Goal: Information Seeking & Learning: Learn about a topic

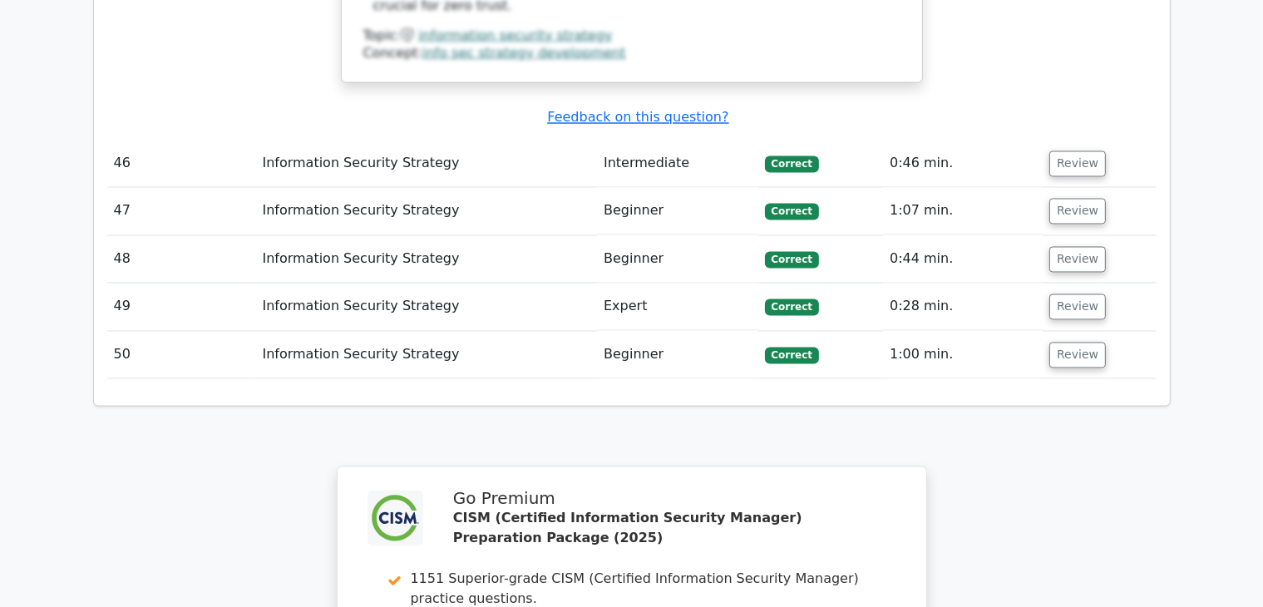
scroll to position [9546, 0]
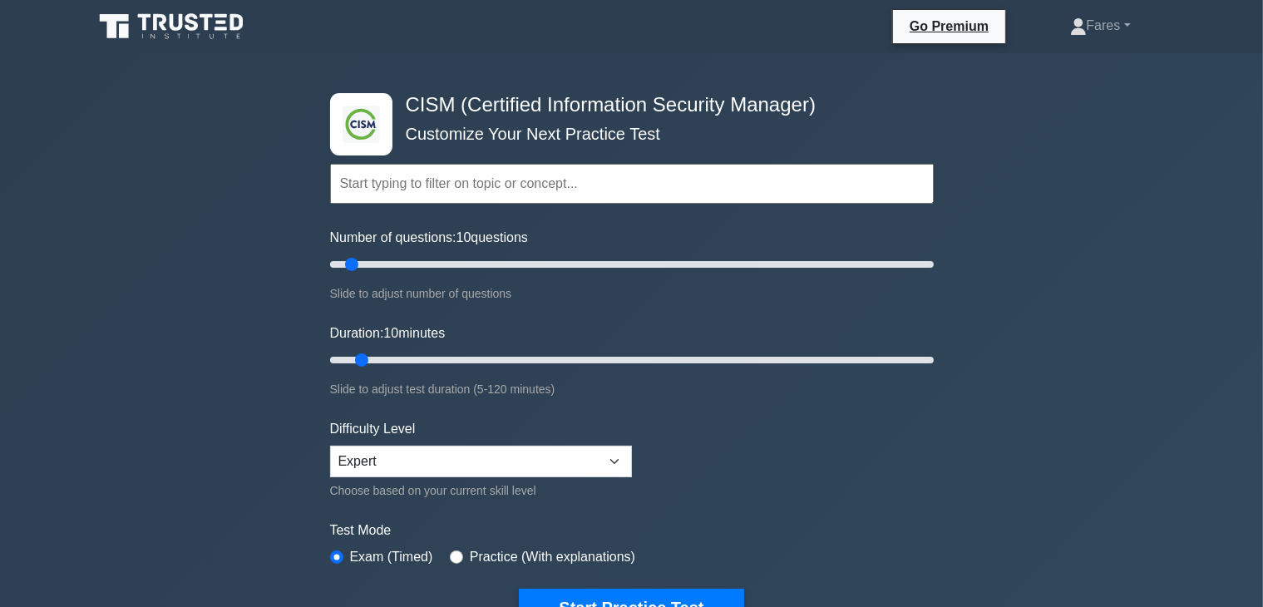
click at [521, 247] on div "Number of questions: 10 questions Slide to adjust number of questions" at bounding box center [632, 266] width 604 height 76
click at [600, 267] on input "Number of questions: 90 questions" at bounding box center [632, 265] width 604 height 20
click at [570, 262] on input "Number of questions: 90 questions" at bounding box center [632, 265] width 604 height 20
click at [533, 267] on input "Number of questions: 80 questions" at bounding box center [632, 265] width 604 height 20
click at [489, 259] on input "Number of questions: 70 questions" at bounding box center [632, 265] width 604 height 20
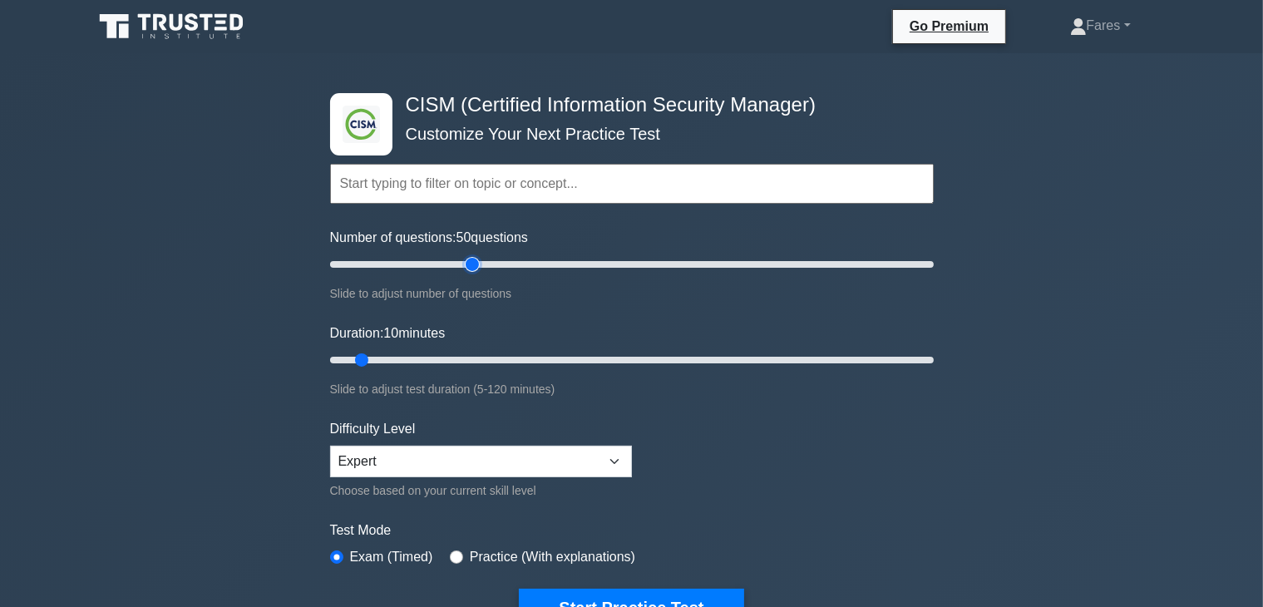
type input "50"
click at [477, 260] on input "Number of questions: 50 questions" at bounding box center [632, 265] width 604 height 20
click at [492, 361] on input "Duration: 35 minutes" at bounding box center [632, 360] width 604 height 20
type input "40"
click at [519, 361] on input "Duration: 35 minutes" at bounding box center [632, 360] width 604 height 20
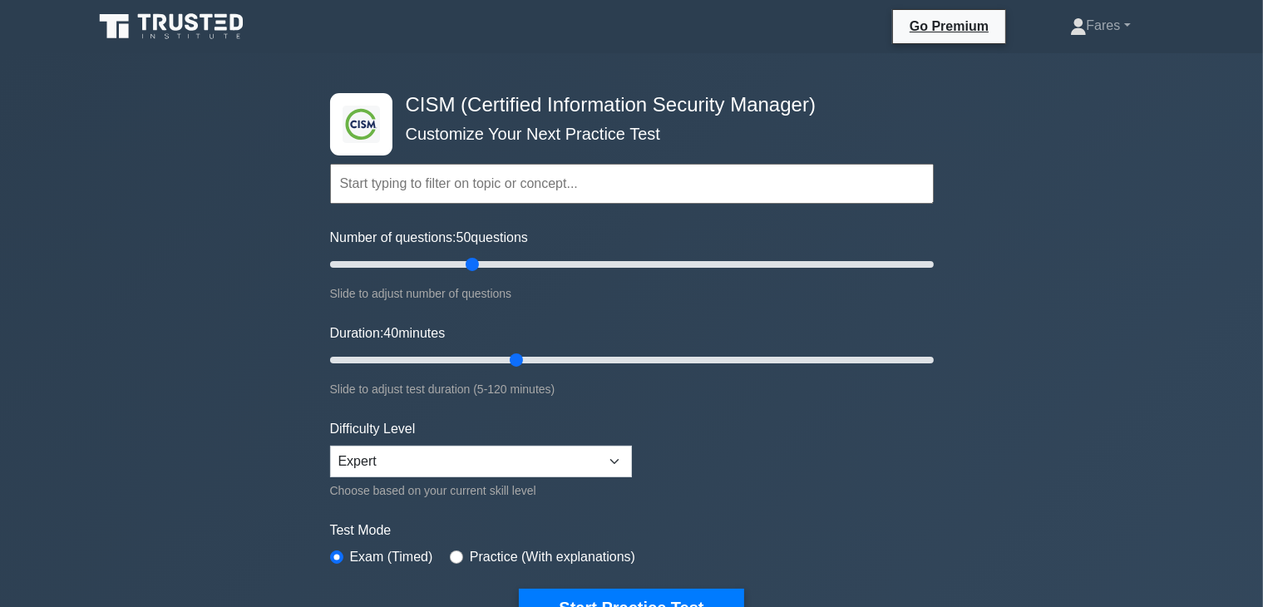
click at [567, 191] on input "text" at bounding box center [632, 184] width 604 height 40
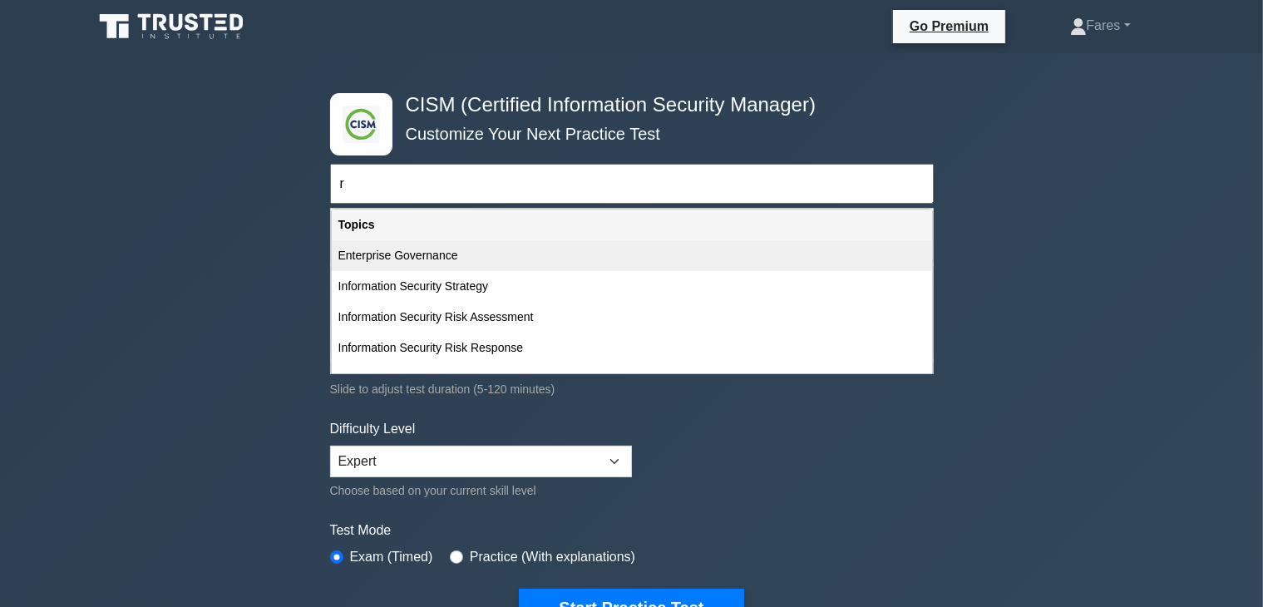
click at [412, 255] on div "Enterprise Governance" at bounding box center [632, 255] width 600 height 31
type input "Enterprise Governance"
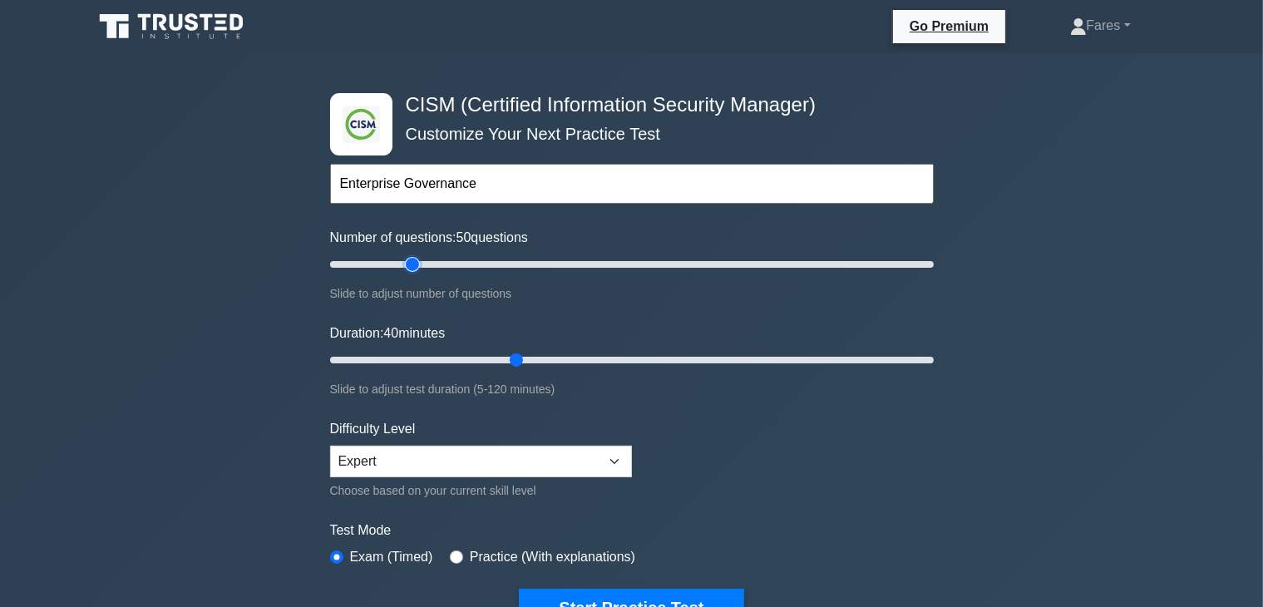
type input "30"
click at [412, 255] on input "Number of questions: 50 questions" at bounding box center [632, 265] width 604 height 20
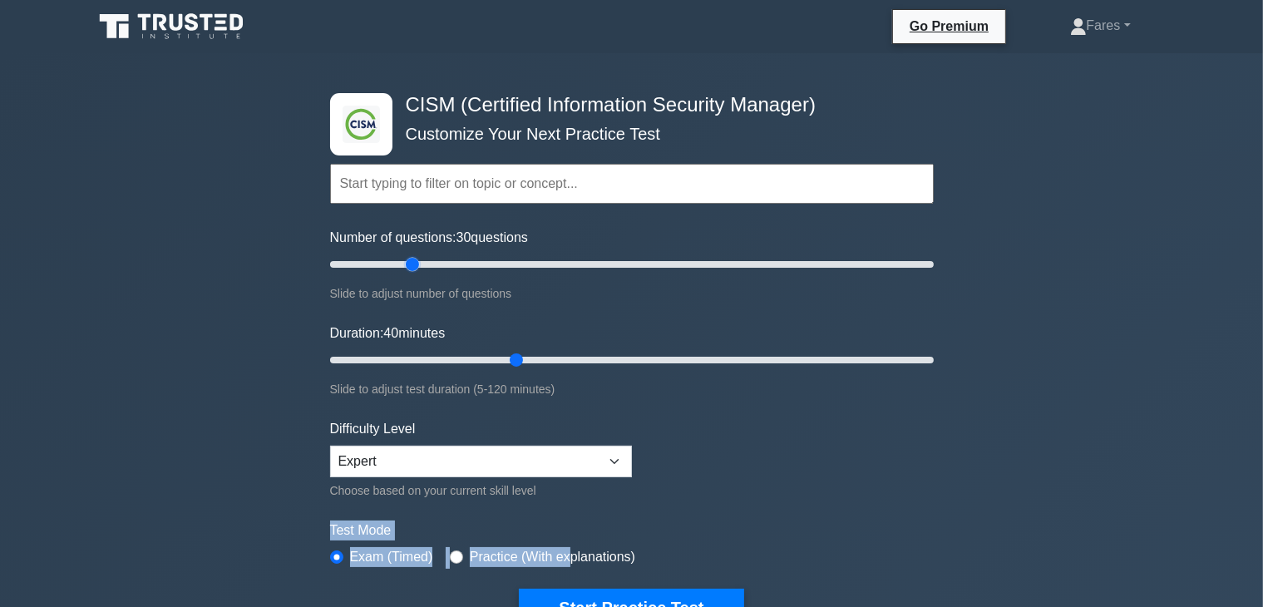
drag, startPoint x: 565, startPoint y: 556, endPoint x: 1215, endPoint y: 472, distance: 655.8
click at [1215, 472] on div ".clsa-1{fill:#f6f7f8;}.clsa-2{fill:#6bb345;}.clsa-3{fill:#1d2e5c;} CISM (Certif…" at bounding box center [631, 561] width 1263 height 1016
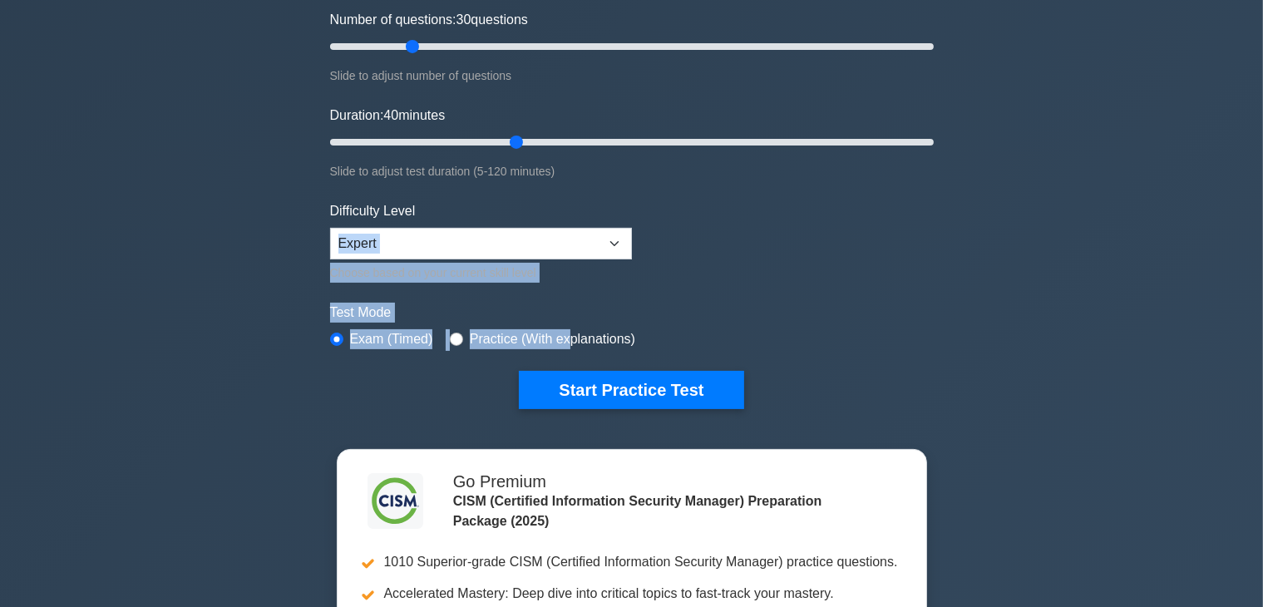
scroll to position [247, 0]
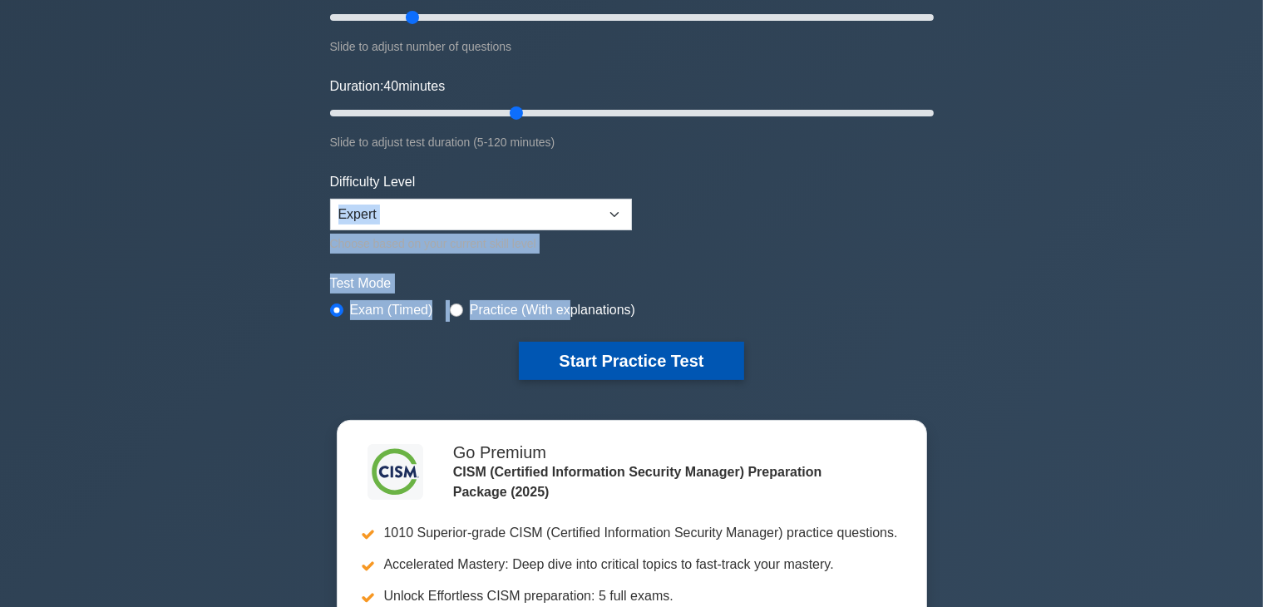
click at [645, 361] on button "Start Practice Test" at bounding box center [631, 361] width 225 height 38
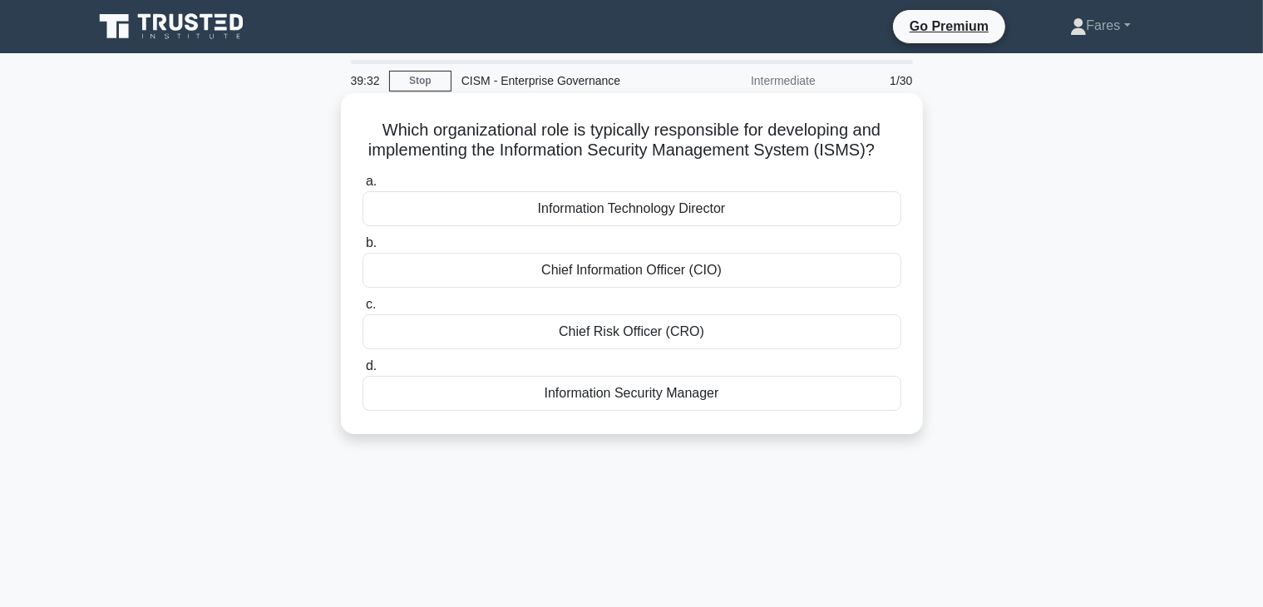
click at [682, 407] on div "Information Security Manager" at bounding box center [632, 393] width 539 height 35
click at [363, 372] on input "d. Information Security Manager" at bounding box center [363, 366] width 0 height 11
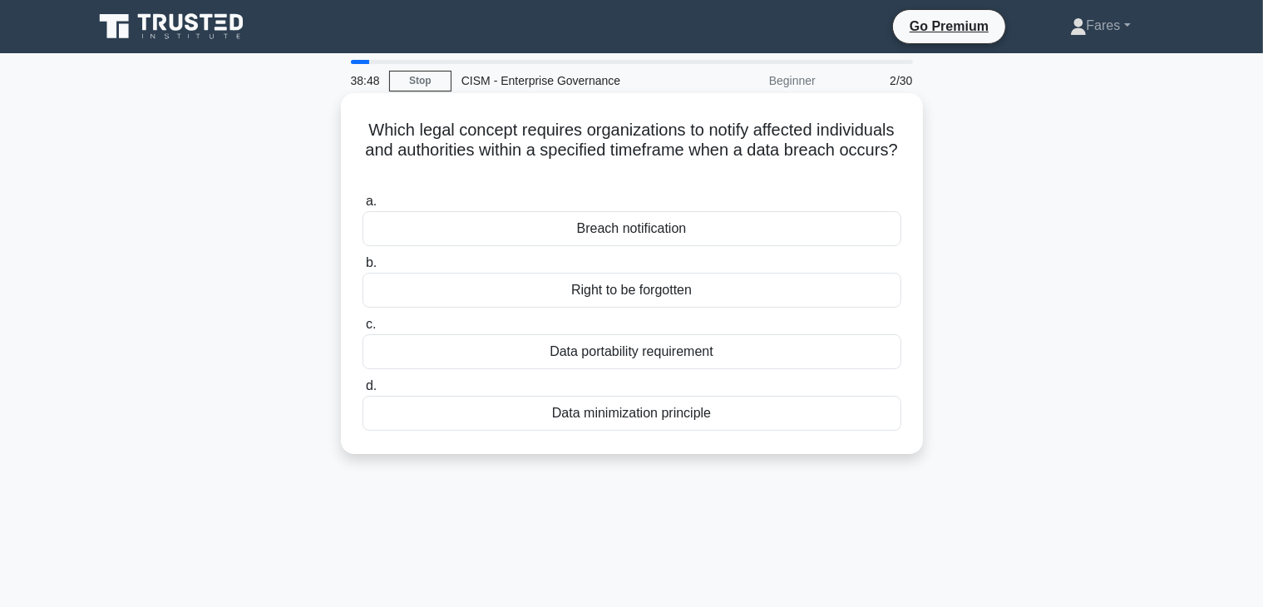
click at [798, 235] on div "Breach notification" at bounding box center [632, 228] width 539 height 35
click at [363, 207] on input "a. Breach notification" at bounding box center [363, 201] width 0 height 11
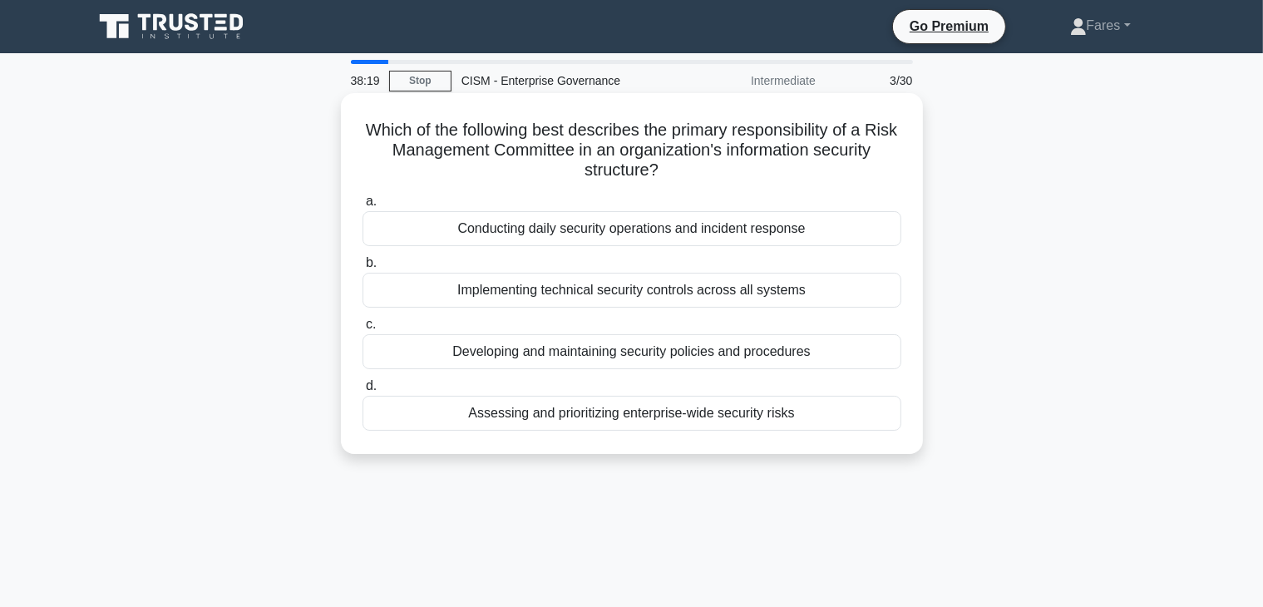
click at [619, 417] on div "Assessing and prioritizing enterprise-wide security risks" at bounding box center [632, 413] width 539 height 35
click at [363, 392] on input "d. Assessing and prioritizing enterprise-wide security risks" at bounding box center [363, 386] width 0 height 11
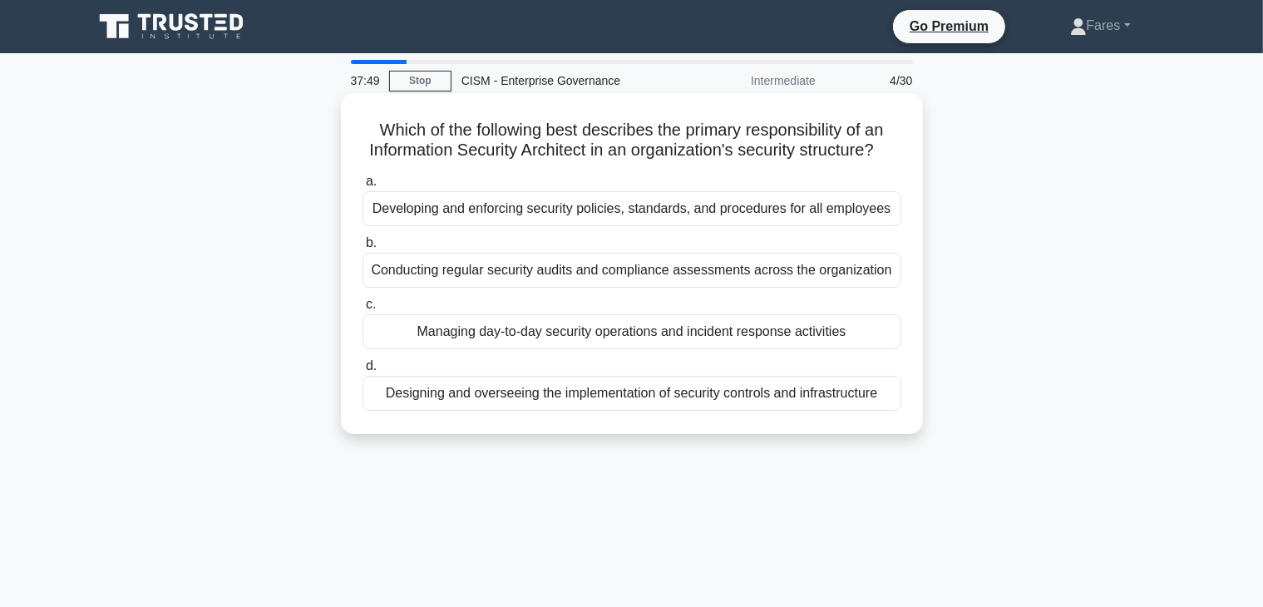
click at [815, 411] on div "Designing and overseeing the implementation of security controls and infrastruc…" at bounding box center [632, 393] width 539 height 35
click at [363, 372] on input "d. Designing and overseeing the implementation of security controls and infrast…" at bounding box center [363, 366] width 0 height 11
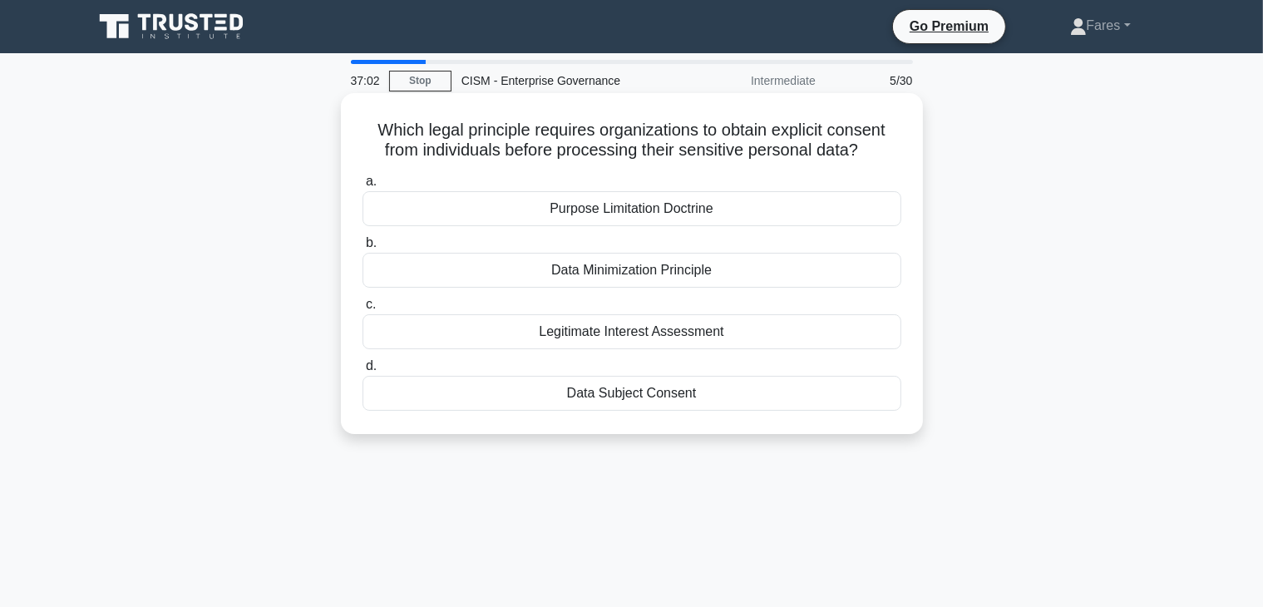
click at [702, 211] on div "Purpose Limitation Doctrine" at bounding box center [632, 208] width 539 height 35
click at [363, 187] on input "a. Purpose Limitation Doctrine" at bounding box center [363, 181] width 0 height 11
click at [688, 279] on div "Data subject rights" at bounding box center [632, 270] width 539 height 35
click at [363, 249] on input "b. Data subject rights" at bounding box center [363, 243] width 0 height 11
click at [669, 208] on div "Information Security Manager" at bounding box center [632, 208] width 539 height 35
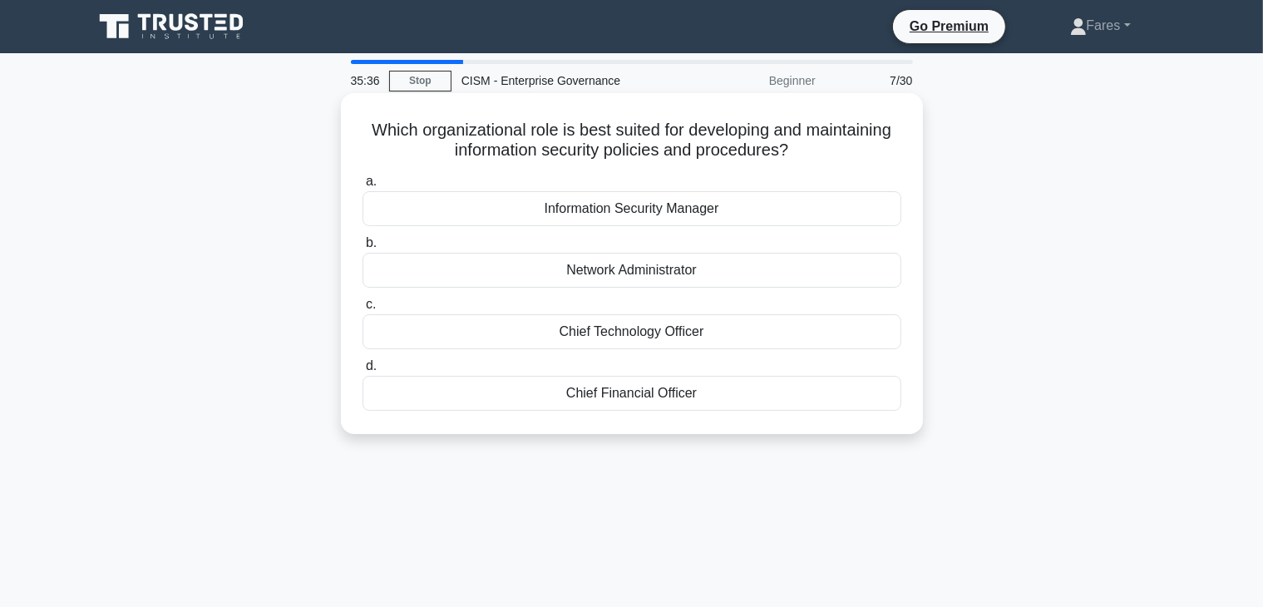
click at [363, 187] on input "a. Information Security Manager" at bounding box center [363, 181] width 0 height 11
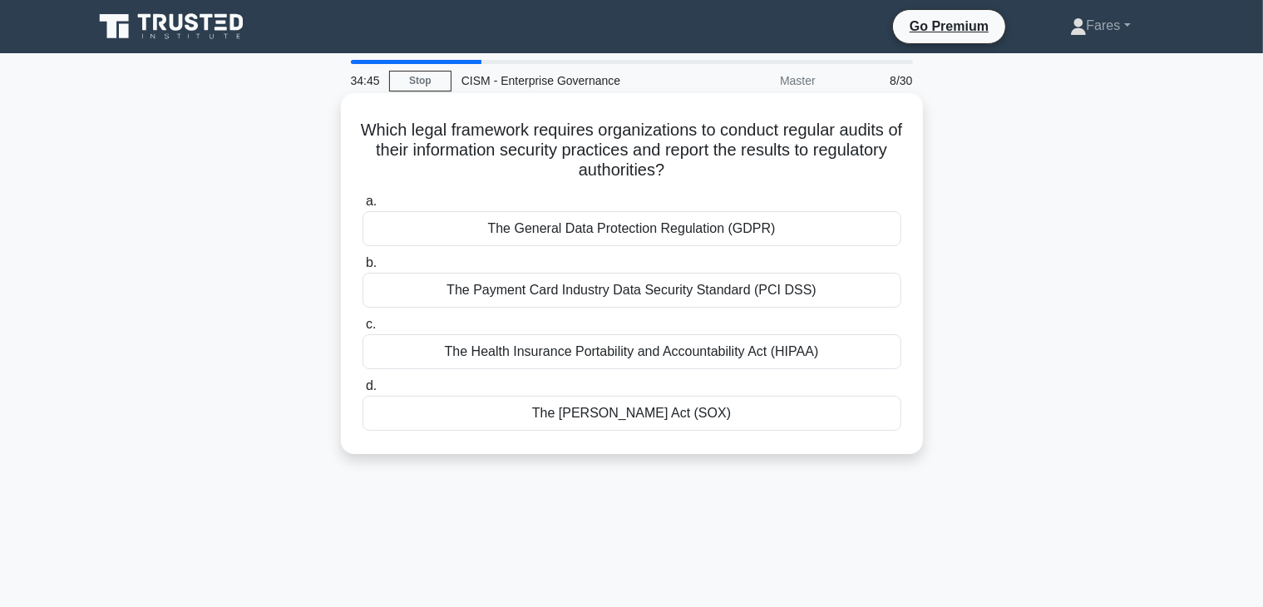
click at [698, 424] on div "The Sarbanes-Oxley Act (SOX)" at bounding box center [632, 413] width 539 height 35
click at [363, 392] on input "d. The Sarbanes-Oxley Act (SOX)" at bounding box center [363, 386] width 0 height 11
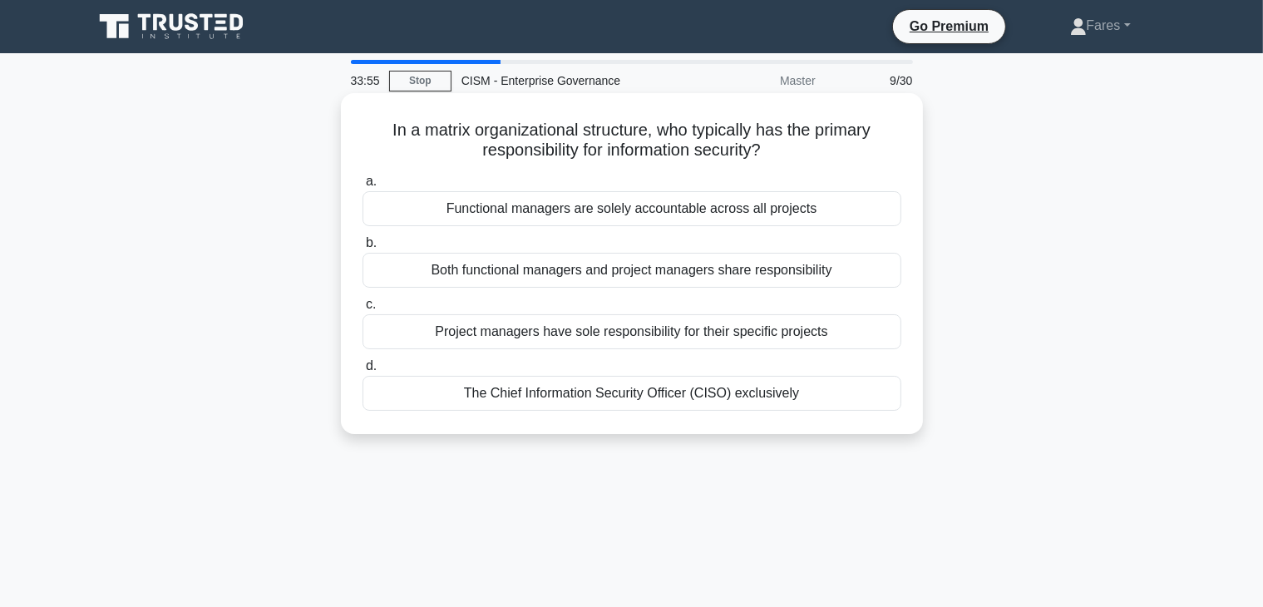
click at [725, 402] on div "The Chief Information Security Officer (CISO) exclusively" at bounding box center [632, 393] width 539 height 35
click at [363, 372] on input "d. The Chief Information Security Officer (CISO) exclusively" at bounding box center [363, 366] width 0 height 11
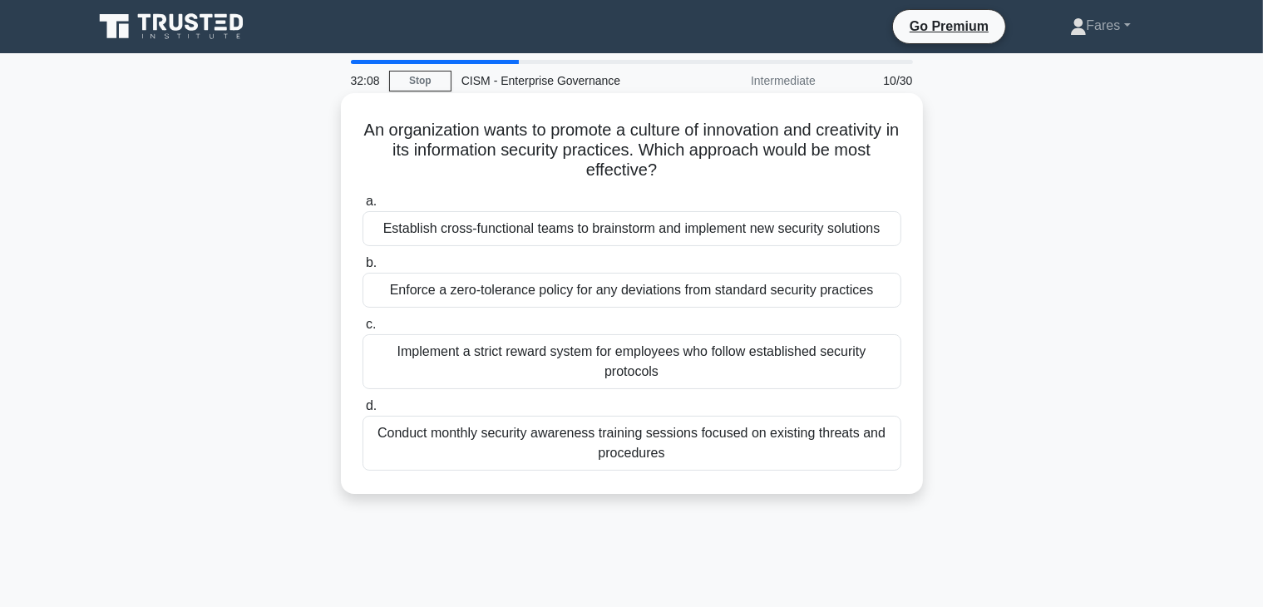
click at [877, 307] on div "Enforce a zero-tolerance policy for any deviations from standard security pract…" at bounding box center [632, 290] width 539 height 35
click at [363, 269] on input "b. Enforce a zero-tolerance policy for any deviations from standard security pr…" at bounding box center [363, 263] width 0 height 11
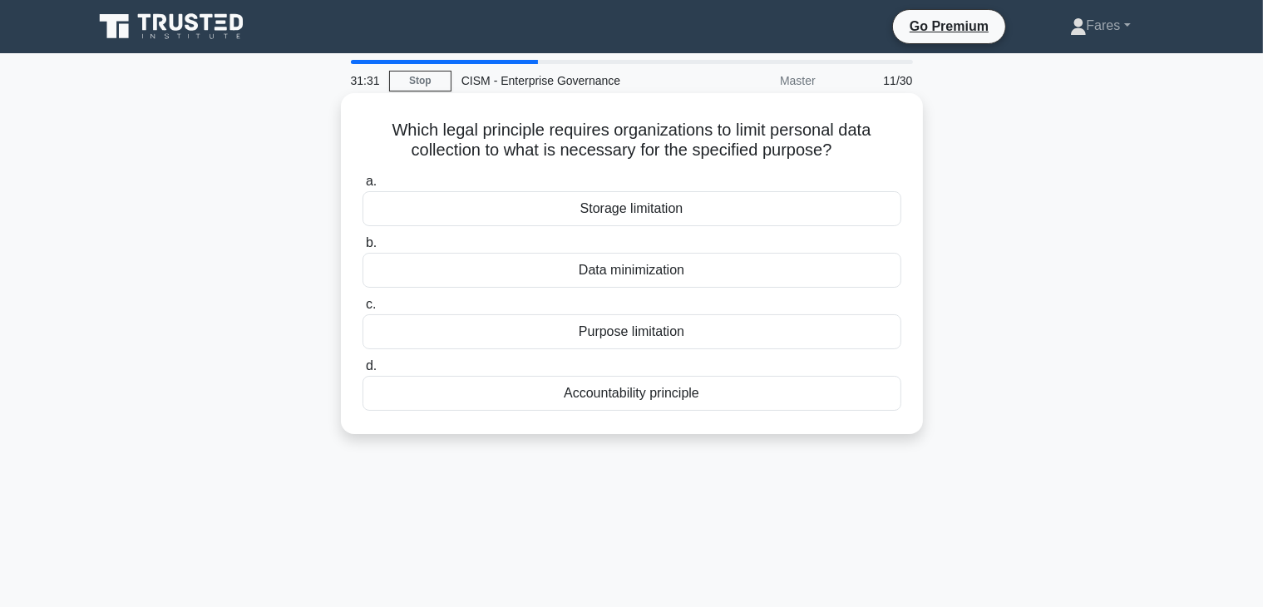
click at [657, 330] on div "Purpose limitation" at bounding box center [632, 331] width 539 height 35
click at [363, 310] on input "c. Purpose limitation" at bounding box center [363, 304] width 0 height 11
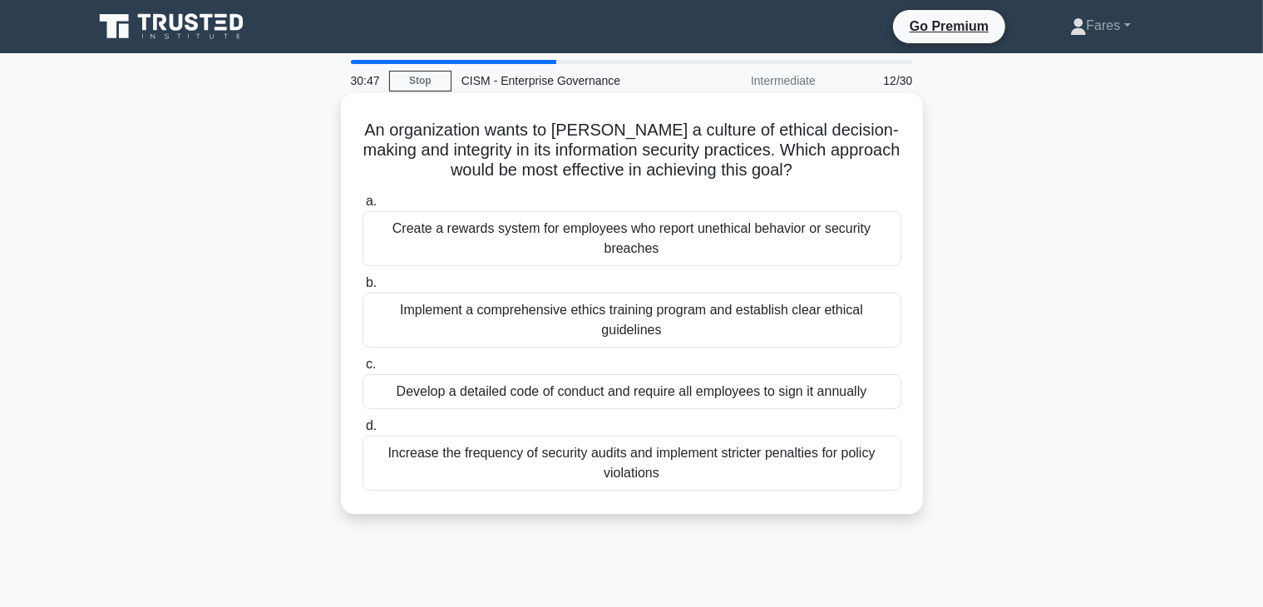
click at [676, 316] on div "Implement a comprehensive ethics training program and establish clear ethical g…" at bounding box center [632, 320] width 539 height 55
click at [363, 289] on input "b. Implement a comprehensive ethics training program and establish clear ethica…" at bounding box center [363, 283] width 0 height 11
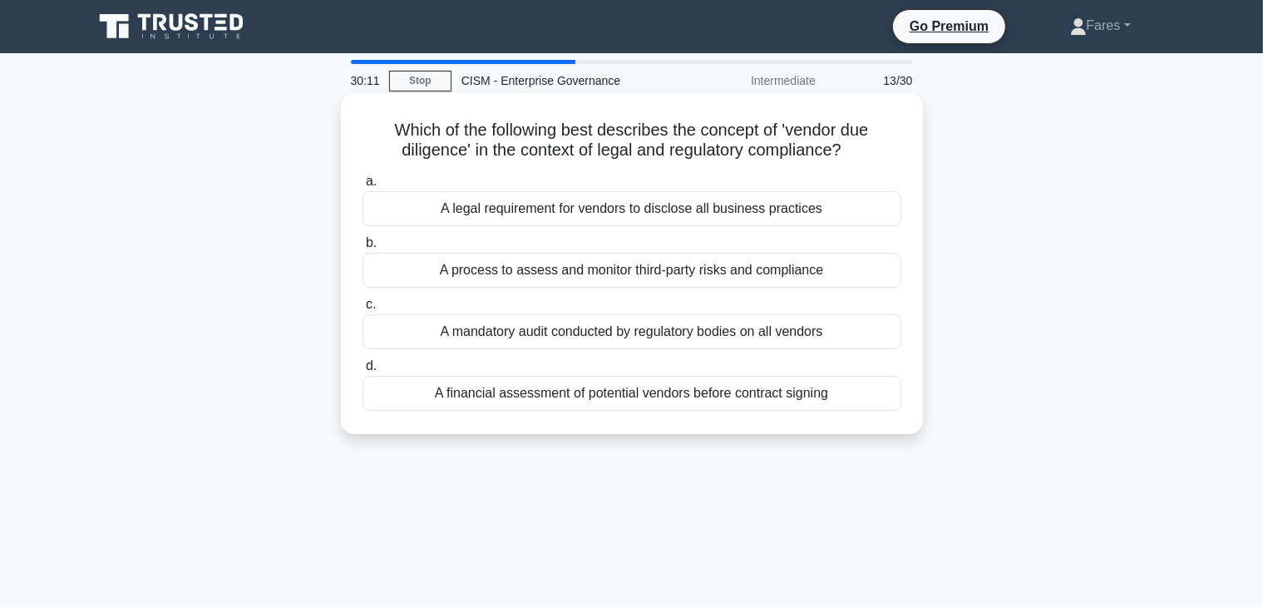
click at [725, 274] on div "A process to assess and monitor third-party risks and compliance" at bounding box center [632, 270] width 539 height 35
click at [363, 249] on input "b. A process to assess and monitor third-party risks and compliance" at bounding box center [363, 243] width 0 height 11
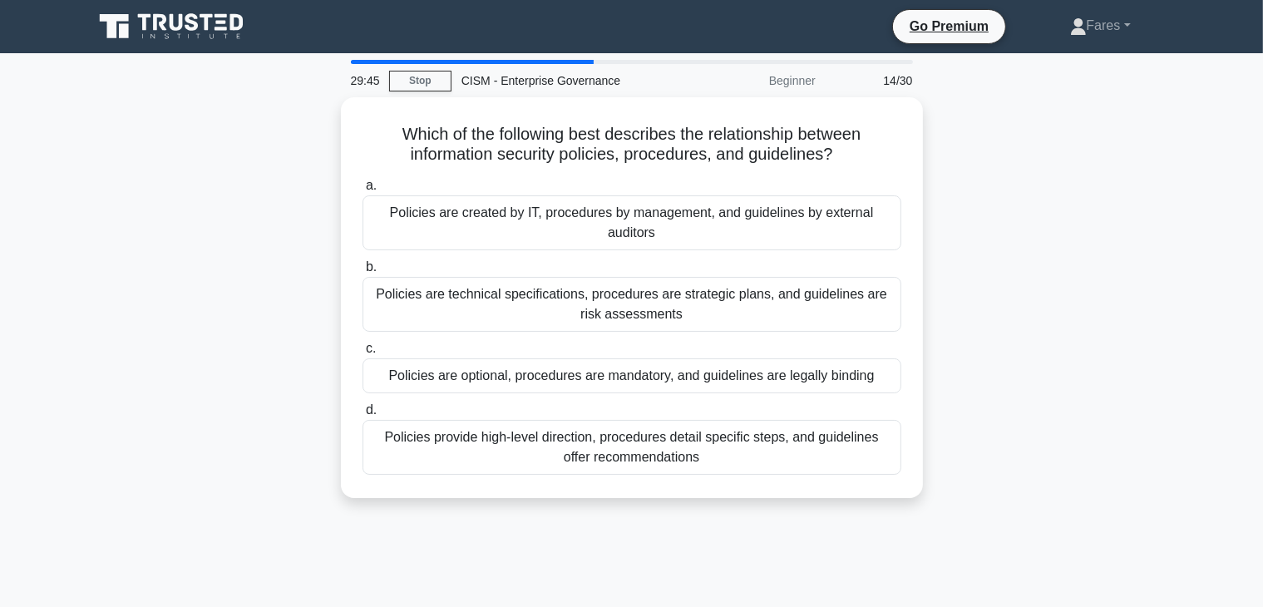
click at [989, 164] on div "Which of the following best describes the relationship between information secu…" at bounding box center [632, 307] width 1098 height 421
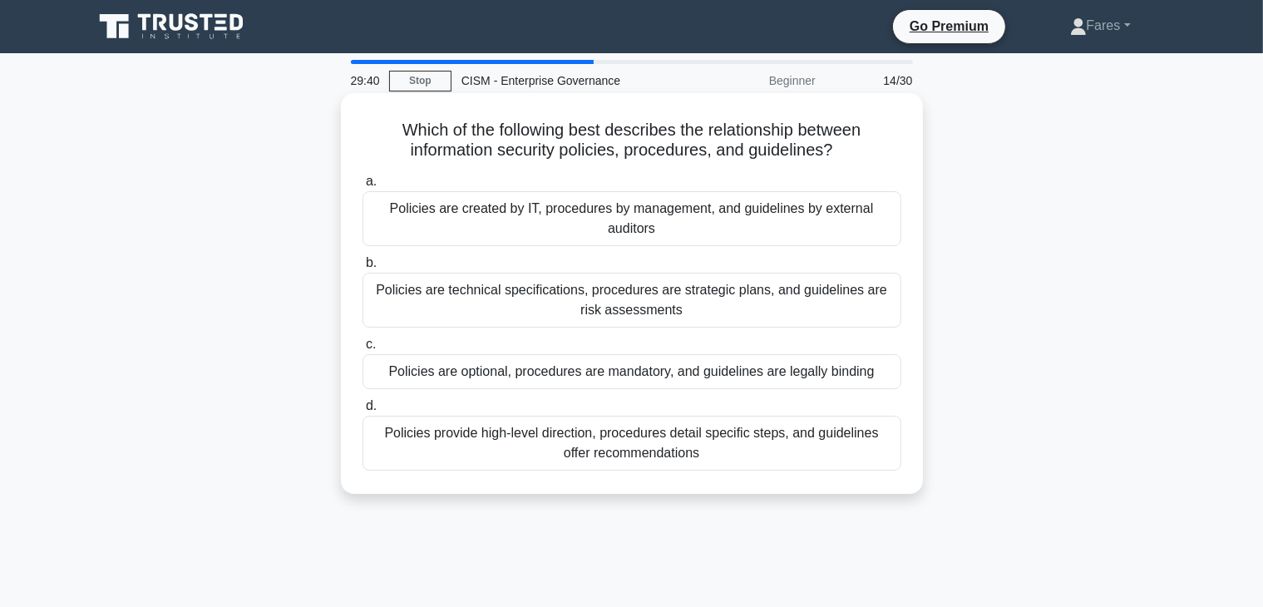
click at [658, 447] on div "Policies provide high-level direction, procedures detail specific steps, and gu…" at bounding box center [632, 443] width 539 height 55
click at [363, 412] on input "d. Policies provide high-level direction, procedures detail specific steps, and…" at bounding box center [363, 406] width 0 height 11
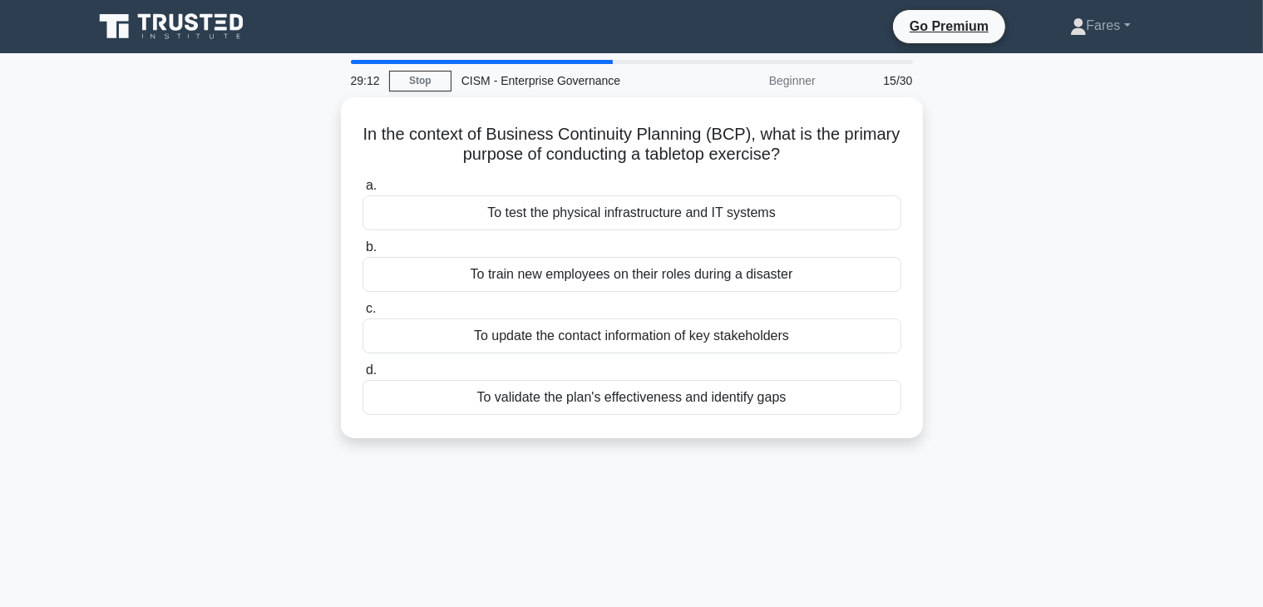
click at [850, 453] on div "In the context of Business Continuity Planning (BCP), what is the primary purpo…" at bounding box center [632, 277] width 1098 height 361
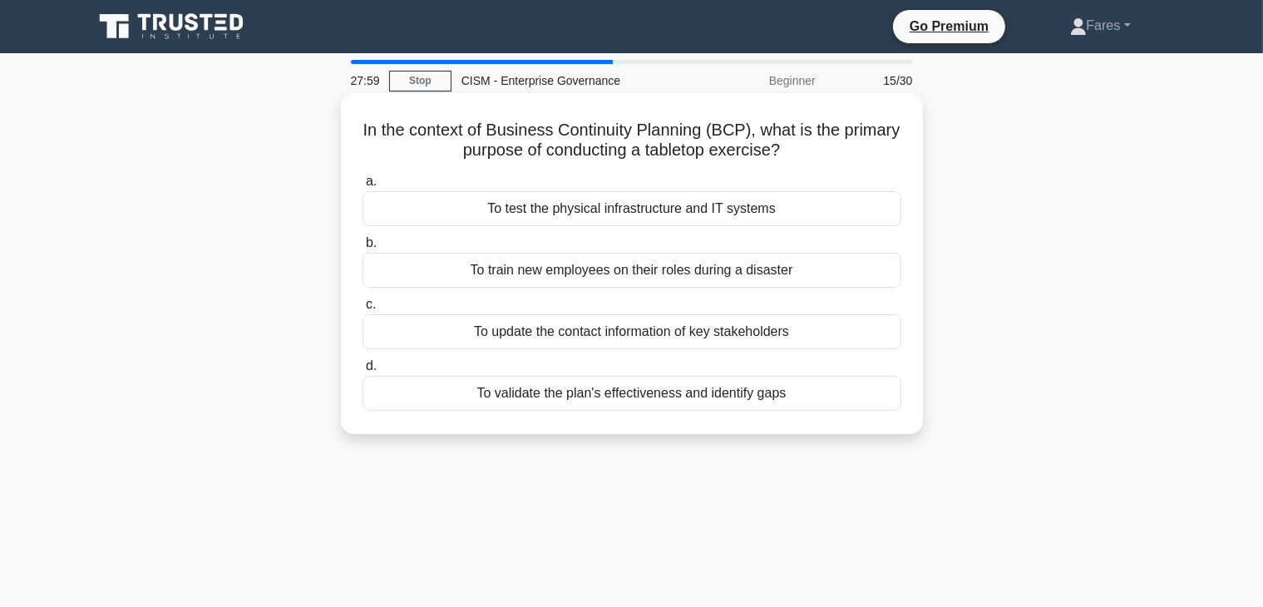
click at [736, 393] on div "To validate the plan's effectiveness and identify gaps" at bounding box center [632, 393] width 539 height 35
click at [363, 372] on input "d. To validate the plan's effectiveness and identify gaps" at bounding box center [363, 366] width 0 height 11
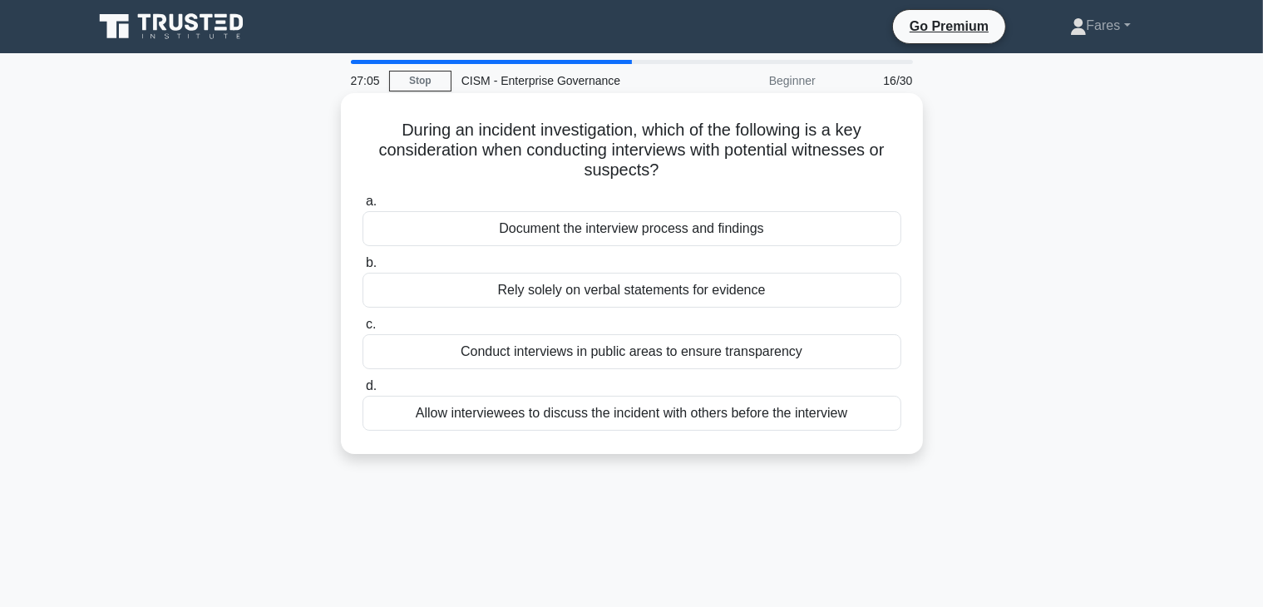
click at [685, 235] on div "Document the interview process and findings" at bounding box center [632, 228] width 539 height 35
click at [363, 207] on input "a. Document the interview process and findings" at bounding box center [363, 201] width 0 height 11
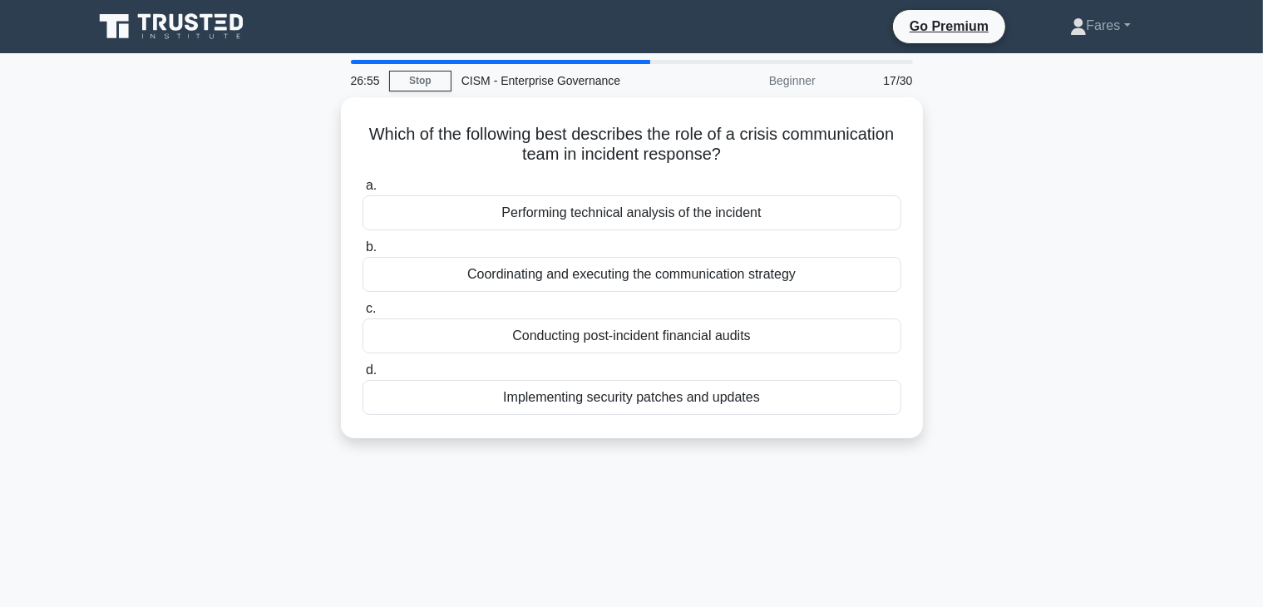
click at [1058, 155] on div "Which of the following best describes the role of a crisis communication team i…" at bounding box center [632, 277] width 1098 height 361
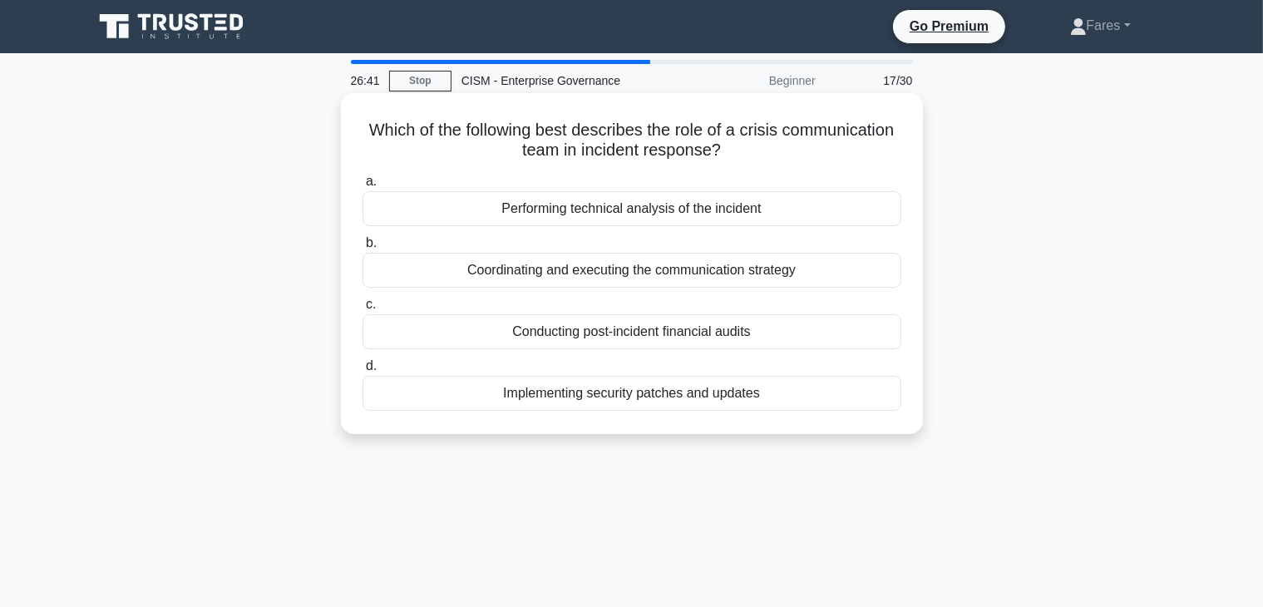
click at [766, 269] on div "Coordinating and executing the communication strategy" at bounding box center [632, 270] width 539 height 35
click at [363, 249] on input "b. Coordinating and executing the communication strategy" at bounding box center [363, 243] width 0 height 11
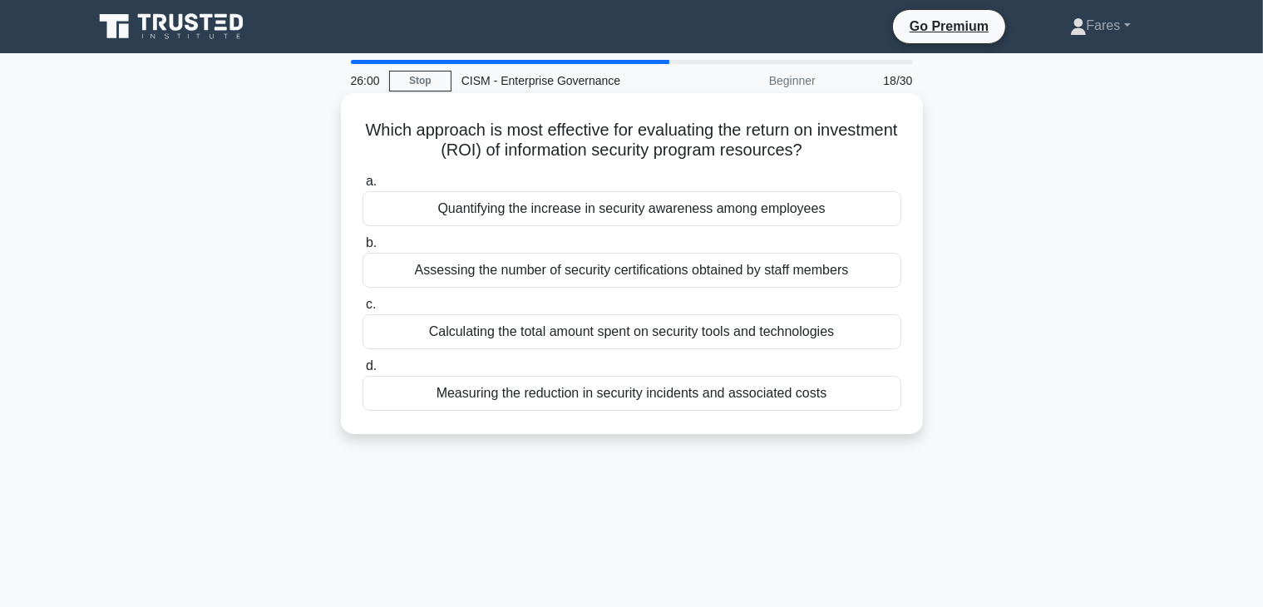
click at [814, 396] on div "Measuring the reduction in security incidents and associated costs" at bounding box center [632, 393] width 539 height 35
click at [363, 372] on input "d. Measuring the reduction in security incidents and associated costs" at bounding box center [363, 366] width 0 height 11
click at [776, 335] on div "Simplified user management and access rights administration" at bounding box center [632, 331] width 539 height 35
click at [363, 310] on input "c. Simplified user management and access rights administration" at bounding box center [363, 304] width 0 height 11
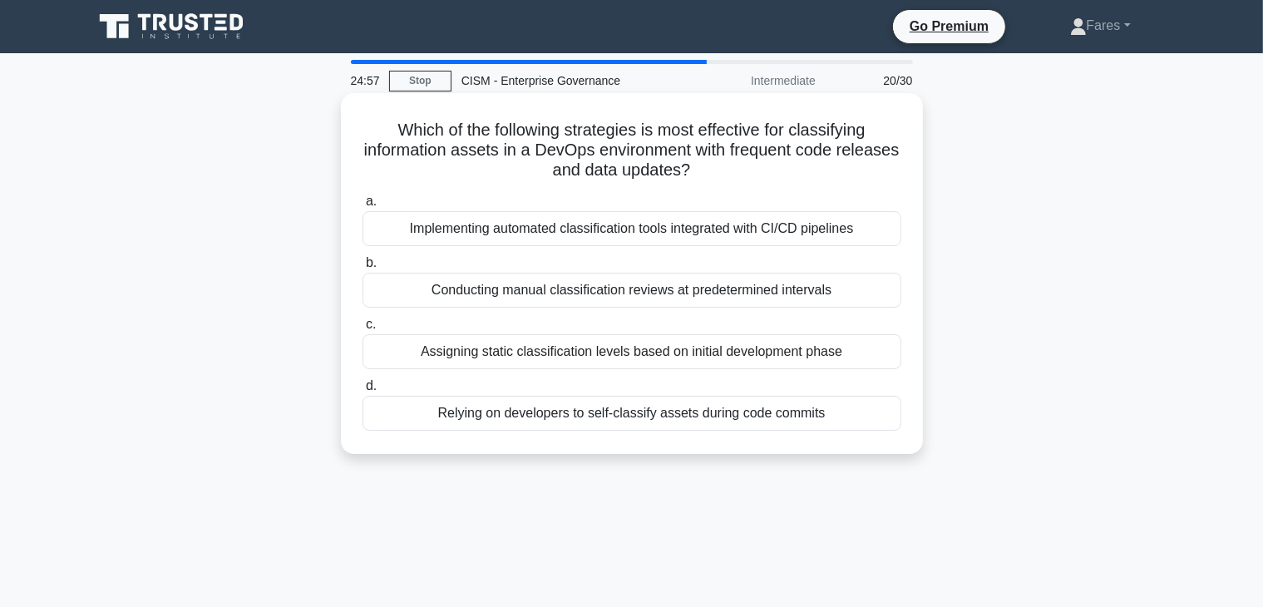
click at [832, 234] on div "Implementing automated classification tools integrated with CI/CD pipelines" at bounding box center [632, 228] width 539 height 35
click at [363, 207] on input "a. Implementing automated classification tools integrated with CI/CD pipelines" at bounding box center [363, 201] width 0 height 11
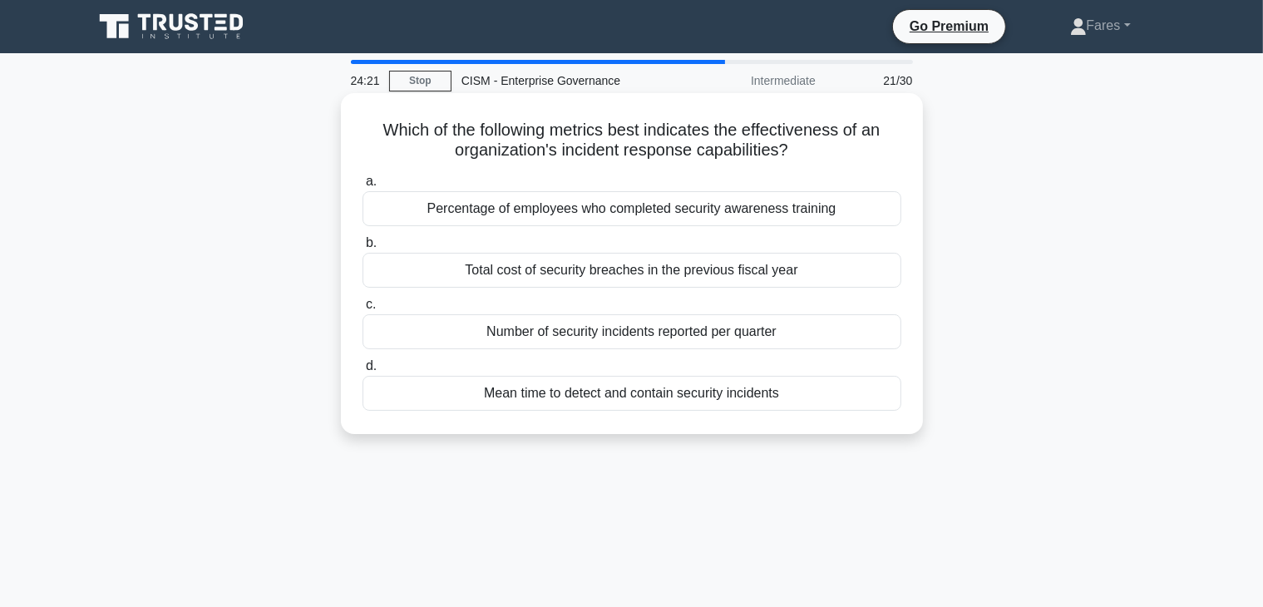
click at [692, 393] on div "Mean time to detect and contain security incidents" at bounding box center [632, 393] width 539 height 35
click at [363, 372] on input "d. Mean time to detect and contain security incidents" at bounding box center [363, 366] width 0 height 11
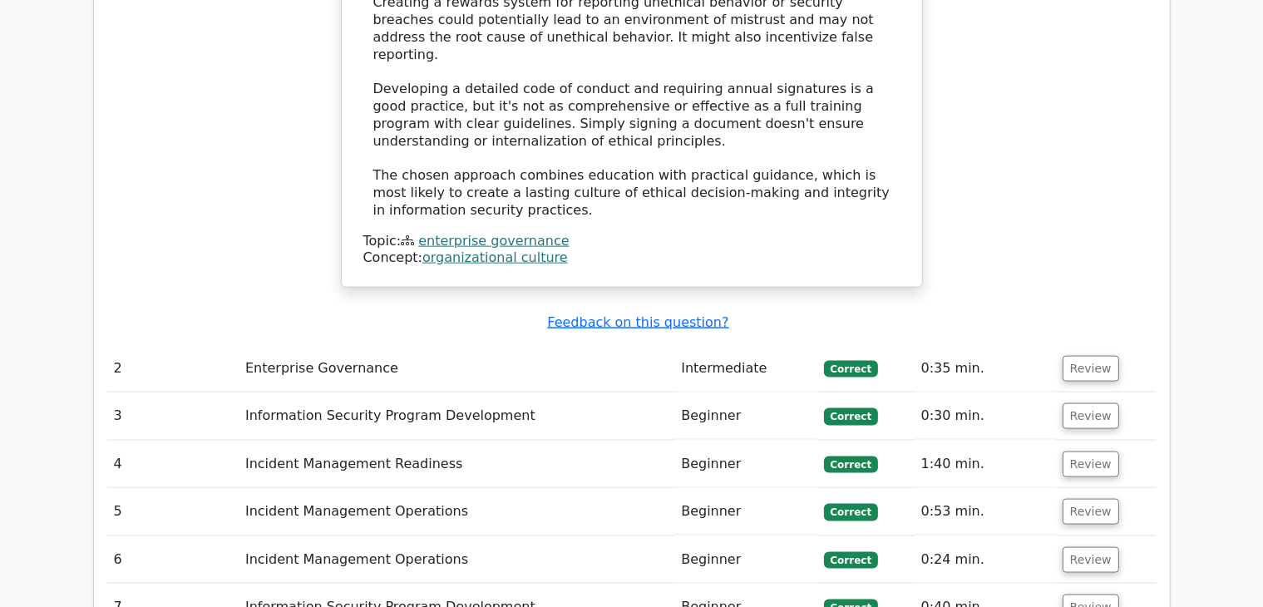
scroll to position [2258, 0]
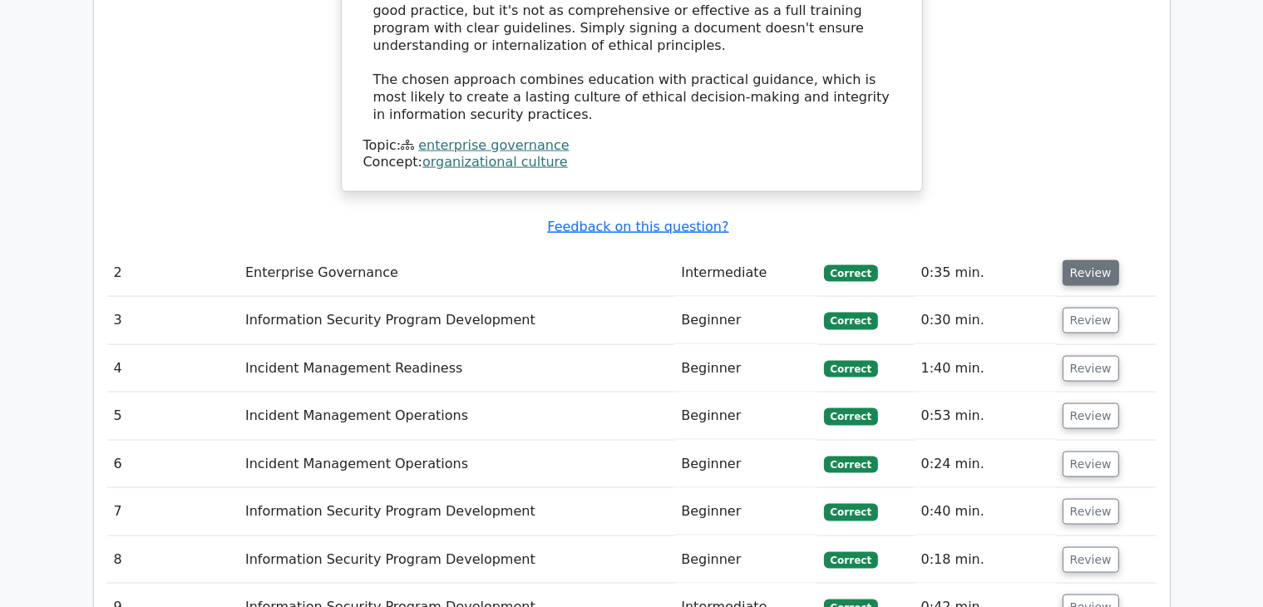
click at [1072, 260] on button "Review" at bounding box center [1091, 273] width 57 height 26
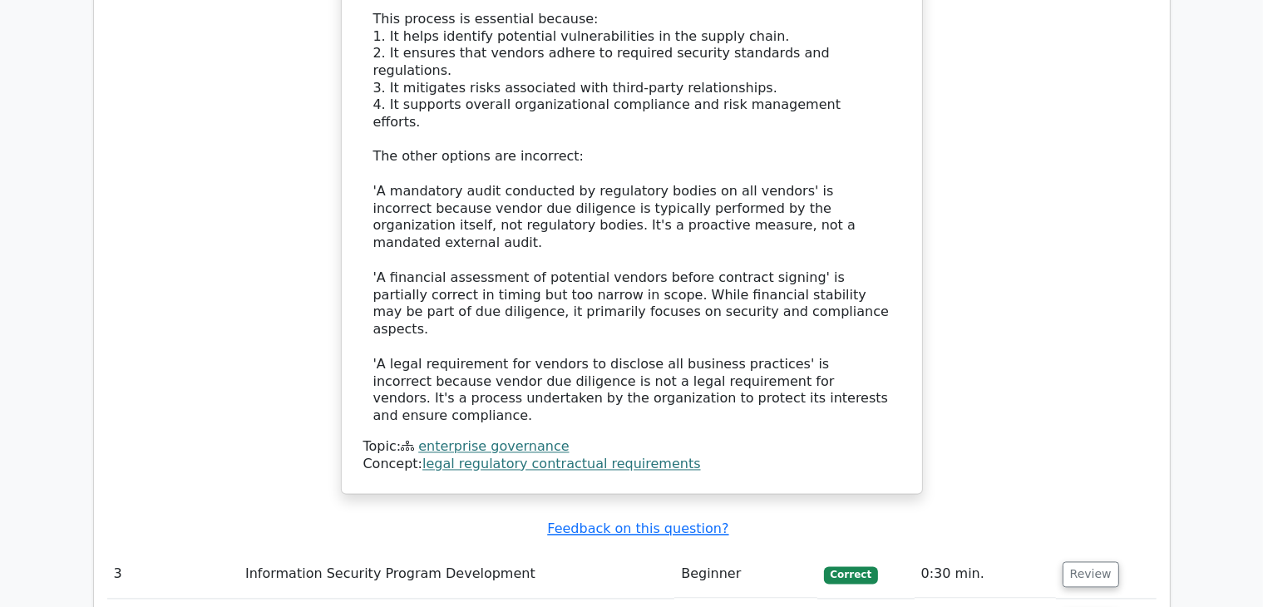
scroll to position [3072, 0]
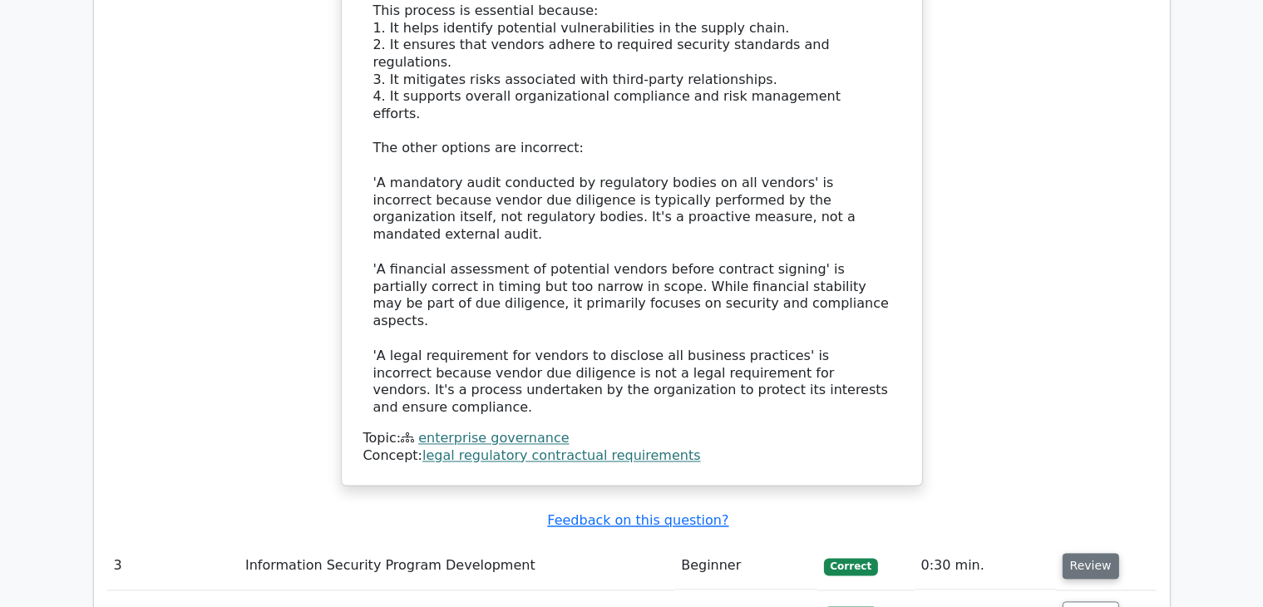
click at [1088, 554] on button "Review" at bounding box center [1091, 567] width 57 height 26
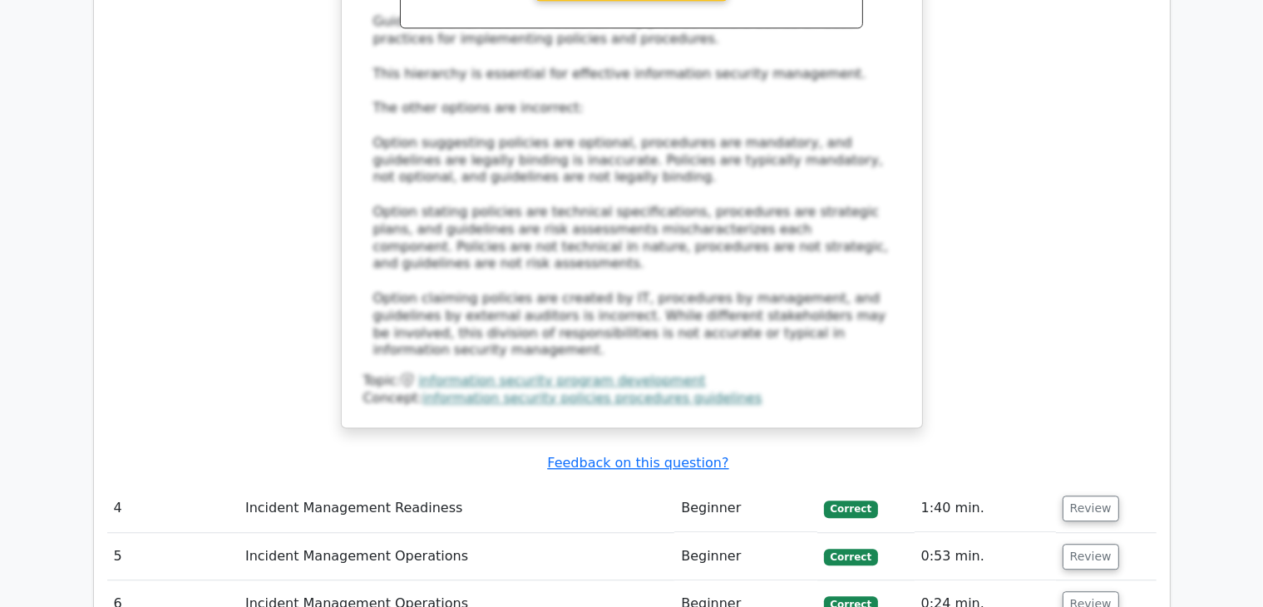
scroll to position [4277, 0]
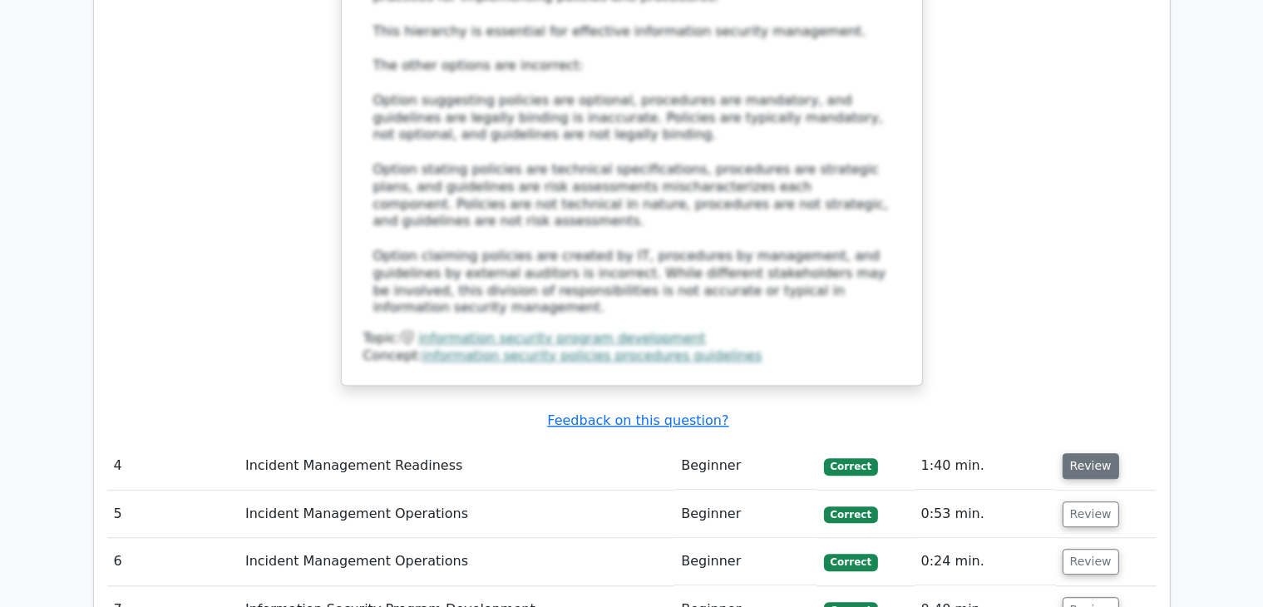
click at [1085, 453] on button "Review" at bounding box center [1091, 466] width 57 height 26
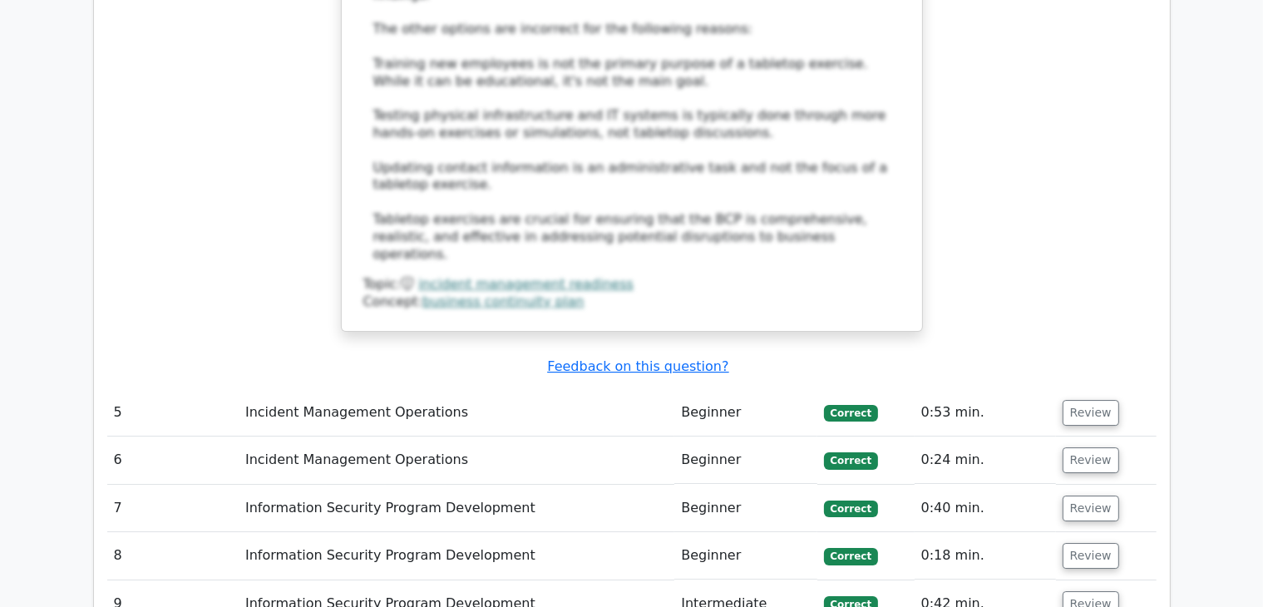
scroll to position [5343, 0]
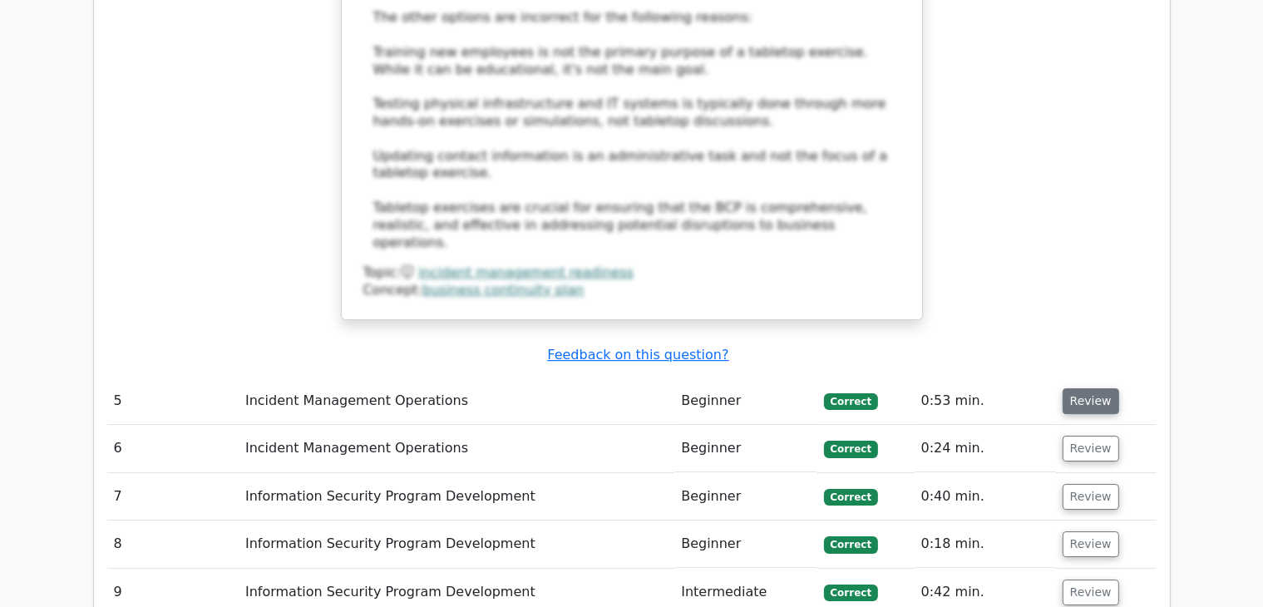
click at [1087, 388] on button "Review" at bounding box center [1091, 401] width 57 height 26
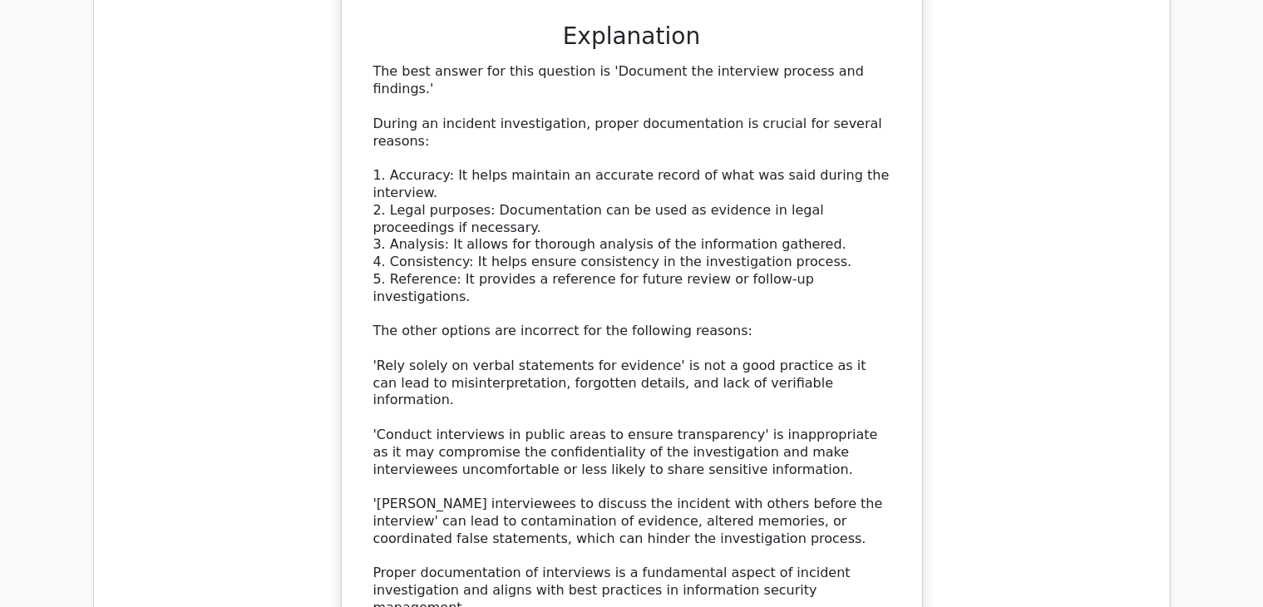
scroll to position [6115, 0]
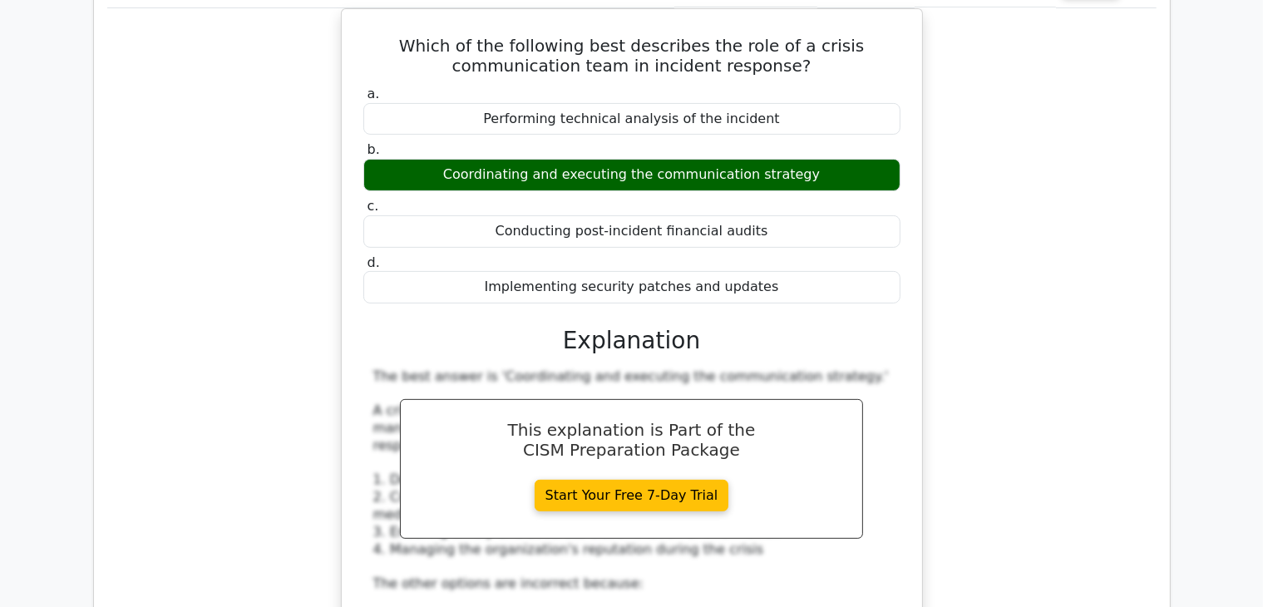
scroll to position [6966, 0]
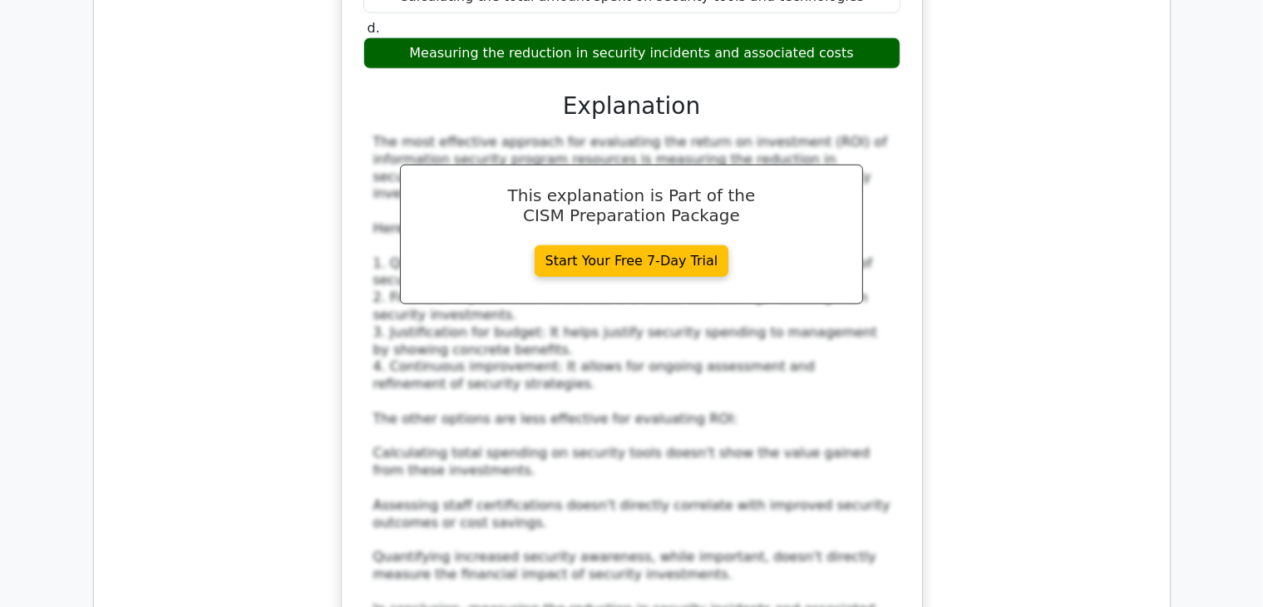
scroll to position [8117, 0]
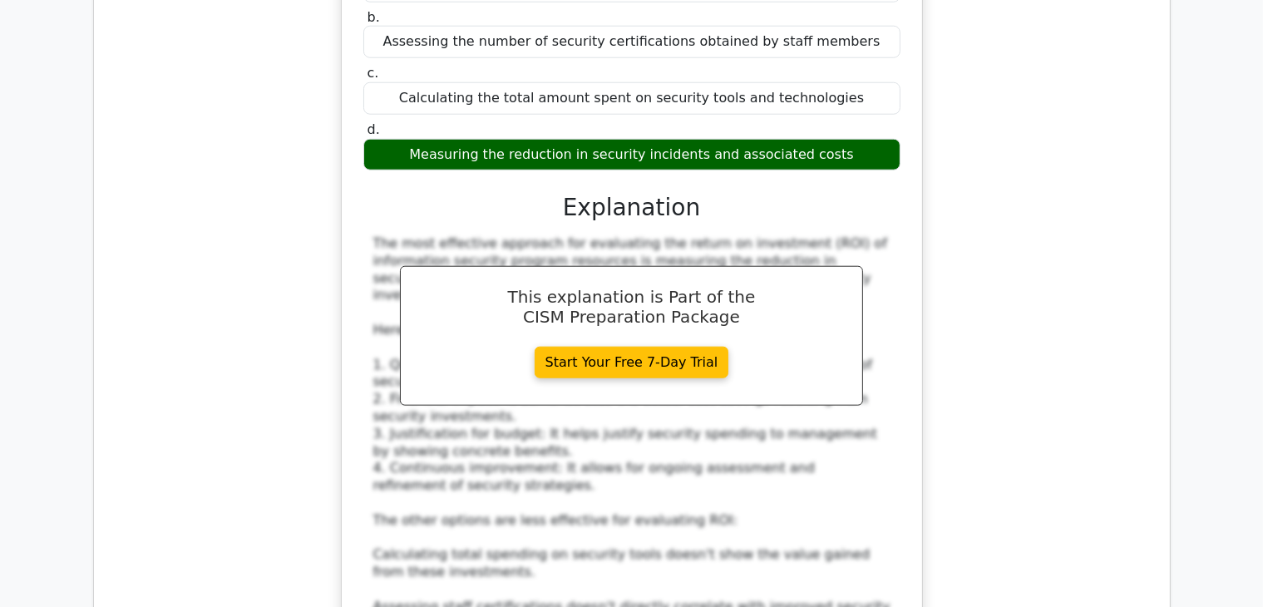
scroll to position [8016, 0]
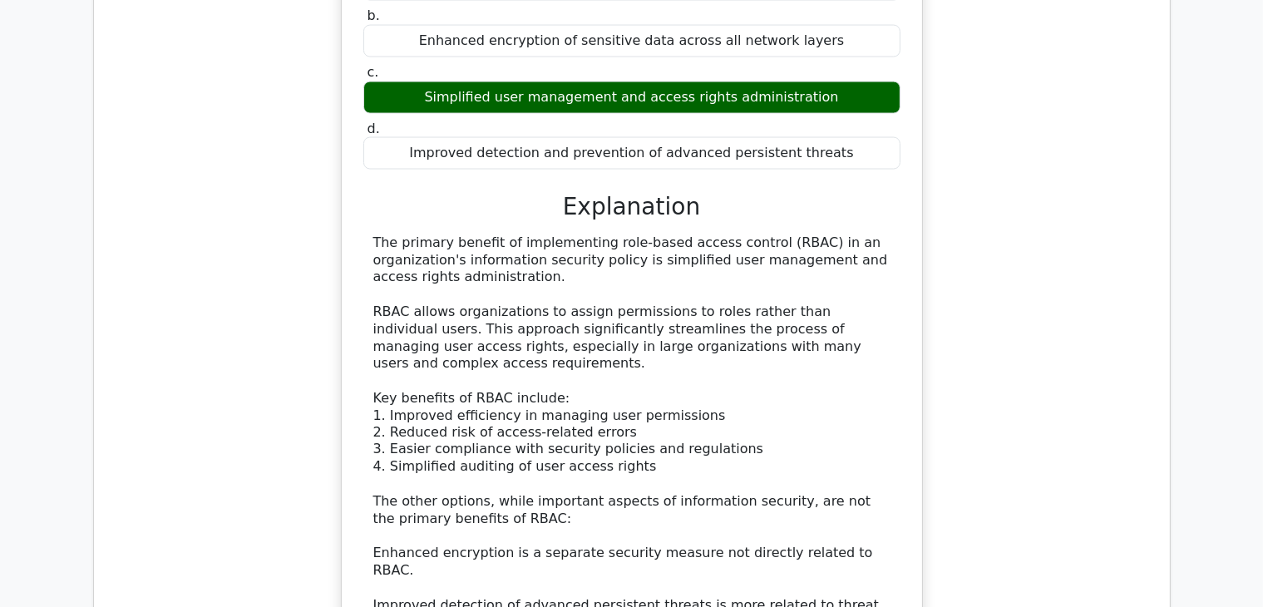
scroll to position [9071, 0]
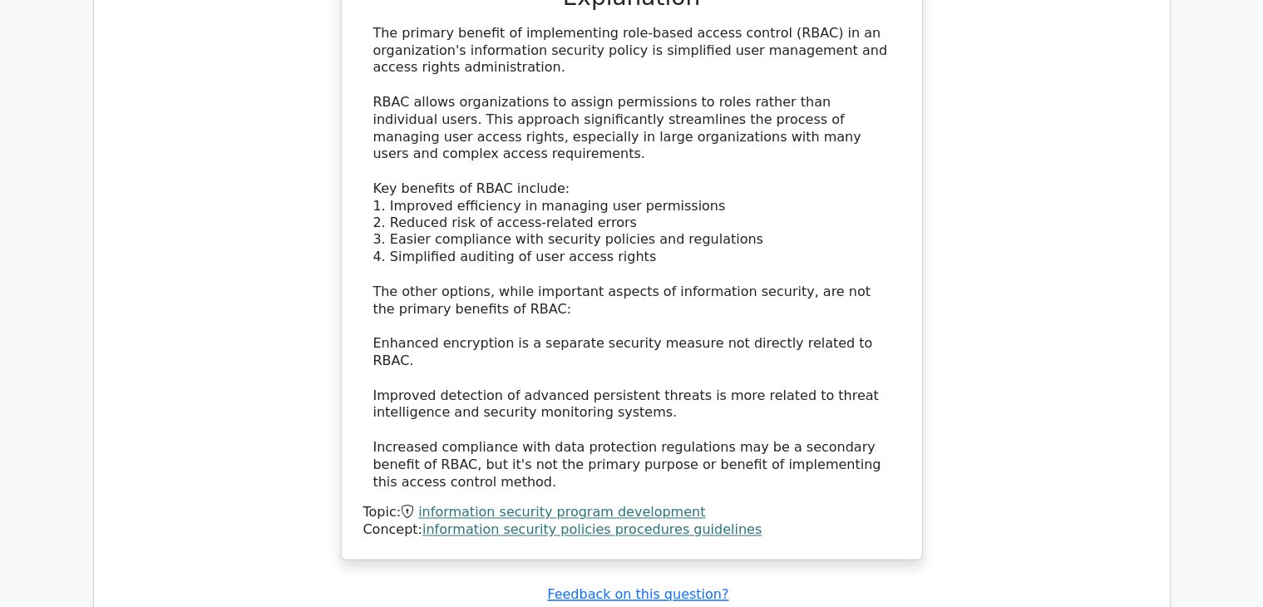
scroll to position [9279, 0]
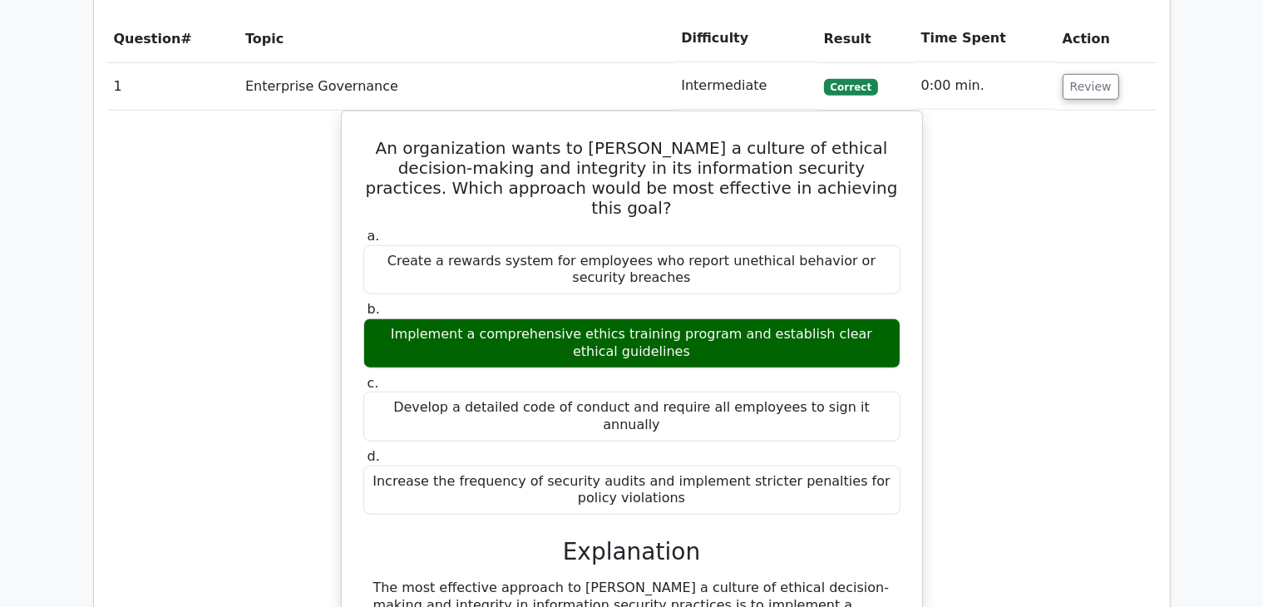
scroll to position [1305, 0]
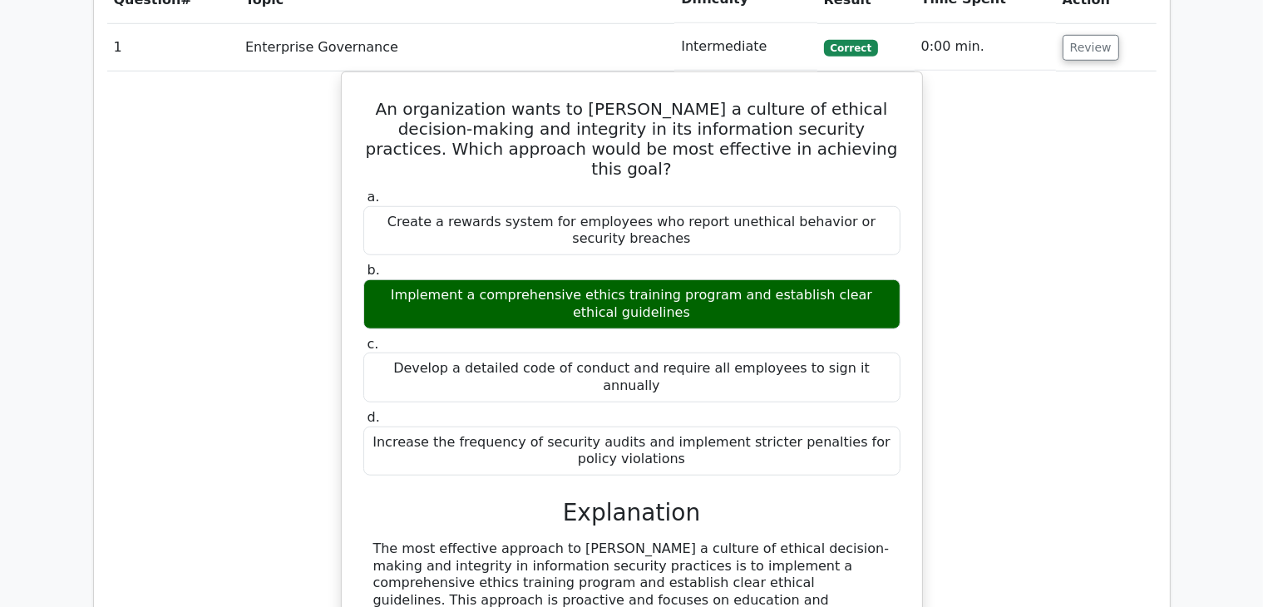
click at [1091, 23] on td "Review" at bounding box center [1106, 46] width 101 height 47
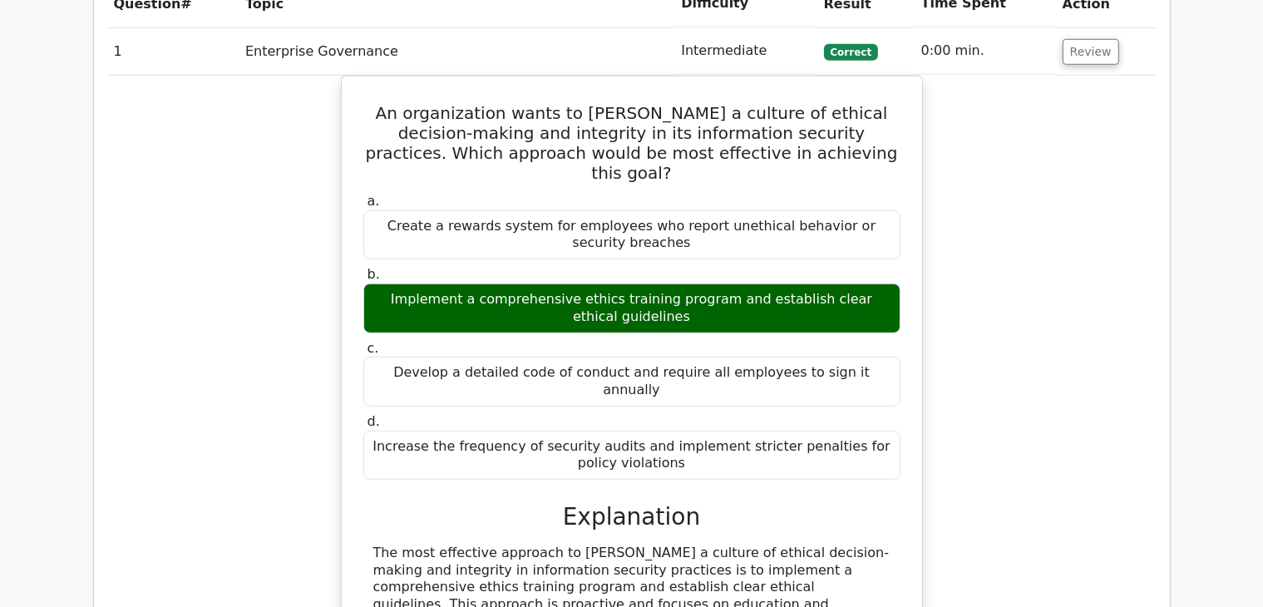
scroll to position [1161, 0]
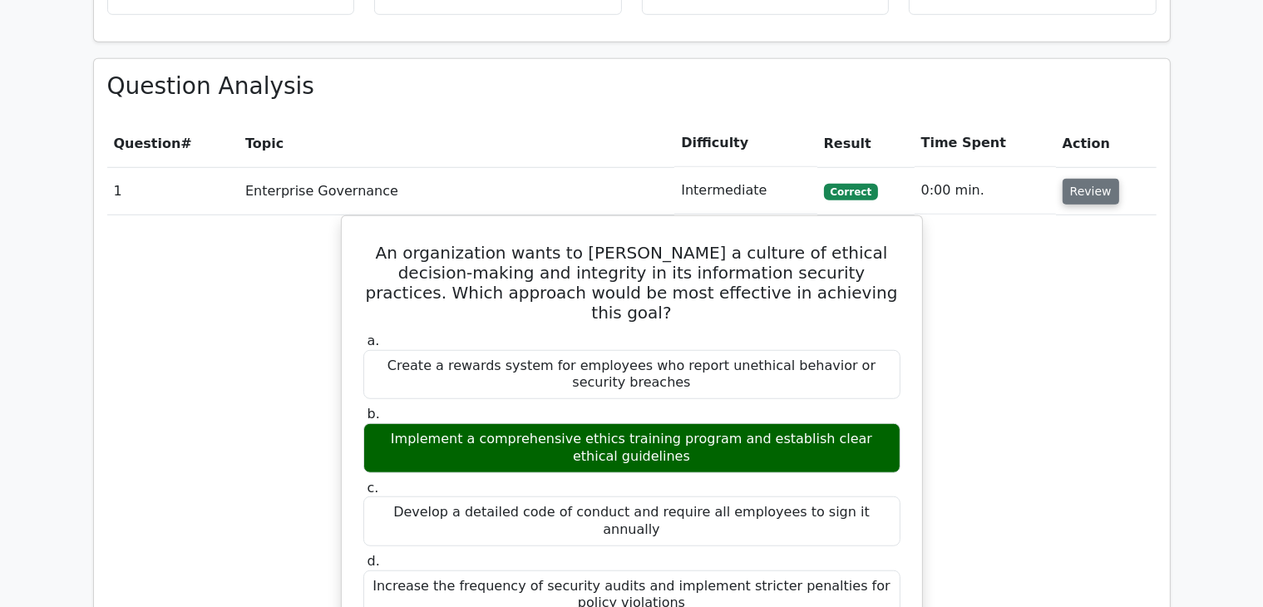
click at [1095, 179] on button "Review" at bounding box center [1091, 192] width 57 height 26
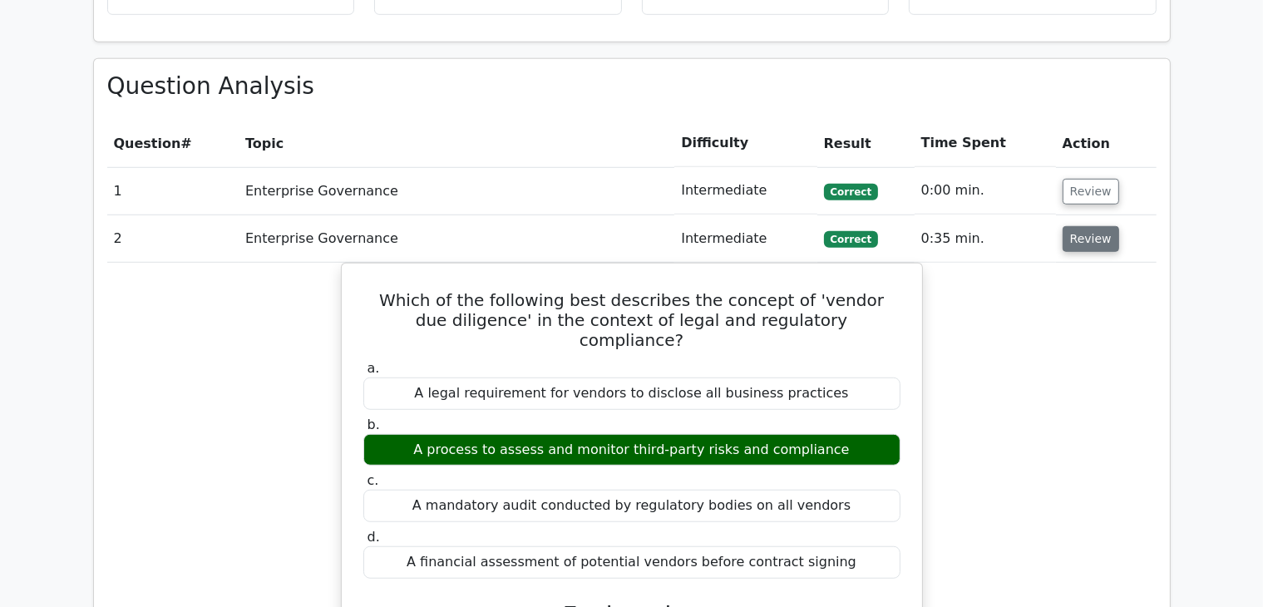
click at [1094, 226] on button "Review" at bounding box center [1091, 239] width 57 height 26
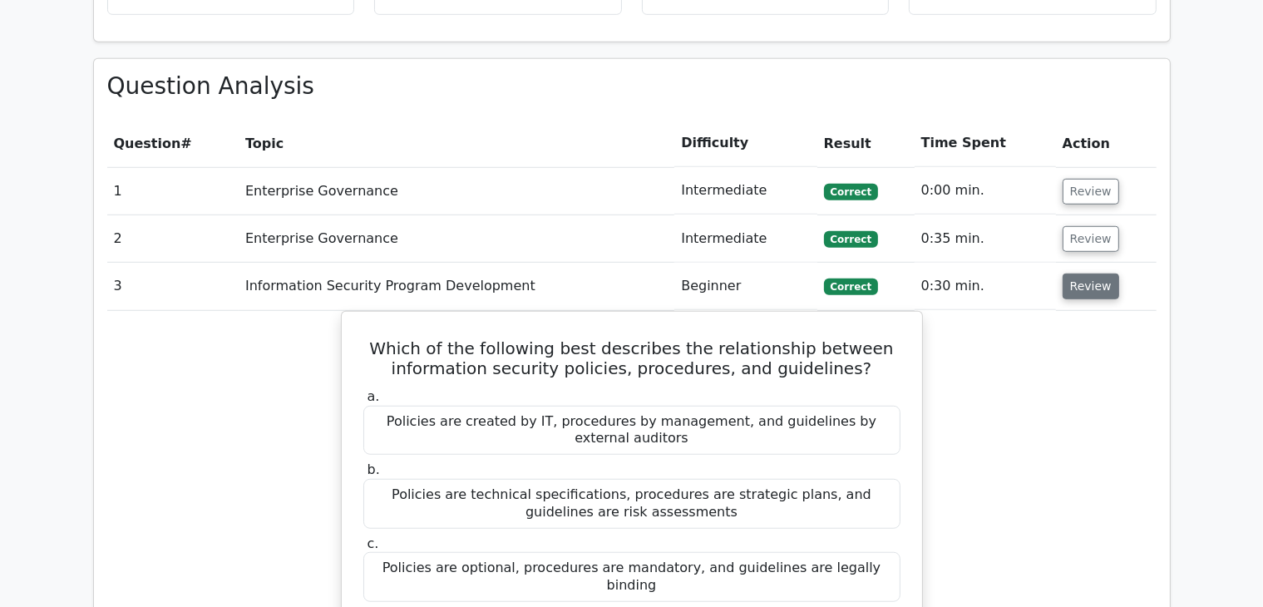
click at [1091, 274] on button "Review" at bounding box center [1091, 287] width 57 height 26
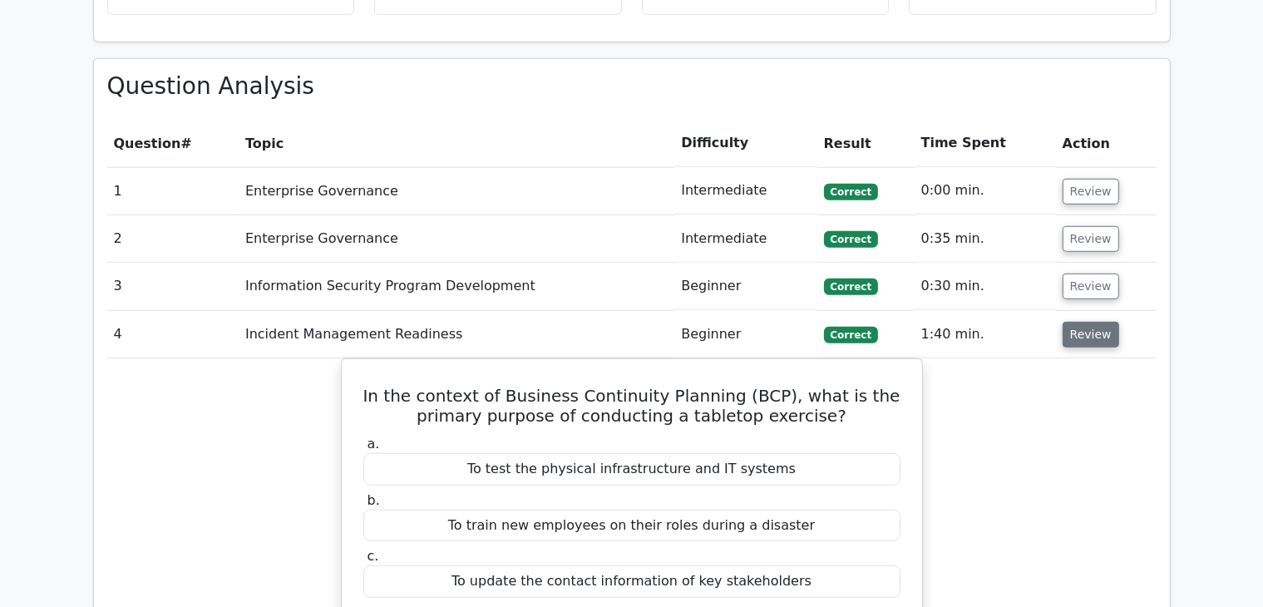
click at [1075, 322] on button "Review" at bounding box center [1091, 335] width 57 height 26
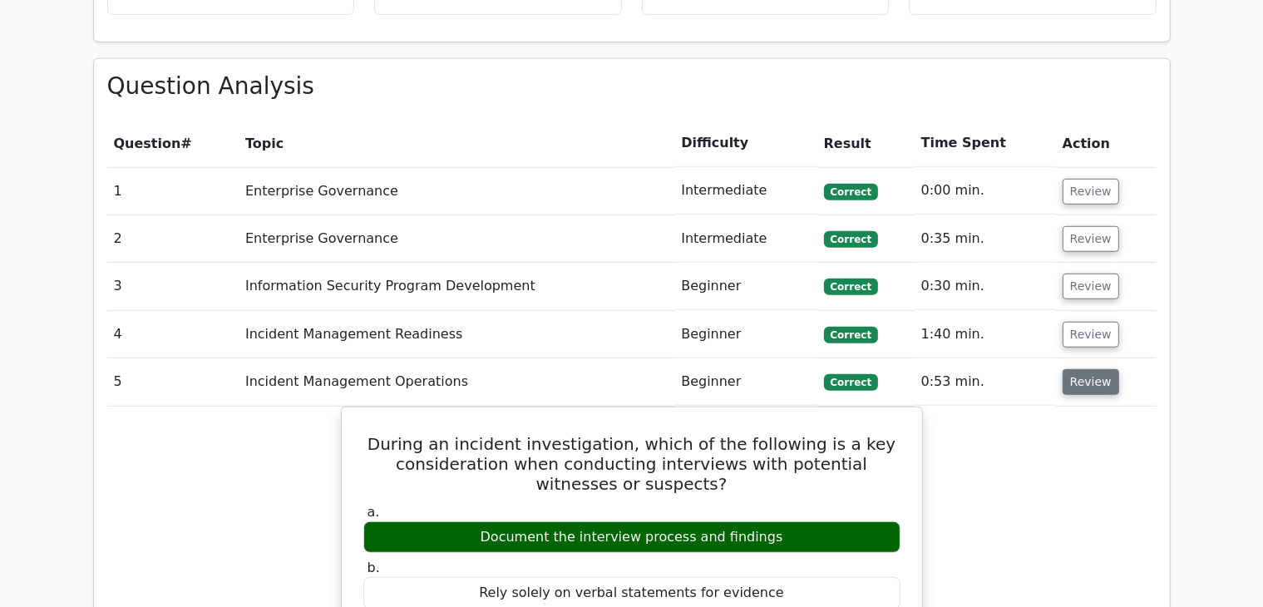
click at [1098, 369] on button "Review" at bounding box center [1091, 382] width 57 height 26
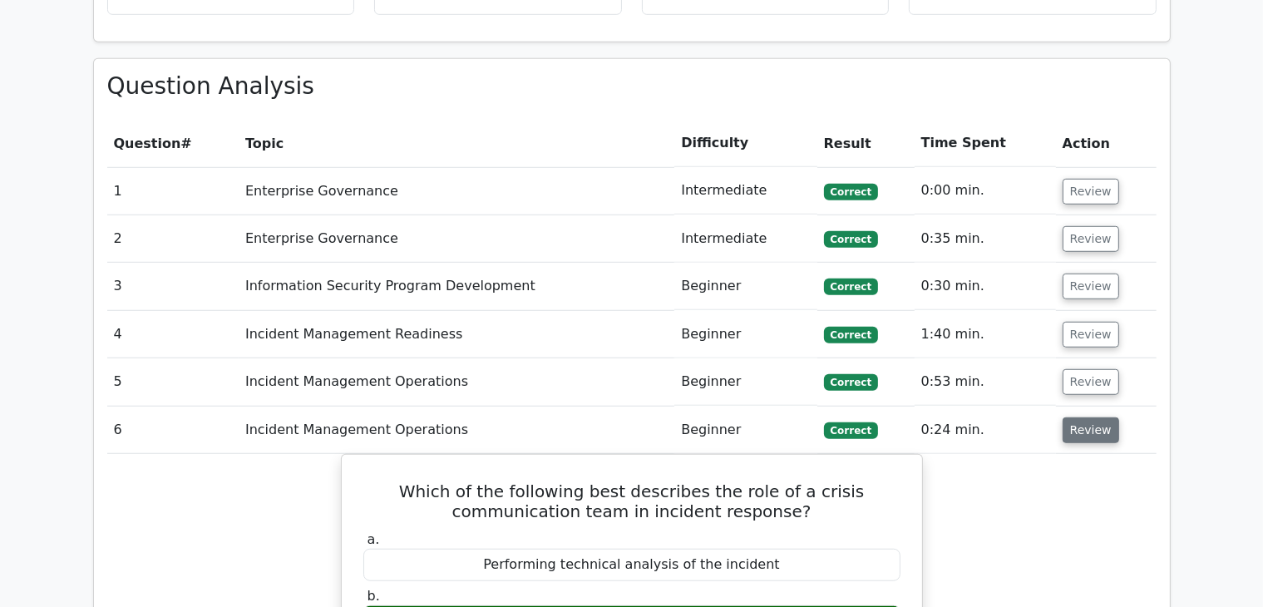
click at [1094, 418] on button "Review" at bounding box center [1091, 431] width 57 height 26
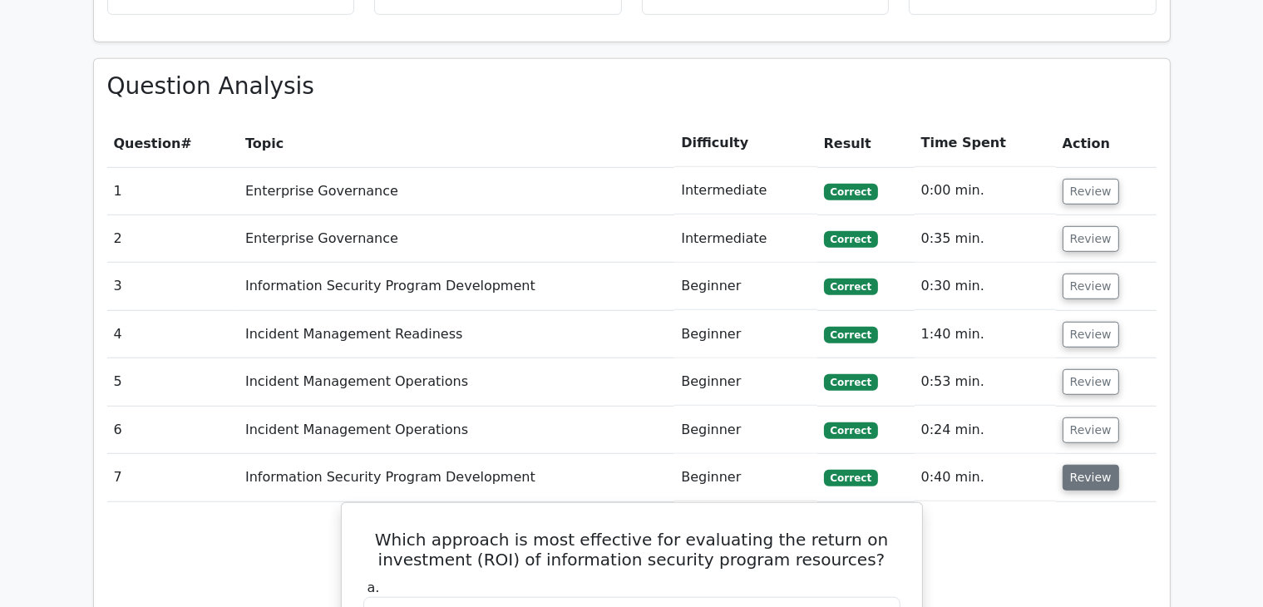
click at [1091, 465] on button "Review" at bounding box center [1091, 478] width 57 height 26
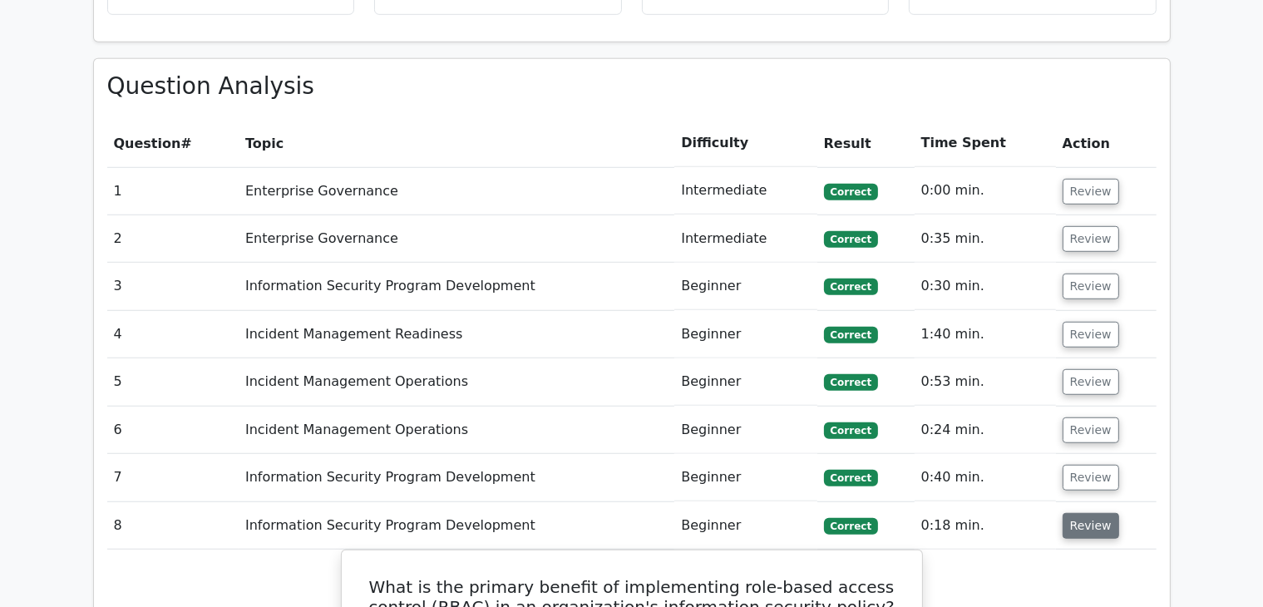
click at [1089, 513] on button "Review" at bounding box center [1091, 526] width 57 height 26
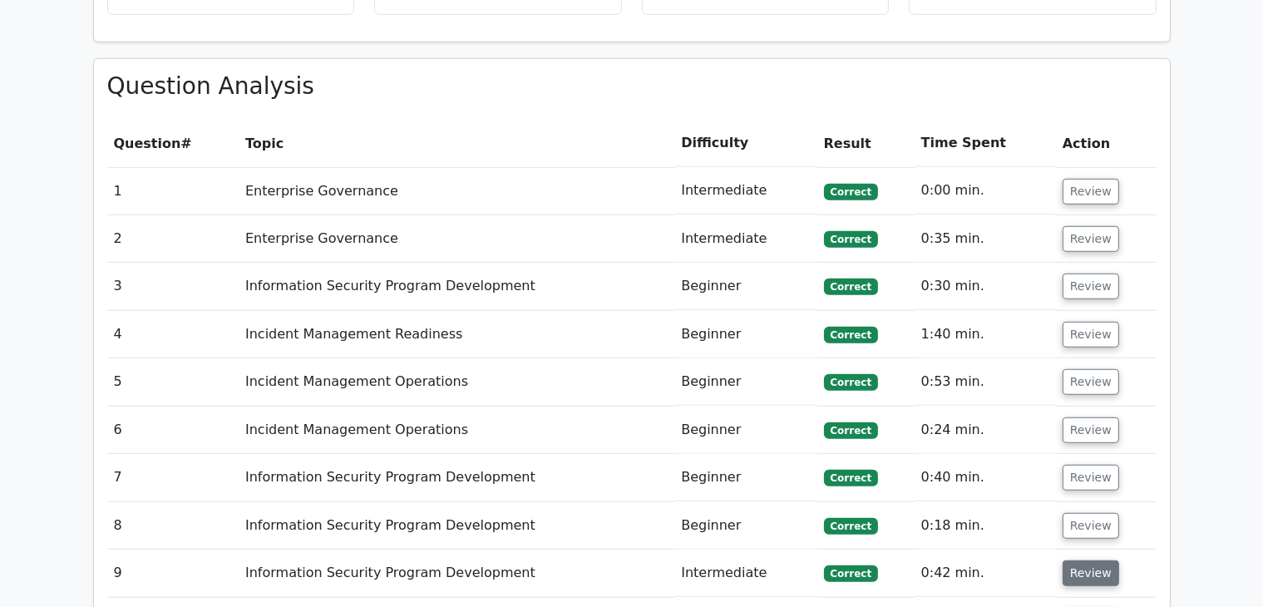
click at [1086, 561] on button "Review" at bounding box center [1091, 574] width 57 height 26
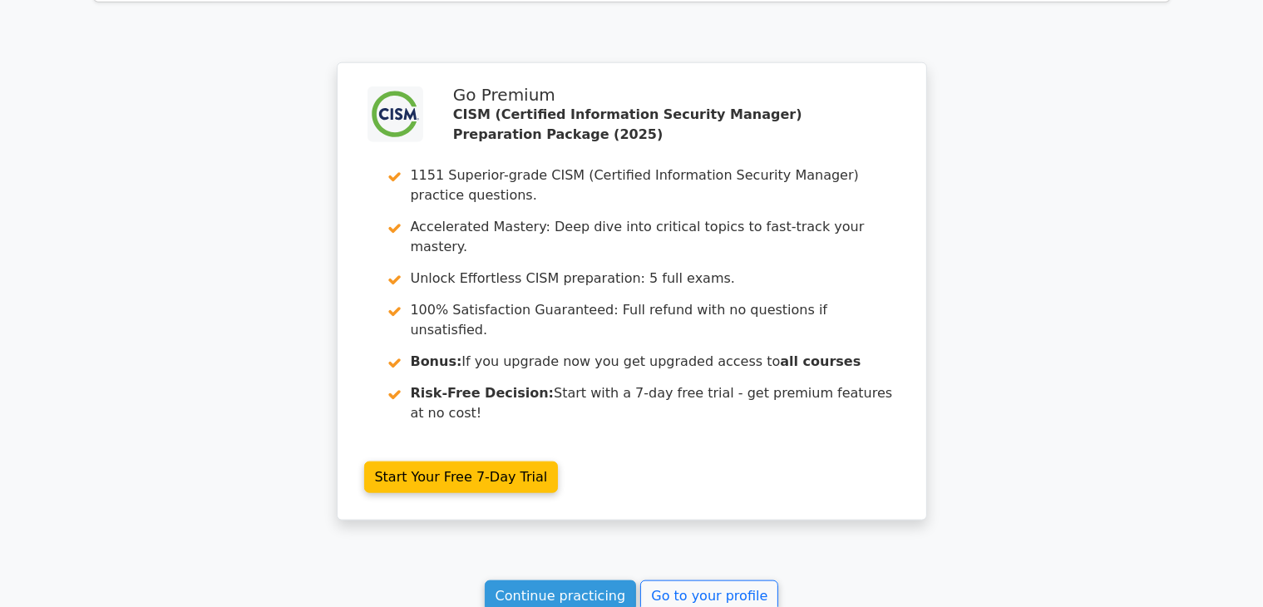
scroll to position [1839, 0]
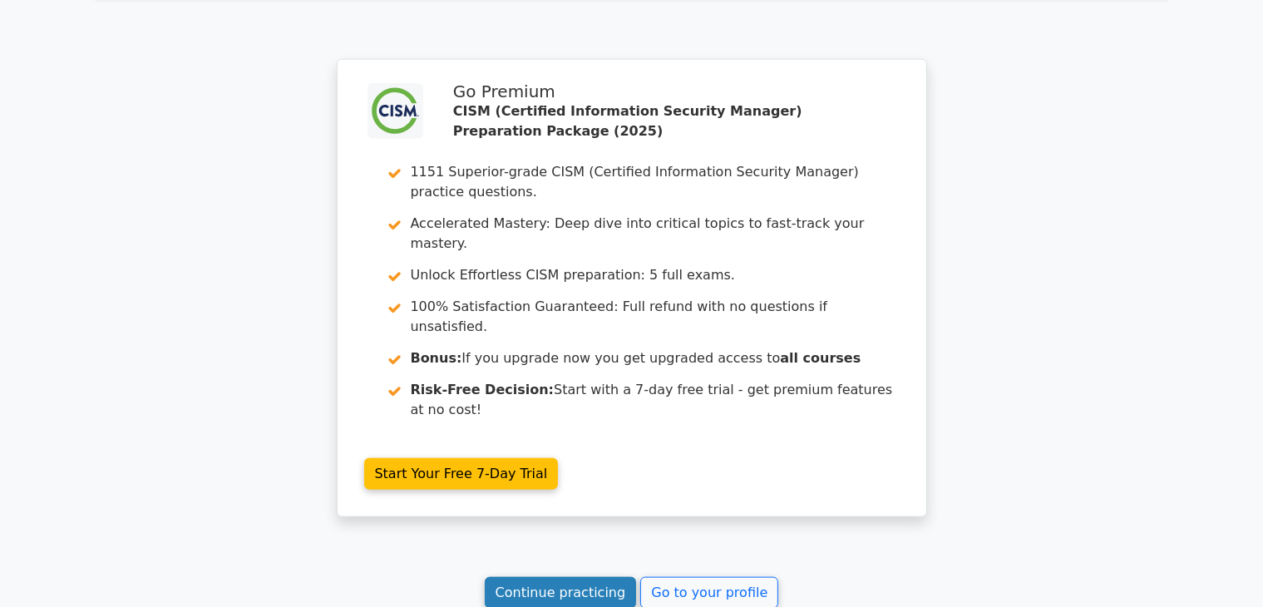
click at [582, 577] on link "Continue practicing" at bounding box center [561, 593] width 152 height 32
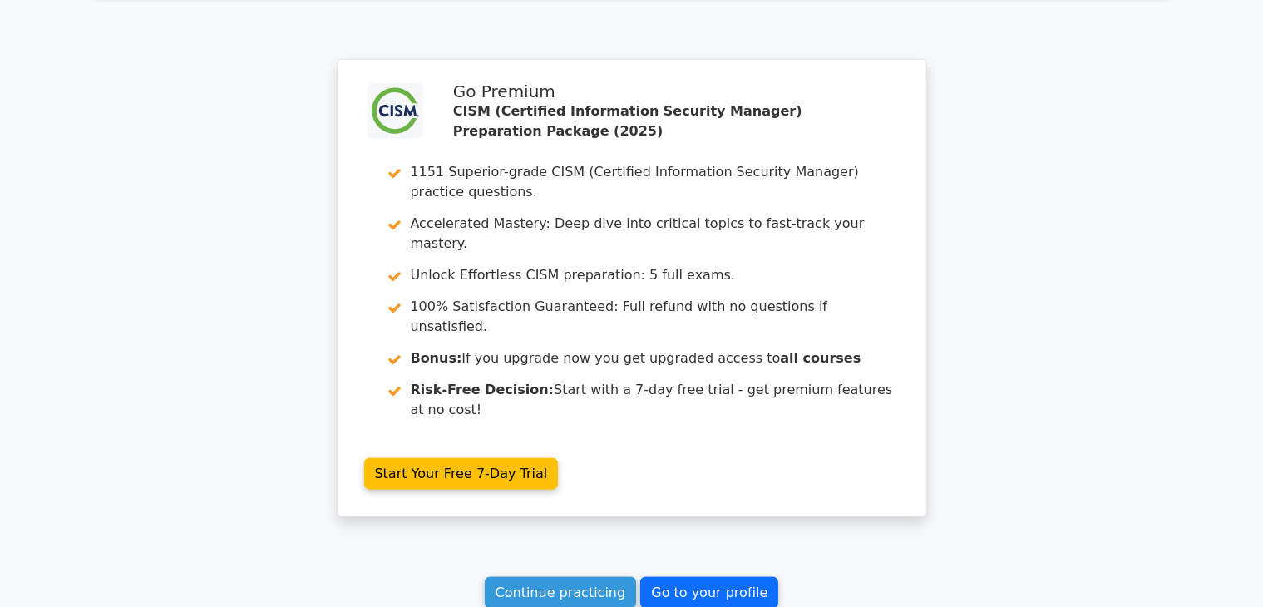
click at [752, 577] on link "Go to your profile" at bounding box center [709, 593] width 138 height 32
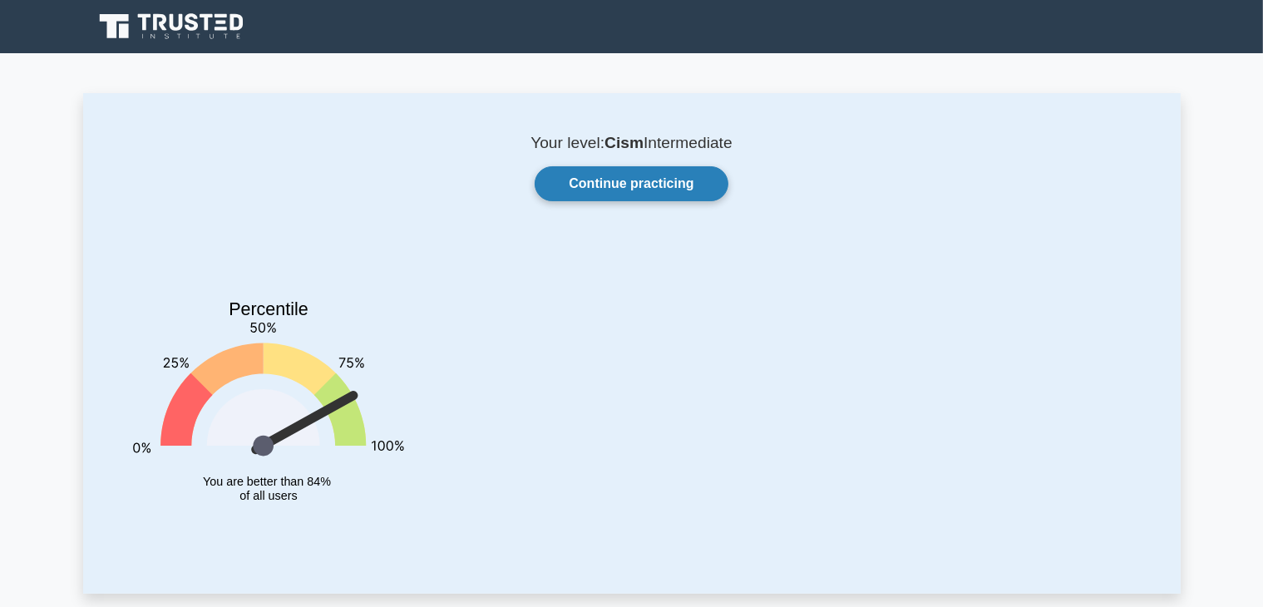
click at [628, 185] on link "Continue practicing" at bounding box center [631, 183] width 193 height 35
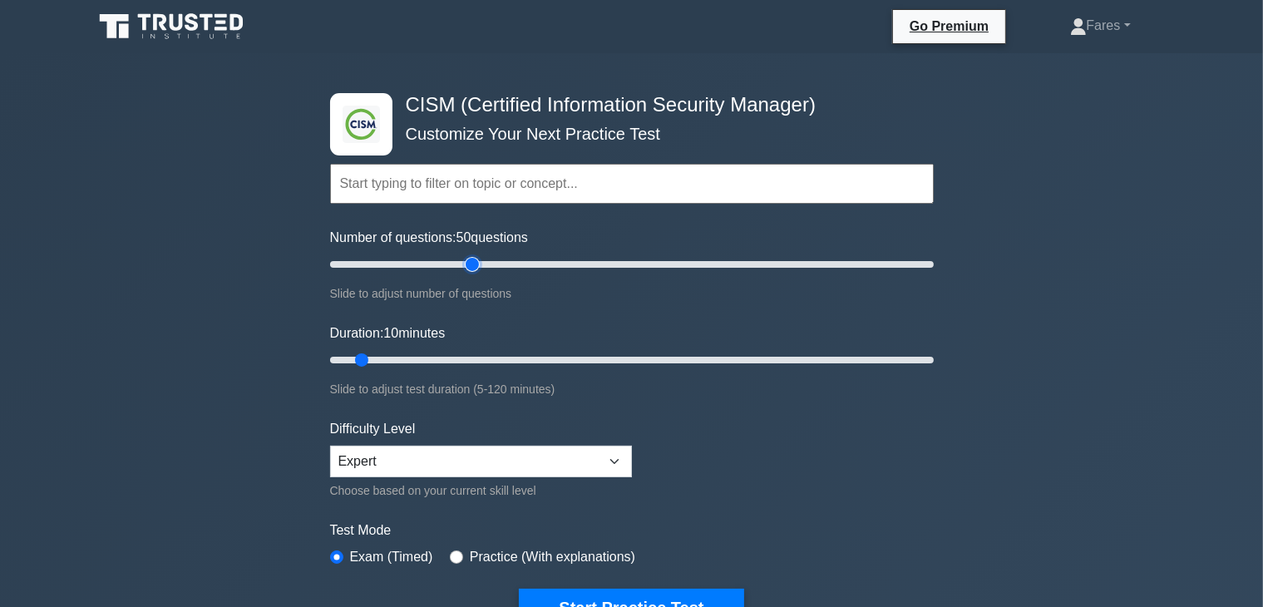
type input "50"
click at [469, 264] on input "Number of questions: 50 questions" at bounding box center [632, 265] width 604 height 20
type input "40"
click at [508, 362] on input "Duration: 40 minutes" at bounding box center [632, 360] width 604 height 20
click at [632, 195] on input "text" at bounding box center [632, 184] width 604 height 40
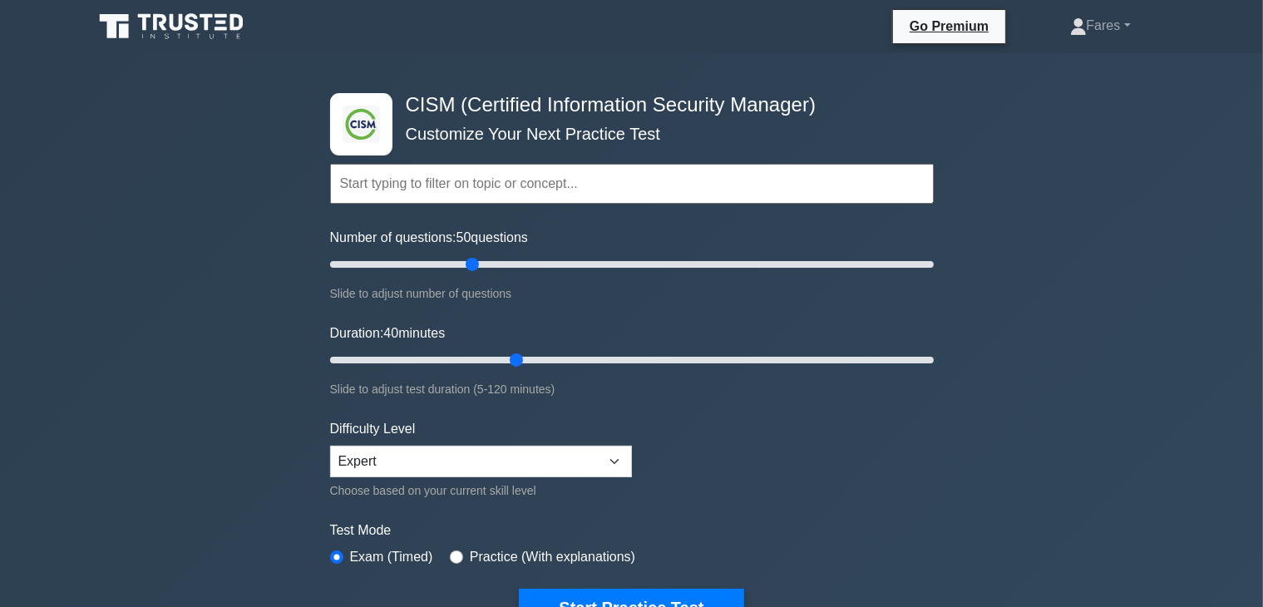
click at [566, 186] on input "text" at bounding box center [632, 184] width 604 height 40
click at [487, 180] on input "text" at bounding box center [632, 184] width 604 height 40
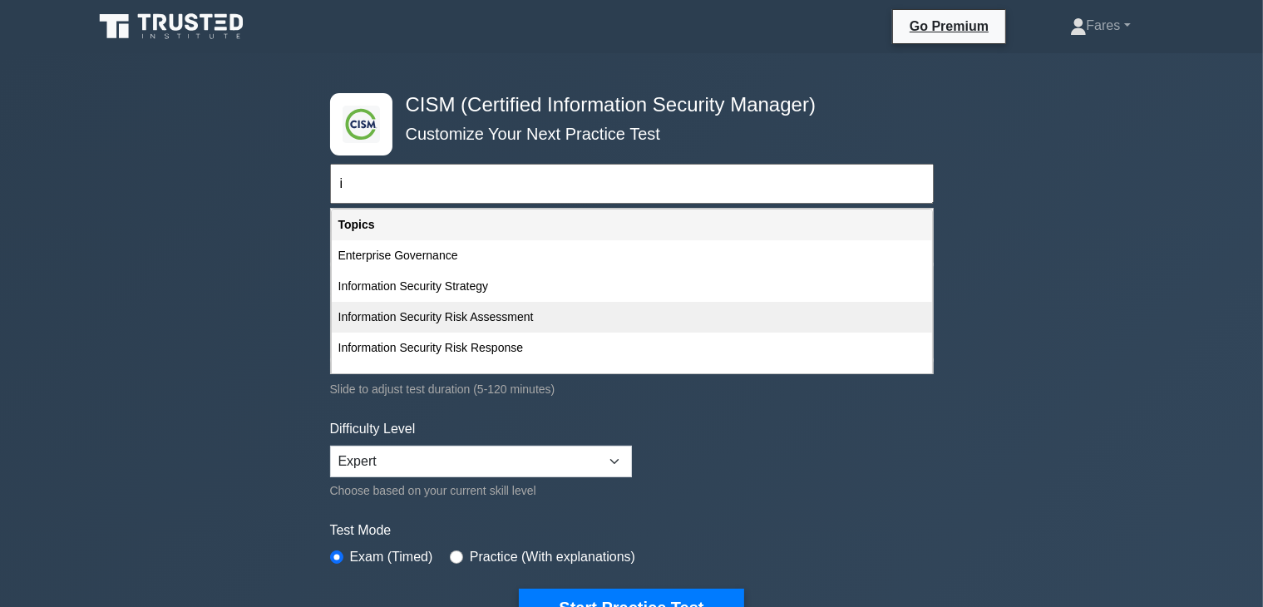
click at [423, 320] on div "Information Security Risk Assessment" at bounding box center [632, 317] width 600 height 31
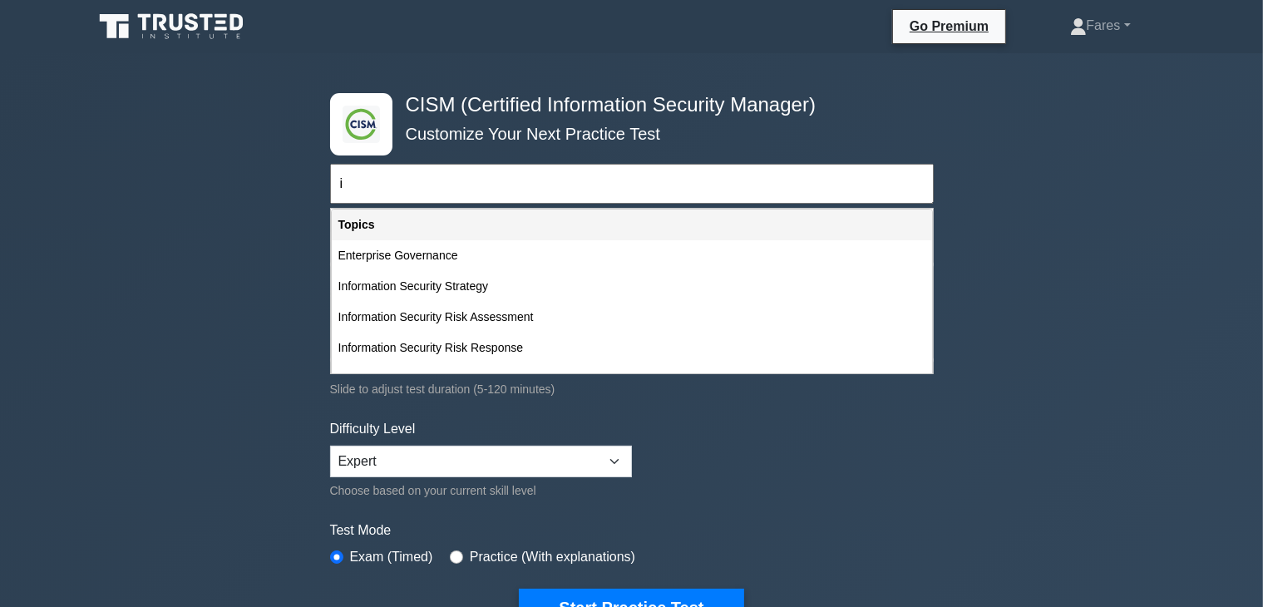
type input "Information Security Risk Assessment"
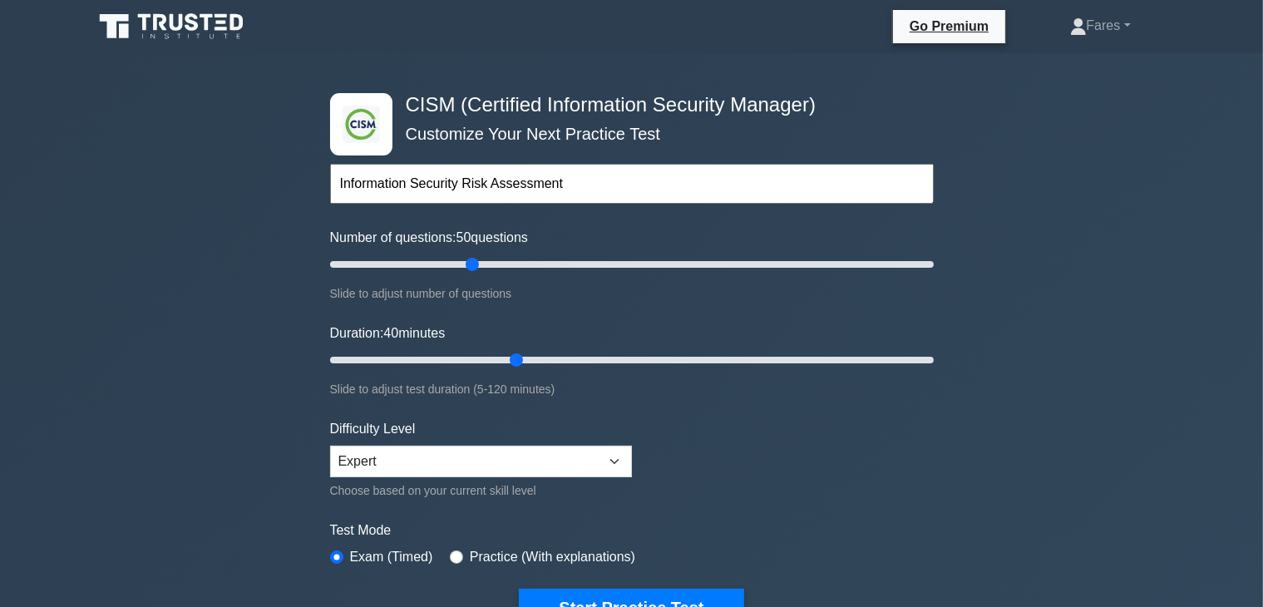
click at [569, 185] on input "Information Security Risk Assessment" at bounding box center [632, 184] width 604 height 40
click at [681, 597] on button "Start Practice Test" at bounding box center [631, 608] width 225 height 38
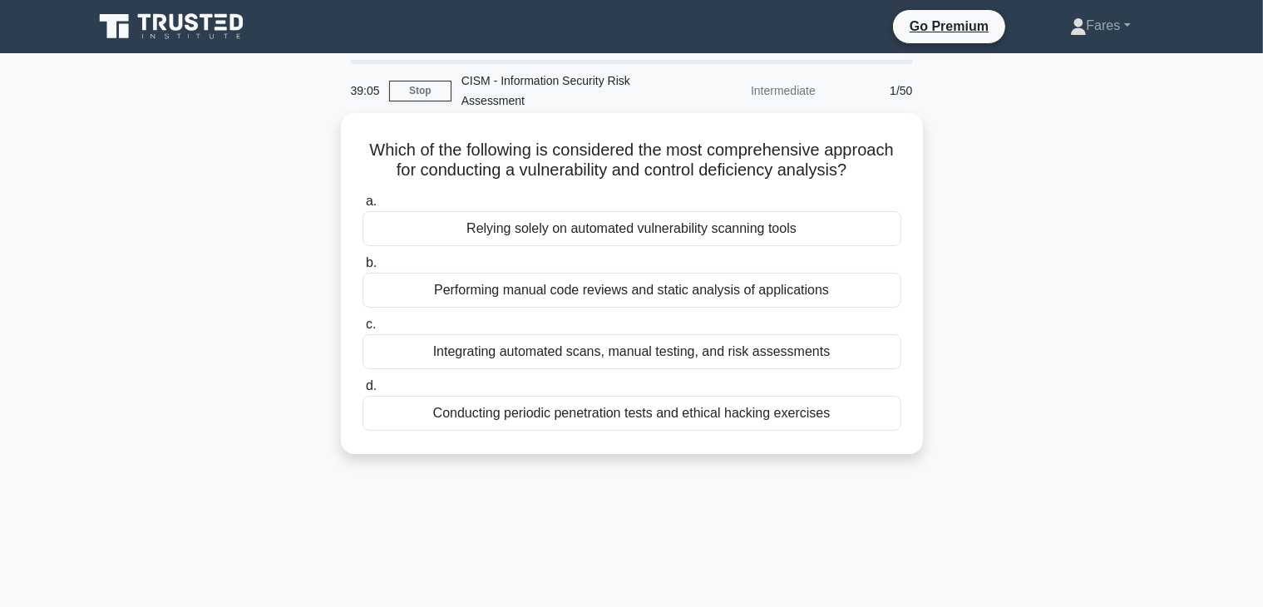
click at [829, 416] on div "Conducting periodic penetration tests and ethical hacking exercises" at bounding box center [632, 413] width 539 height 35
click at [363, 392] on input "d. Conducting periodic penetration tests and ethical hacking exercises" at bounding box center [363, 386] width 0 height 11
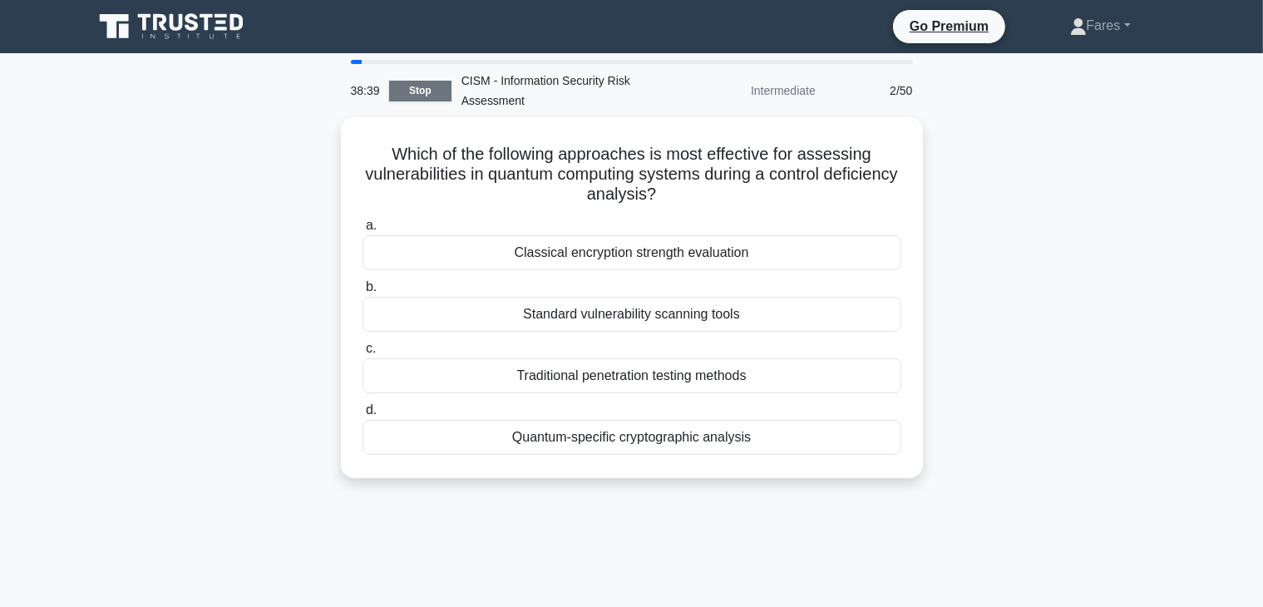
click at [432, 88] on link "Stop" at bounding box center [420, 91] width 62 height 21
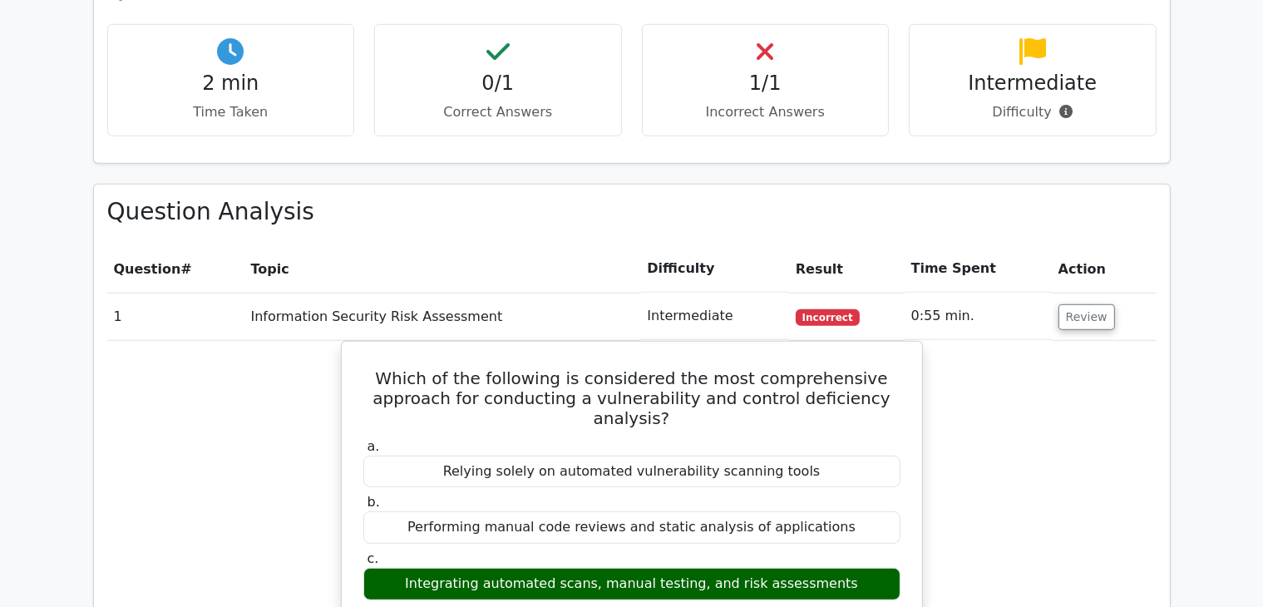
scroll to position [1075, 0]
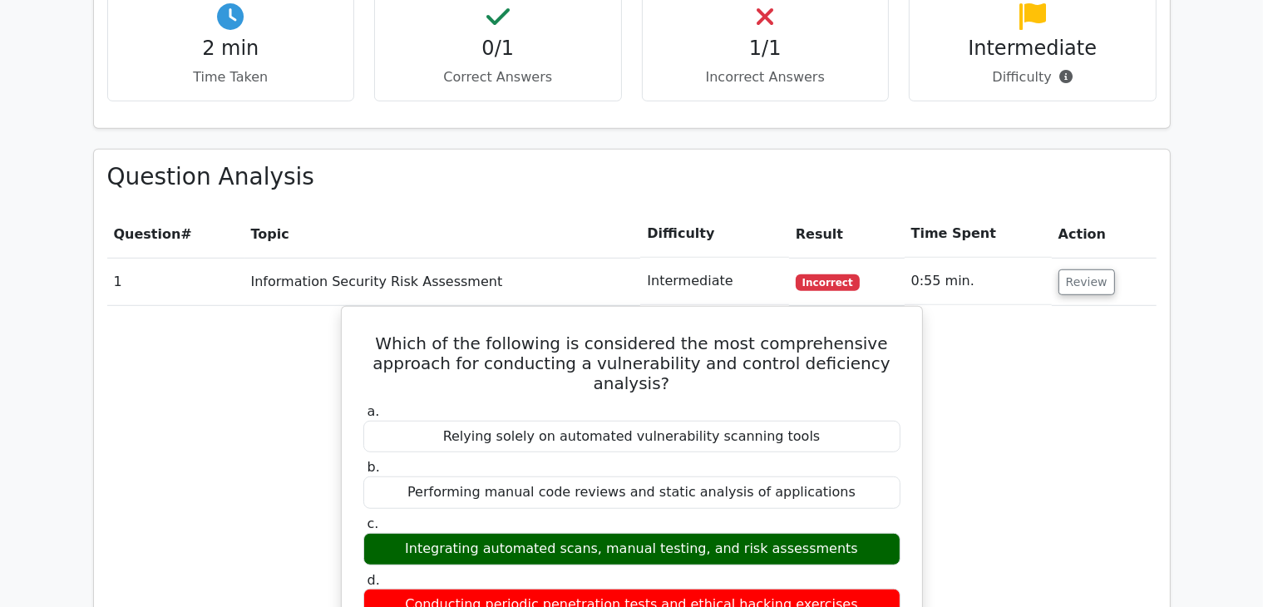
click at [1234, 353] on main ".clsa-1{fill:#f6f7f8;}.clsa-2{fill:#6bb345;}.clsa-3{fill:#1d2e5c;} Go Premium C…" at bounding box center [631, 458] width 1263 height 2959
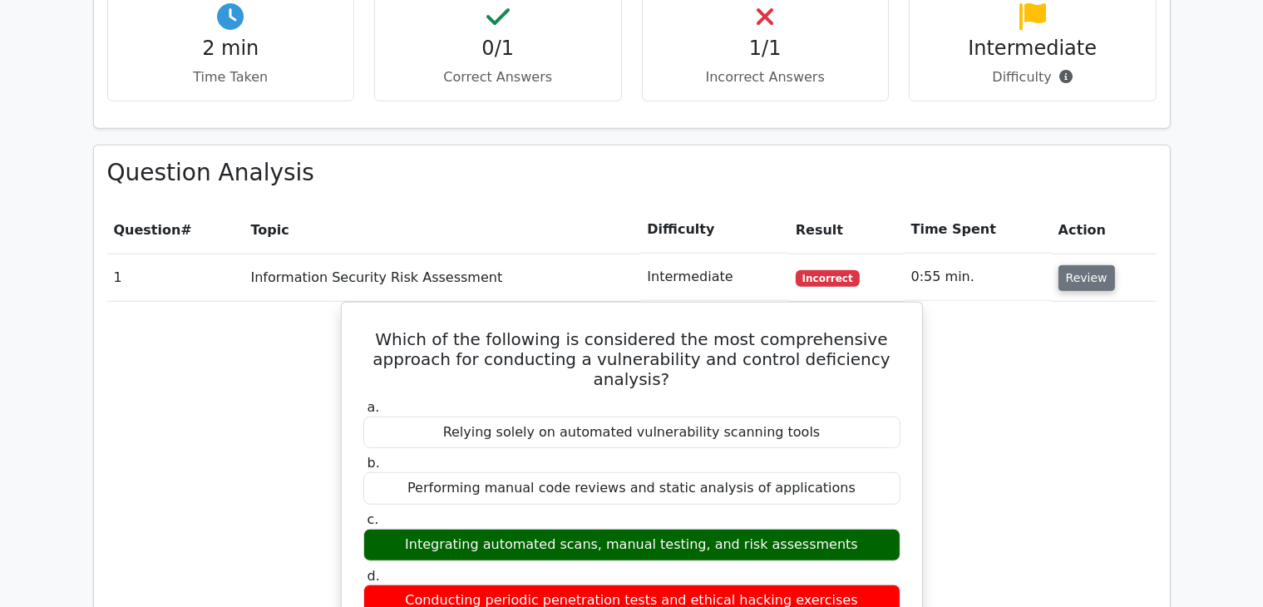
click at [1087, 265] on button "Review" at bounding box center [1087, 278] width 57 height 26
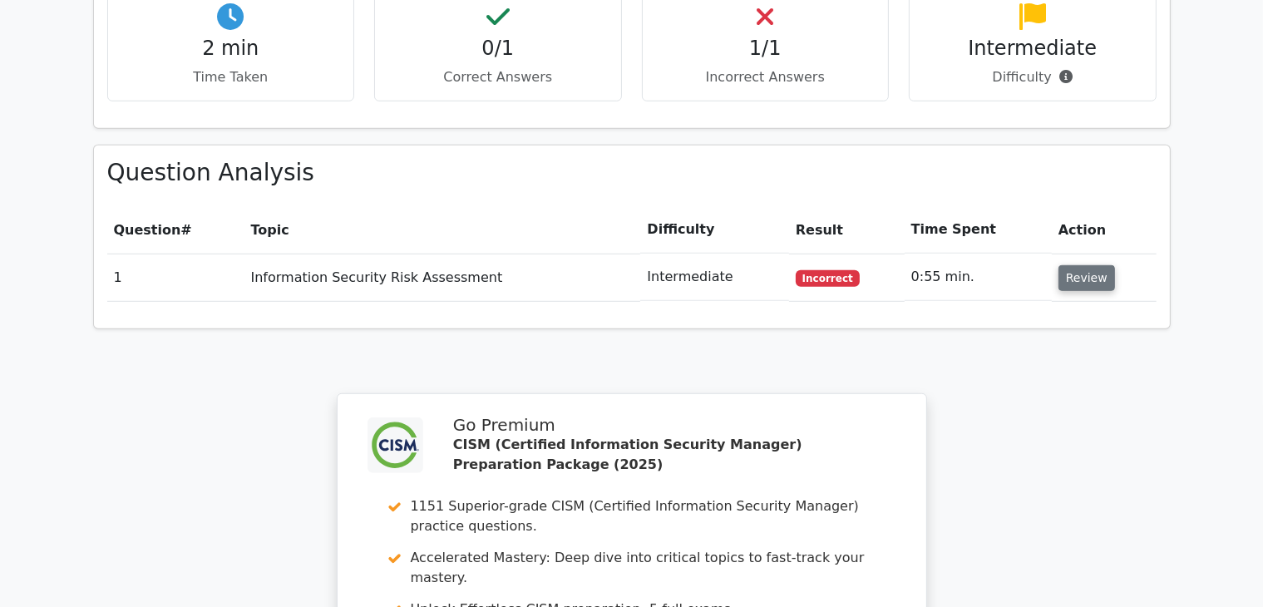
click at [1084, 265] on button "Review" at bounding box center [1087, 278] width 57 height 26
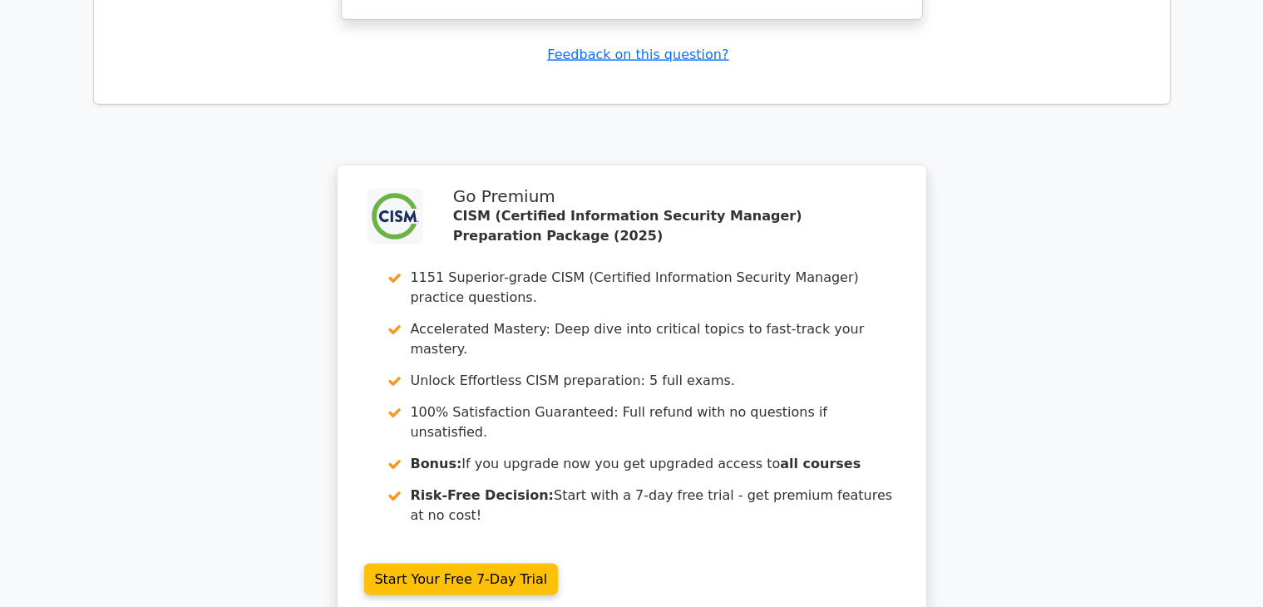
scroll to position [2455, 0]
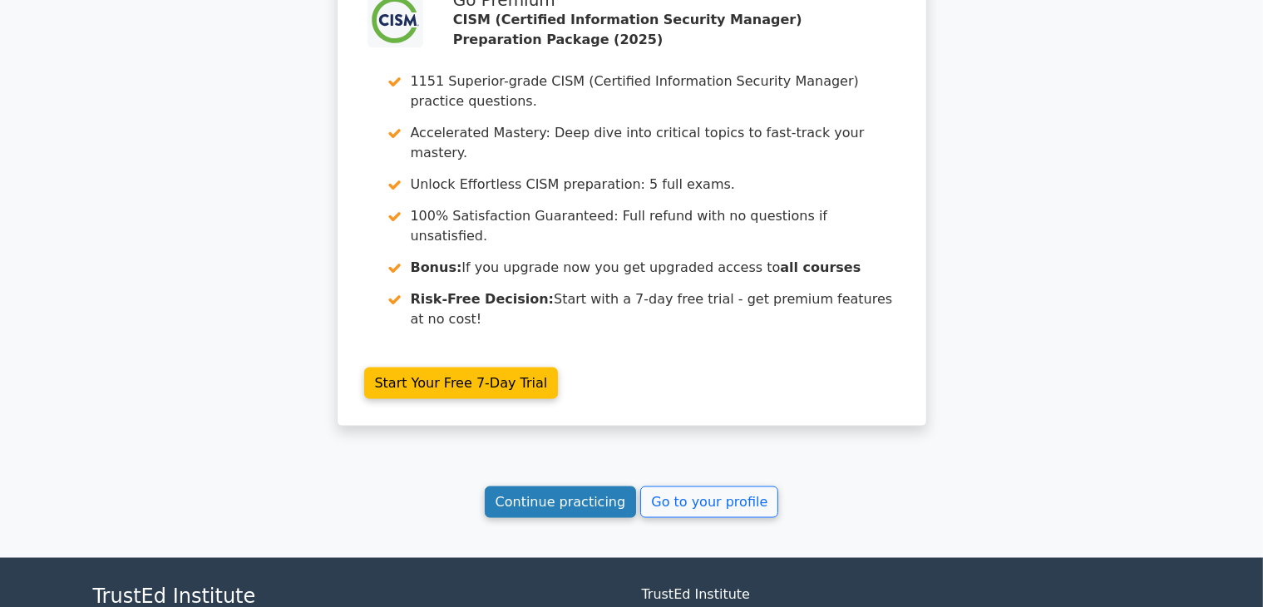
click at [576, 487] on link "Continue practicing" at bounding box center [561, 503] width 152 height 32
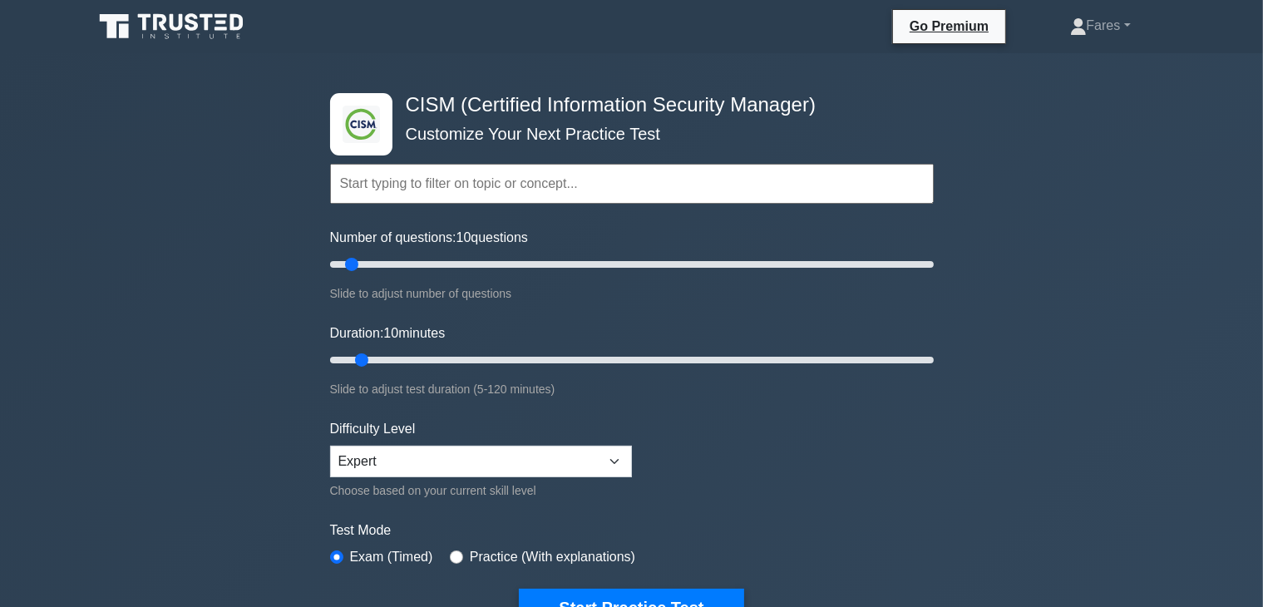
click at [567, 190] on input "text" at bounding box center [632, 184] width 604 height 40
click at [482, 190] on input "text" at bounding box center [632, 184] width 604 height 40
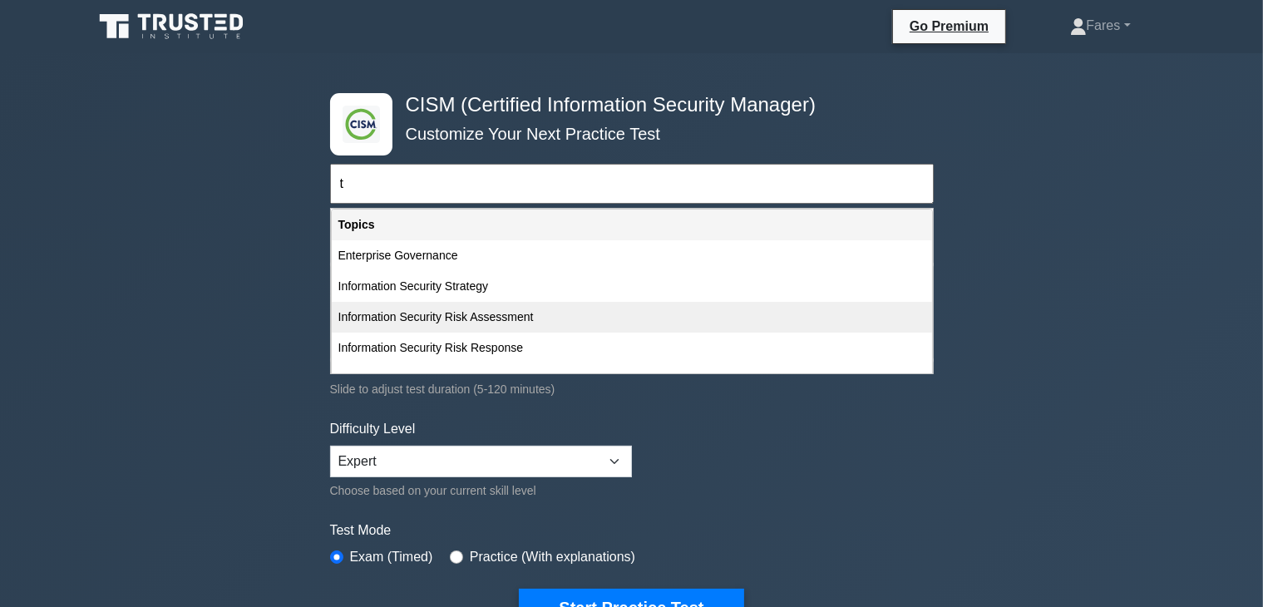
click at [464, 319] on div "Information Security Risk Assessment" at bounding box center [632, 317] width 600 height 31
type input "Information Security Risk Assessment"
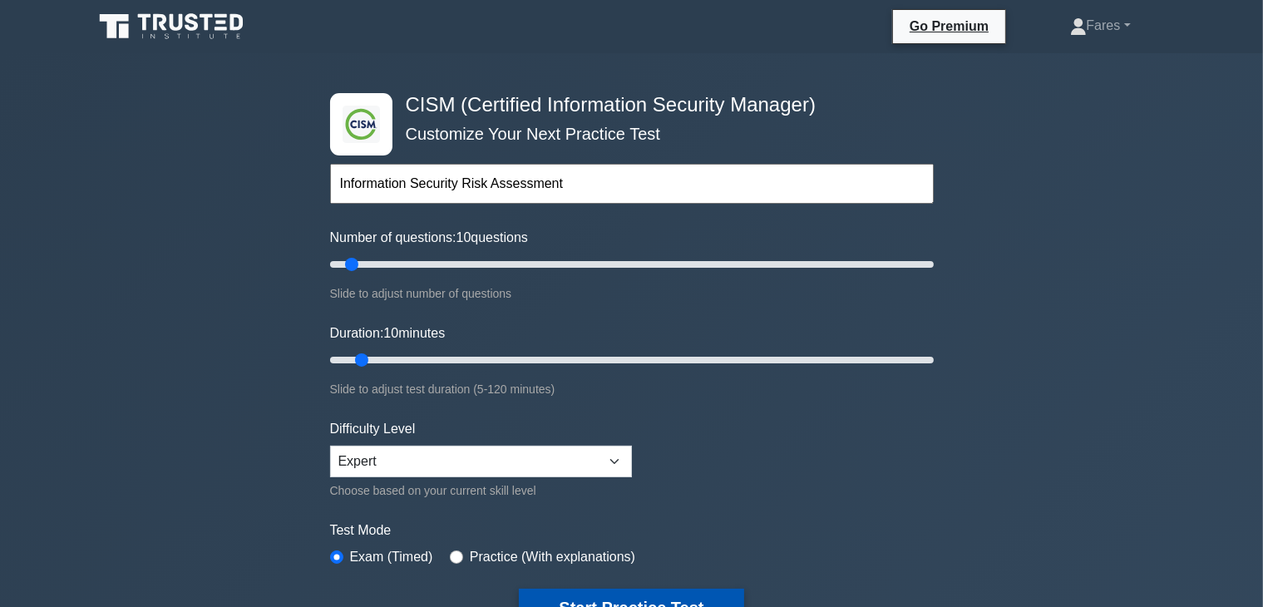
click at [694, 598] on button "Start Practice Test" at bounding box center [631, 608] width 225 height 38
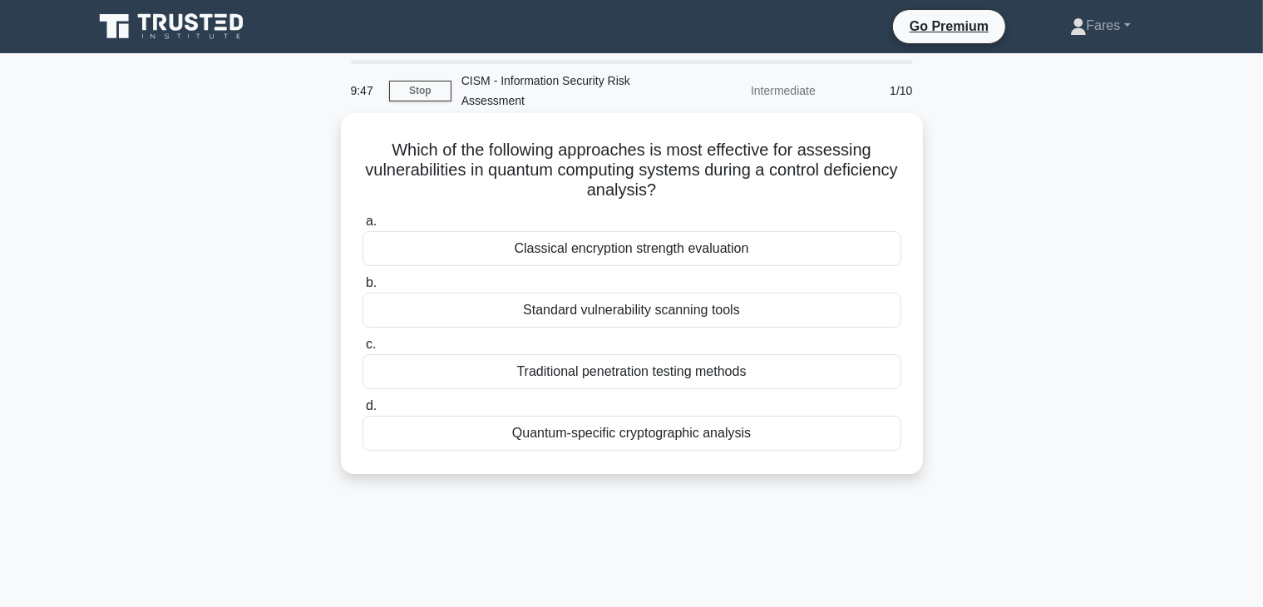
drag, startPoint x: 817, startPoint y: 177, endPoint x: 881, endPoint y: 190, distance: 65.2
click at [881, 190] on h5 "Which of the following approaches is most effective for assessing vulnerabiliti…" at bounding box center [632, 171] width 542 height 62
drag, startPoint x: 857, startPoint y: 180, endPoint x: 805, endPoint y: 176, distance: 51.7
click at [805, 176] on h5 "Which of the following approaches is most effective for assessing vulnerabiliti…" at bounding box center [632, 171] width 542 height 62
drag, startPoint x: 822, startPoint y: 170, endPoint x: 908, endPoint y: 197, distance: 90.7
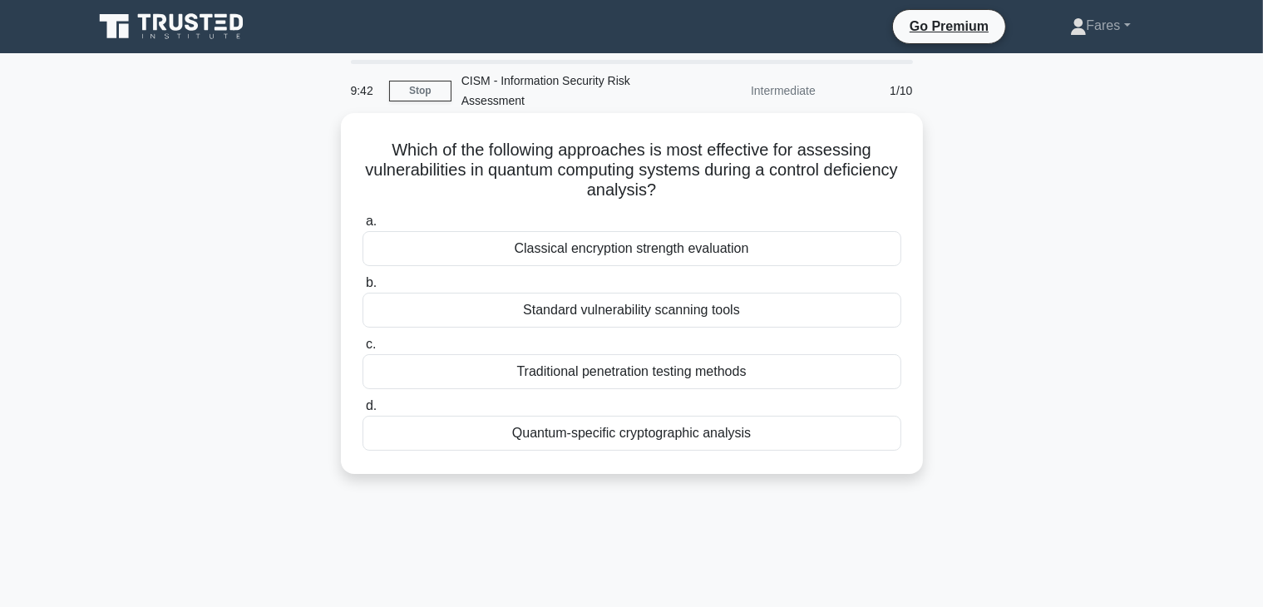
click at [908, 197] on div "Which of the following approaches is most effective for assessing vulnerabiliti…" at bounding box center [632, 294] width 569 height 348
drag, startPoint x: 817, startPoint y: 171, endPoint x: 893, endPoint y: 190, distance: 79.1
click at [893, 190] on h5 "Which of the following approaches is most effective for assessing vulnerabiliti…" at bounding box center [632, 171] width 542 height 62
drag, startPoint x: 893, startPoint y: 190, endPoint x: 815, endPoint y: 172, distance: 80.3
click at [815, 172] on h5 "Which of the following approaches is most effective for assessing vulnerabiliti…" at bounding box center [632, 171] width 542 height 62
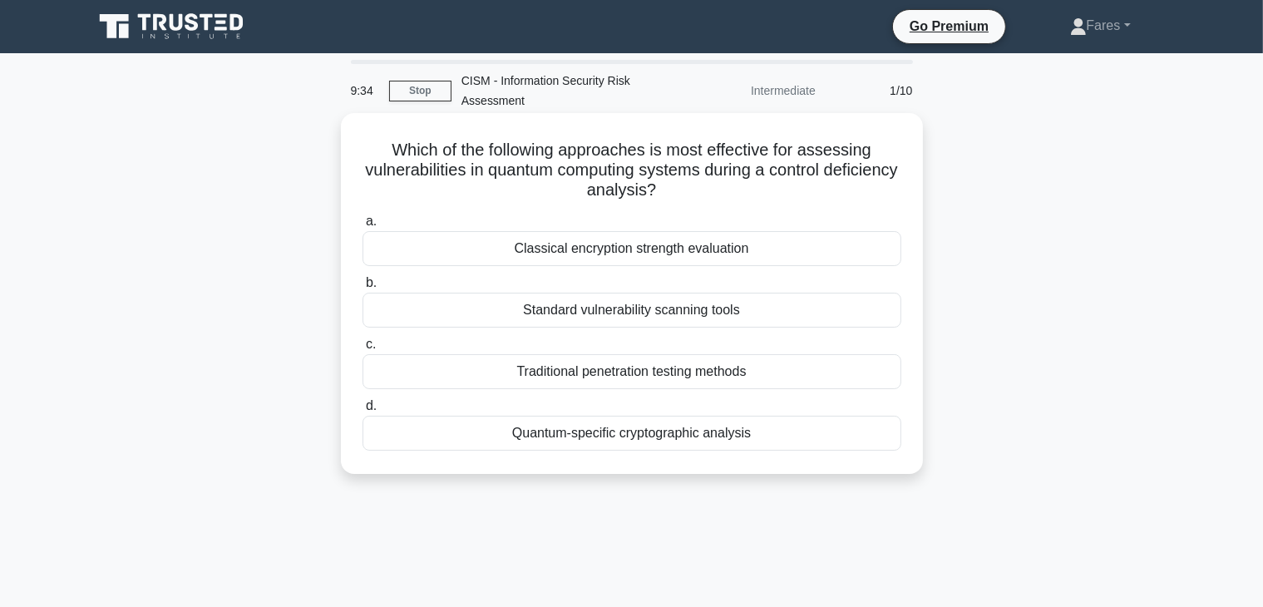
drag, startPoint x: 815, startPoint y: 172, endPoint x: 862, endPoint y: 194, distance: 52.1
click at [862, 194] on h5 "Which of the following approaches is most effective for assessing vulnerabiliti…" at bounding box center [632, 171] width 542 height 62
copy h5 "control deficiency analysis?"
click at [699, 441] on div "Quantum-specific cryptographic analysis" at bounding box center [632, 433] width 539 height 35
click at [363, 412] on input "d. Quantum-specific cryptographic analysis" at bounding box center [363, 406] width 0 height 11
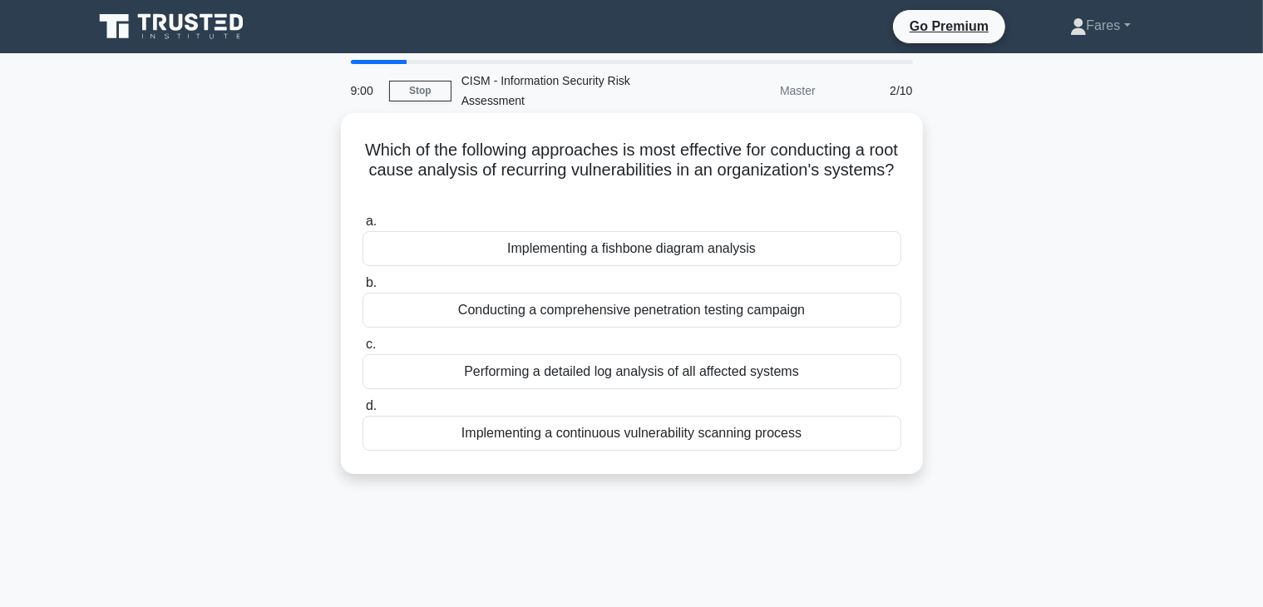
click at [776, 431] on div "Implementing a continuous vulnerability scanning process" at bounding box center [632, 433] width 539 height 35
click at [363, 412] on input "d. Implementing a continuous vulnerability scanning process" at bounding box center [363, 406] width 0 height 11
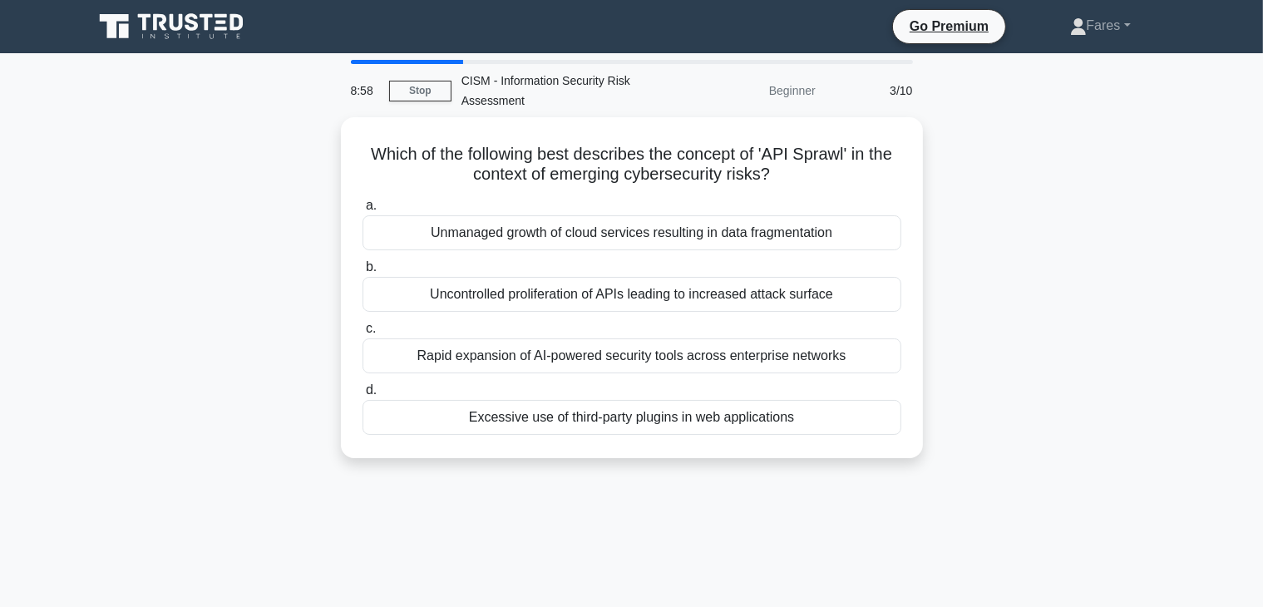
click at [712, 508] on div "8:58 Stop CISM - Information Security Risk Assessment Beginner 3/10 Which of th…" at bounding box center [632, 476] width 1098 height 832
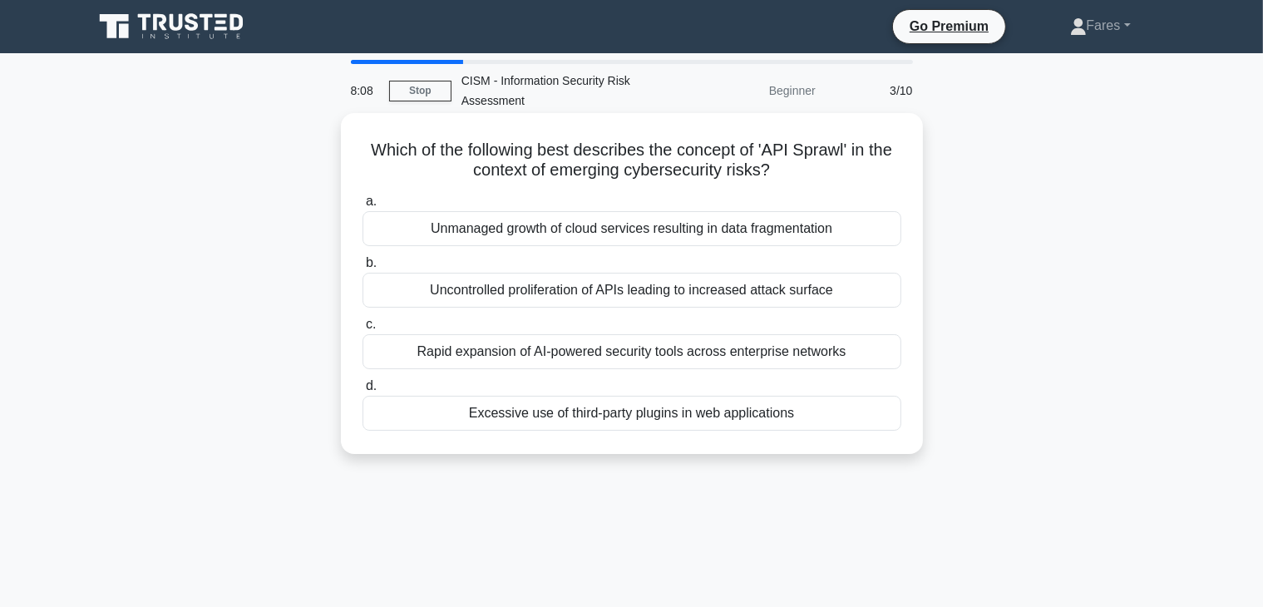
click at [713, 294] on div "Uncontrolled proliferation of APIs leading to increased attack surface" at bounding box center [632, 290] width 539 height 35
click at [363, 269] on input "b. Uncontrolled proliferation of APIs leading to increased attack surface" at bounding box center [363, 263] width 0 height 11
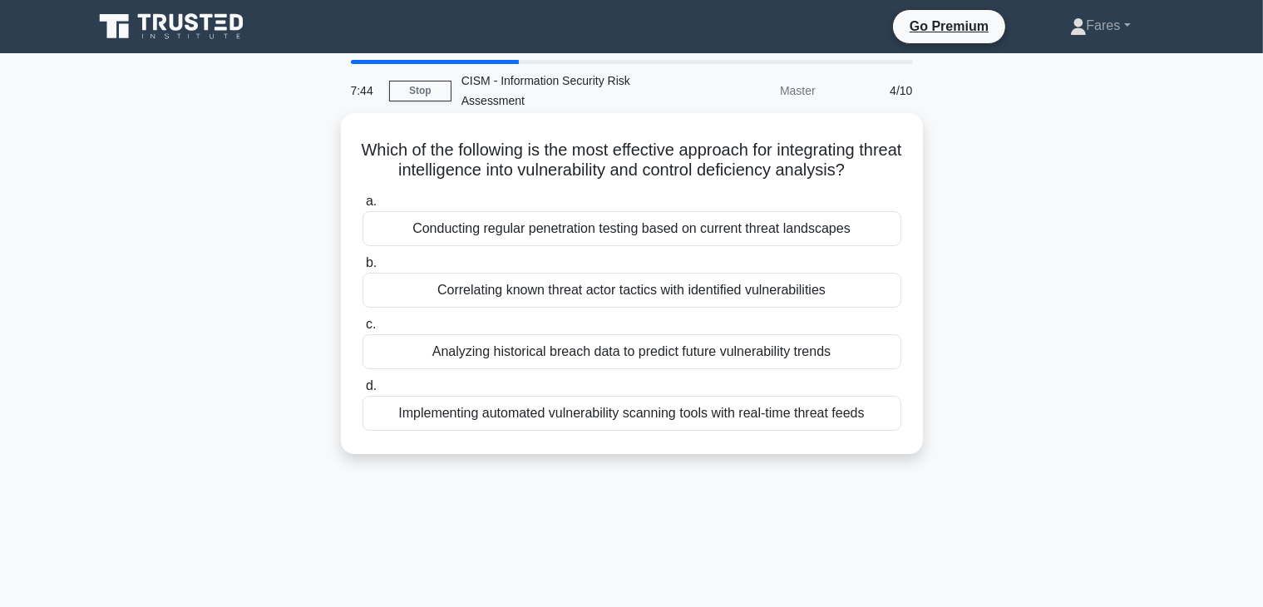
click at [825, 291] on div "Correlating known threat actor tactics with identified vulnerabilities" at bounding box center [632, 290] width 539 height 35
click at [363, 269] on input "b. Correlating known threat actor tactics with identified vulnerabilities" at bounding box center [363, 263] width 0 height 11
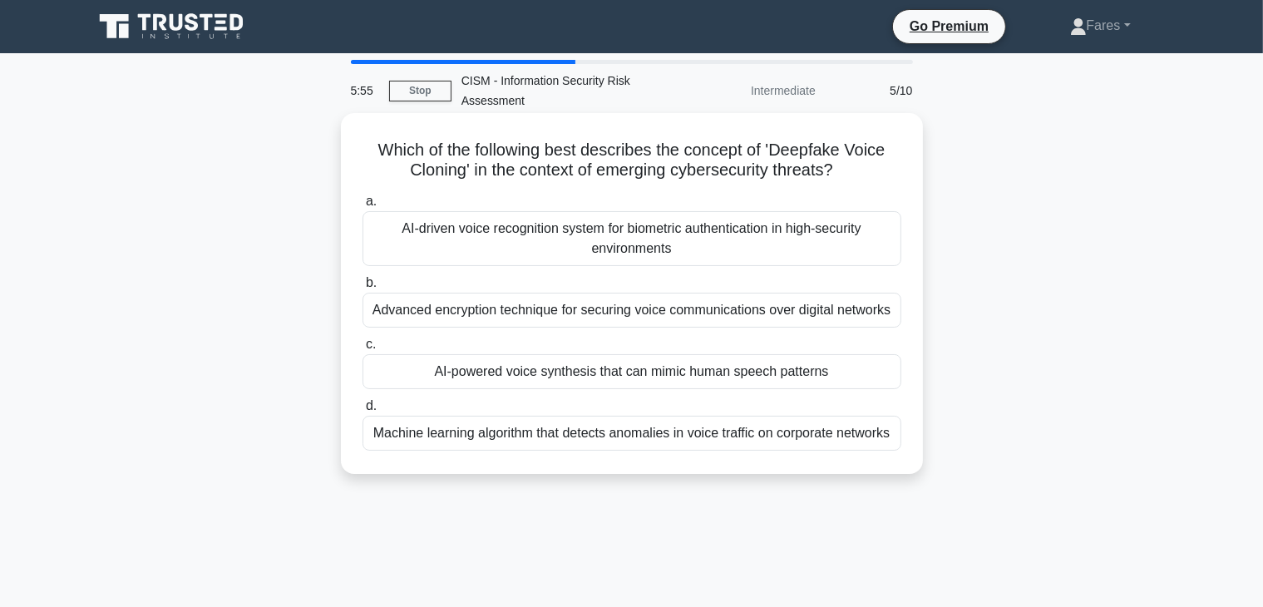
click at [797, 374] on div "AI-powered voice synthesis that can mimic human speech patterns" at bounding box center [632, 371] width 539 height 35
click at [363, 350] on input "c. AI-powered voice synthesis that can mimic human speech patterns" at bounding box center [363, 344] width 0 height 11
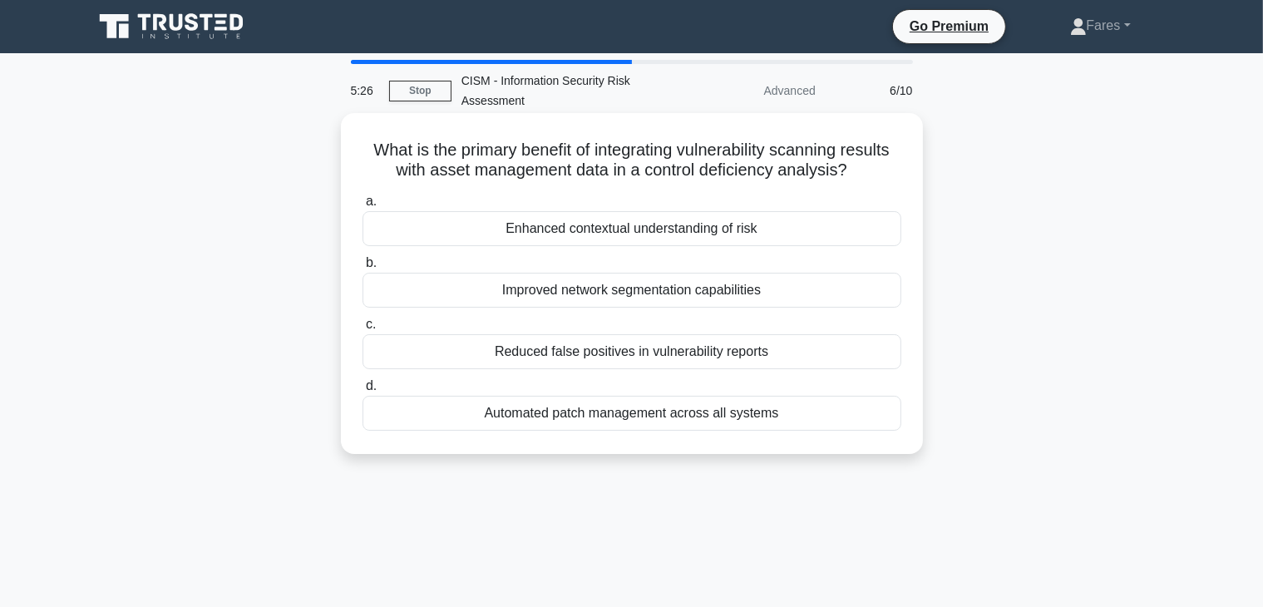
click at [683, 235] on div "Enhanced contextual understanding of risk" at bounding box center [632, 228] width 539 height 35
click at [363, 207] on input "a. Enhanced contextual understanding of risk" at bounding box center [363, 201] width 0 height 11
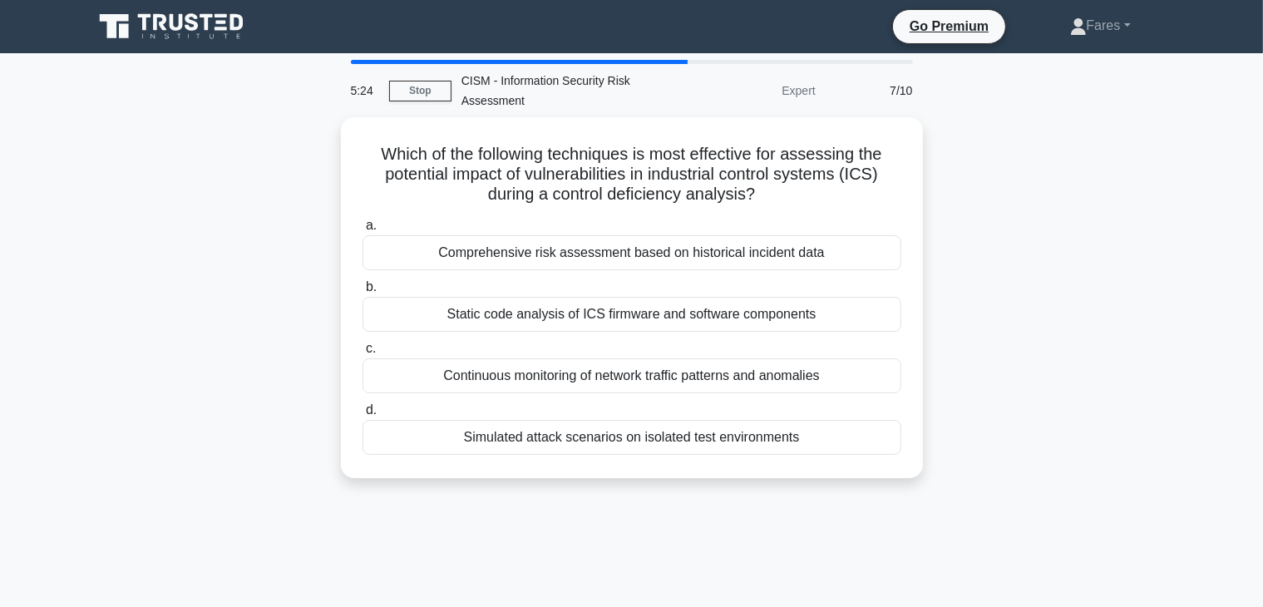
drag, startPoint x: 683, startPoint y: 235, endPoint x: 1105, endPoint y: 189, distance: 425.1
click at [1105, 189] on div "Which of the following techniques is most effective for assessing the potential…" at bounding box center [632, 307] width 1098 height 381
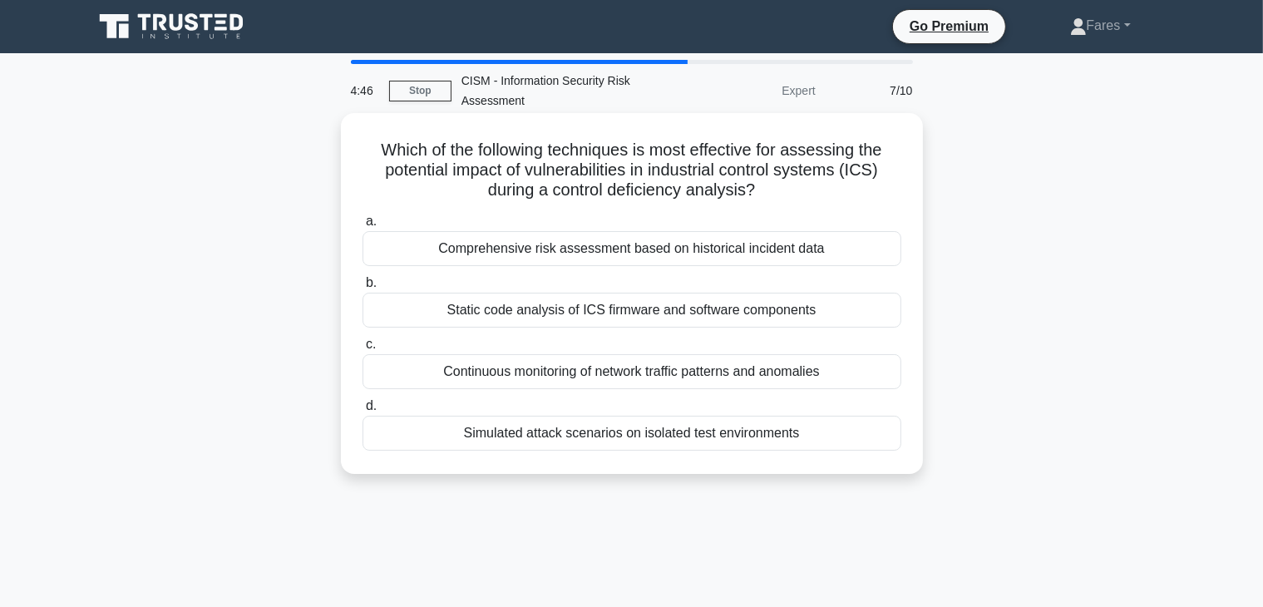
click at [744, 471] on div "Which of the following techniques is most effective for assessing the potential…" at bounding box center [632, 293] width 582 height 361
click at [692, 430] on div "Simulated attack scenarios on isolated test environments" at bounding box center [632, 433] width 539 height 35
click at [363, 412] on input "d. Simulated attack scenarios on isolated test environments" at bounding box center [363, 406] width 0 height 11
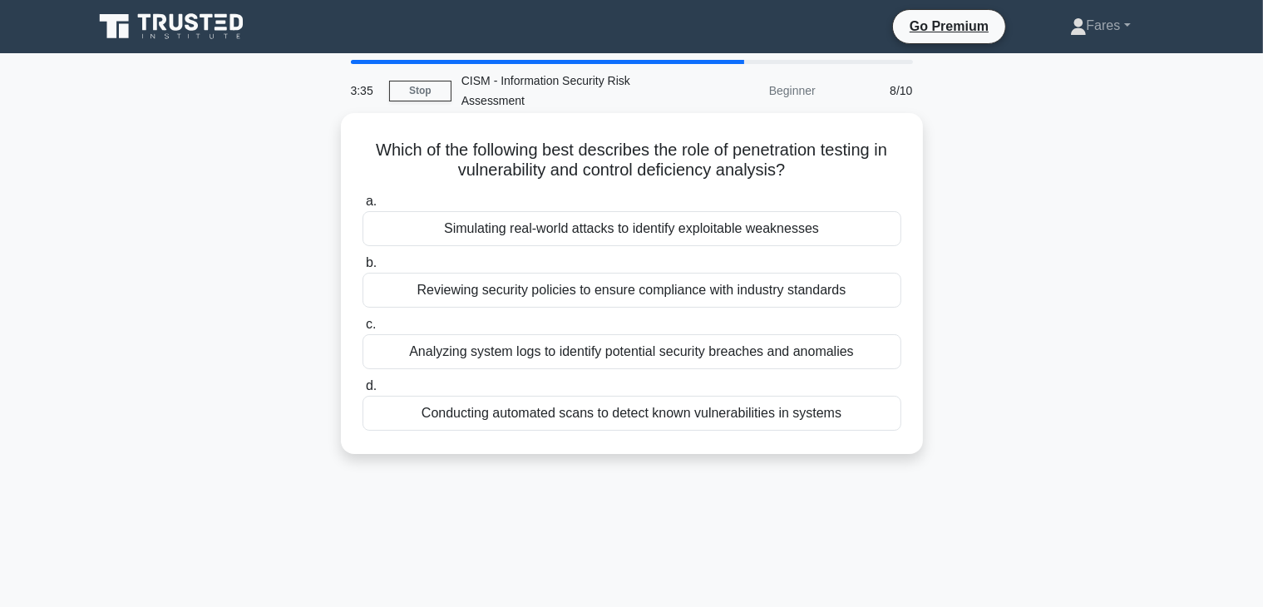
click at [689, 230] on div "Simulating real-world attacks to identify exploitable weaknesses" at bounding box center [632, 228] width 539 height 35
click at [363, 207] on input "a. Simulating real-world attacks to identify exploitable weaknesses" at bounding box center [363, 201] width 0 height 11
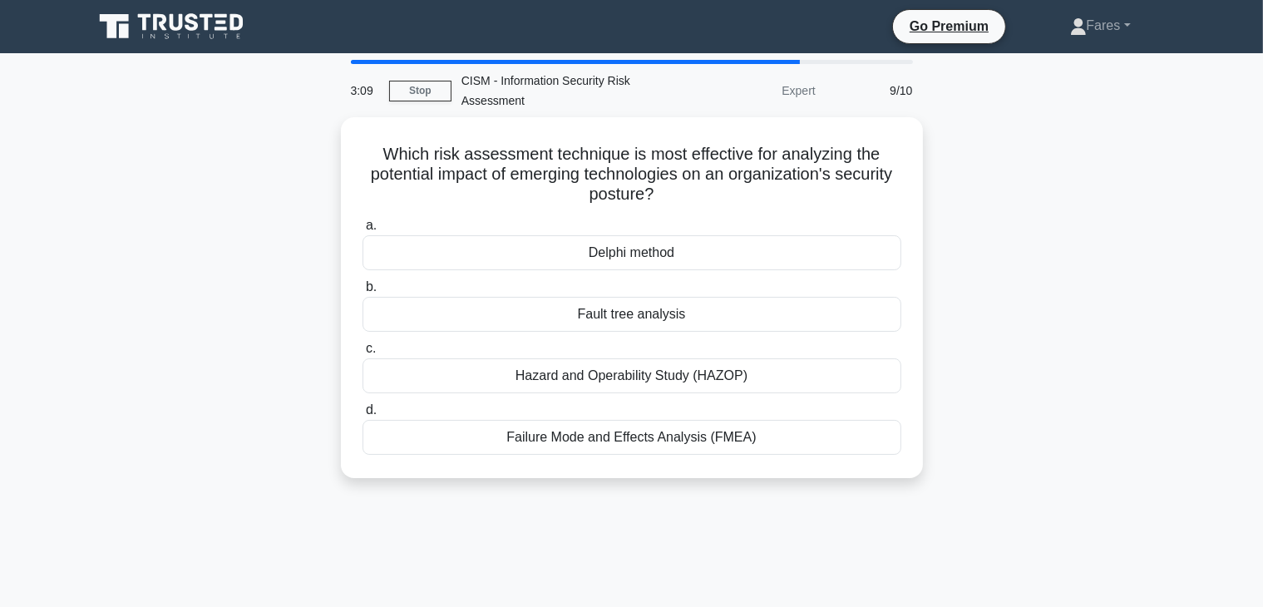
click at [1100, 366] on div "Which risk assessment technique is most effective for analyzing the potential i…" at bounding box center [632, 307] width 1098 height 381
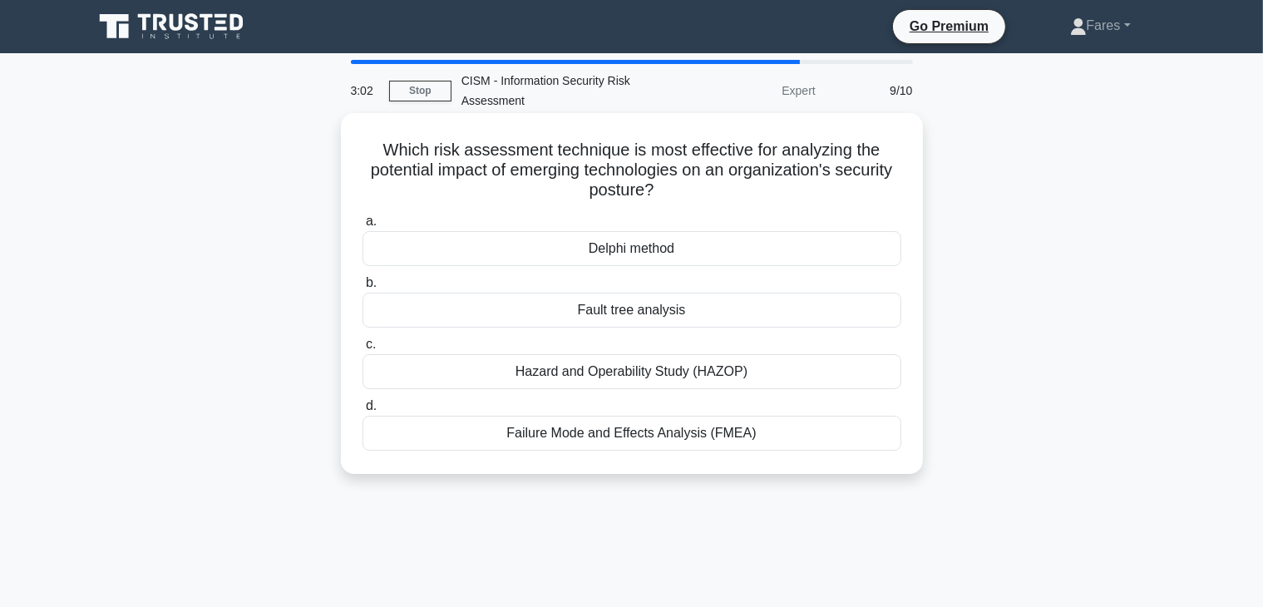
drag, startPoint x: 716, startPoint y: 245, endPoint x: 754, endPoint y: 243, distance: 38.3
click at [754, 243] on div "Delphi method" at bounding box center [632, 248] width 539 height 35
click at [363, 227] on input "a. Delphi method" at bounding box center [363, 221] width 0 height 11
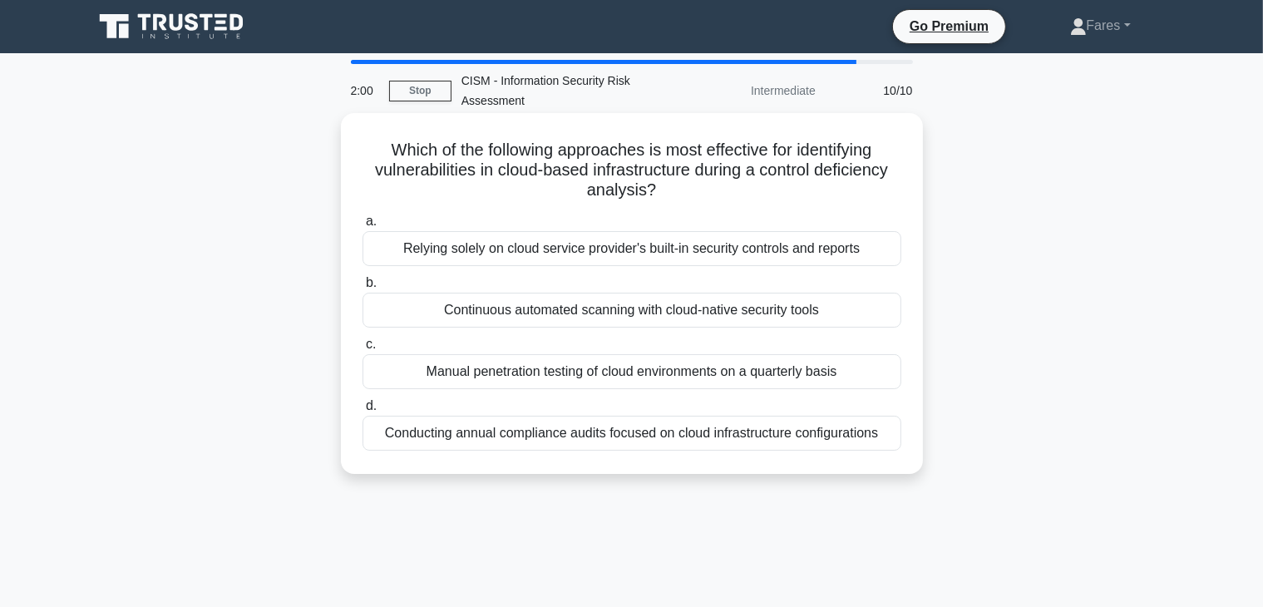
click at [765, 432] on div "Conducting annual compliance audits focused on cloud infrastructure configurati…" at bounding box center [632, 433] width 539 height 35
click at [363, 412] on input "d. Conducting annual compliance audits focused on cloud infrastructure configur…" at bounding box center [363, 406] width 0 height 11
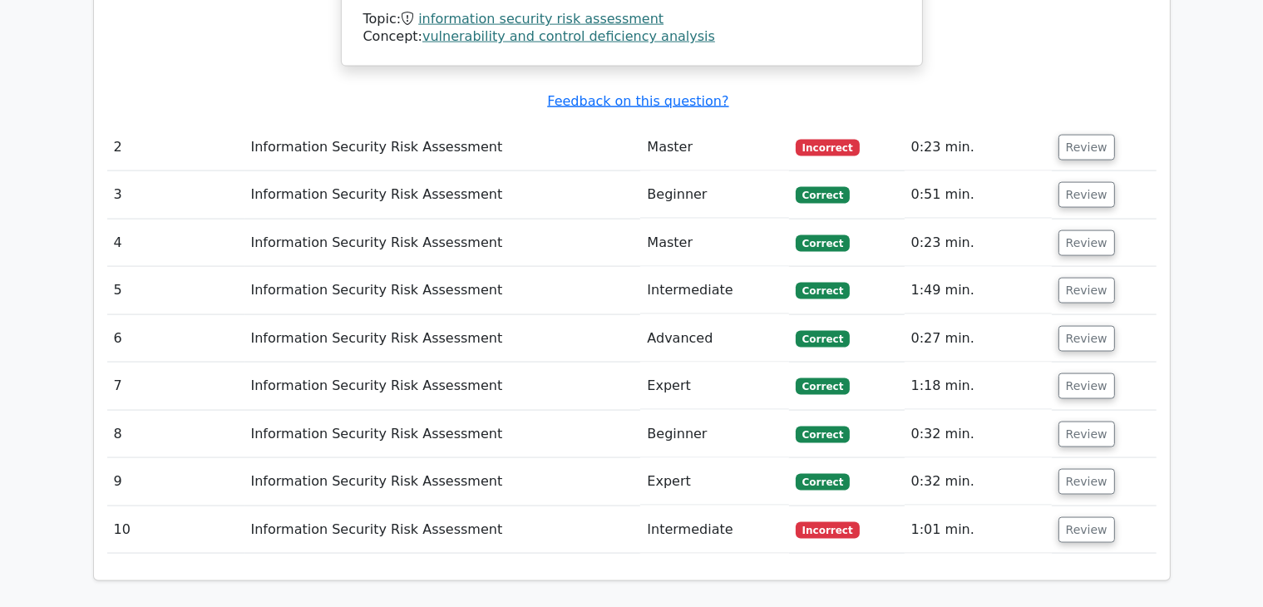
scroll to position [2390, 0]
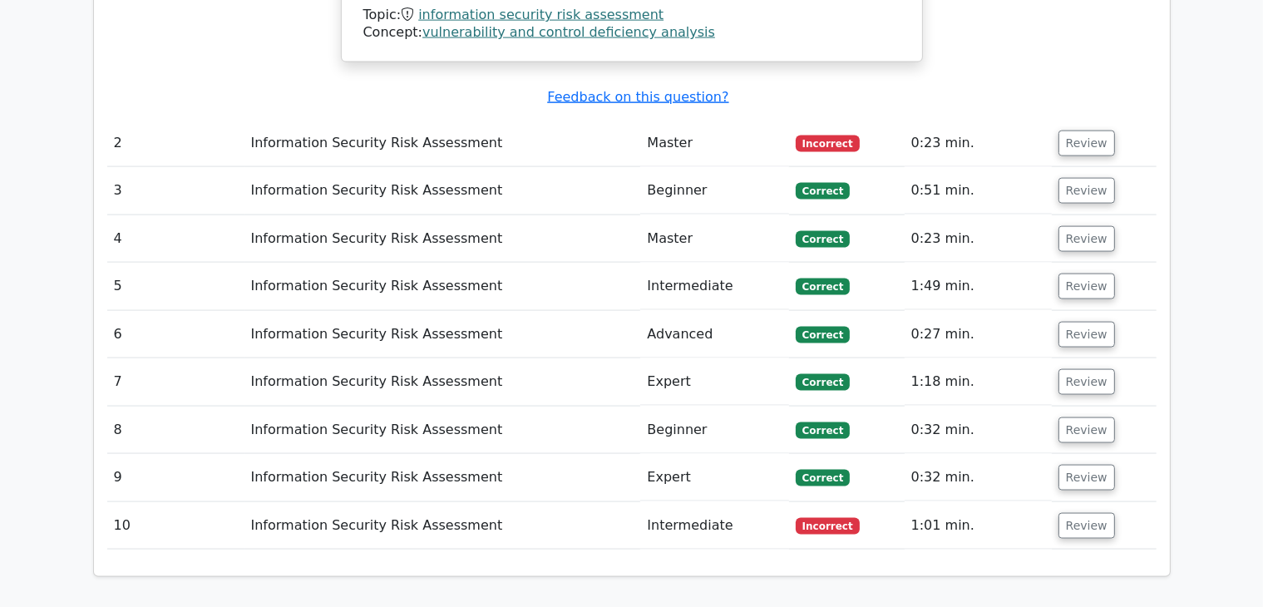
drag, startPoint x: 1271, startPoint y: 72, endPoint x: 1277, endPoint y: 451, distance: 379.3
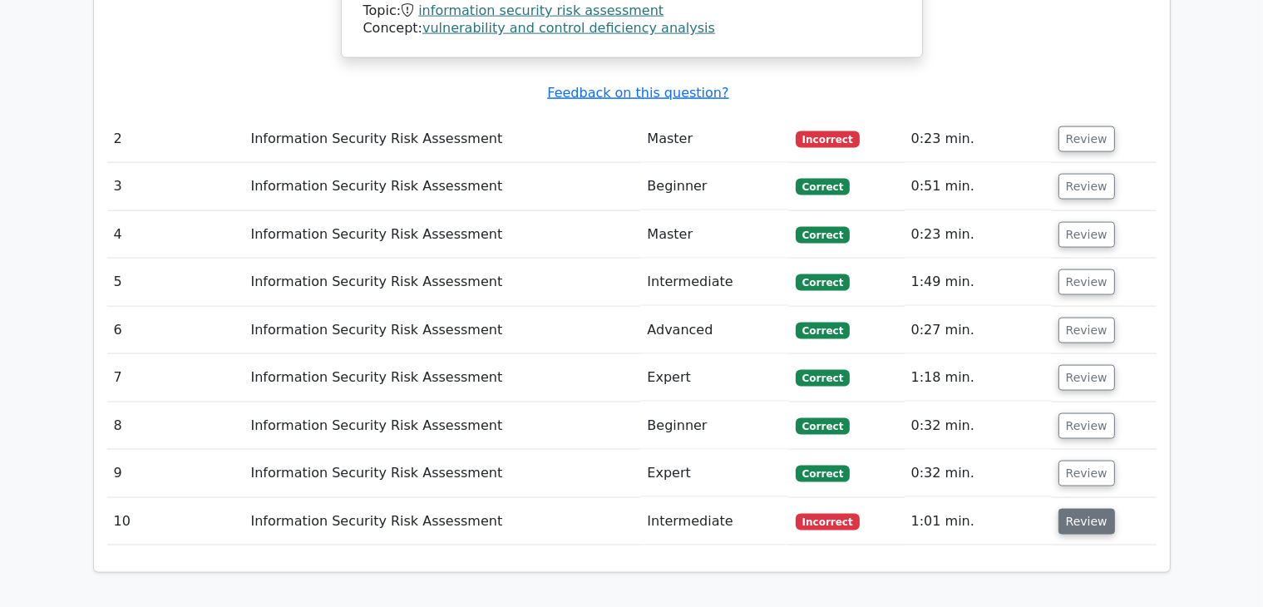
click at [1087, 509] on button "Review" at bounding box center [1087, 522] width 57 height 26
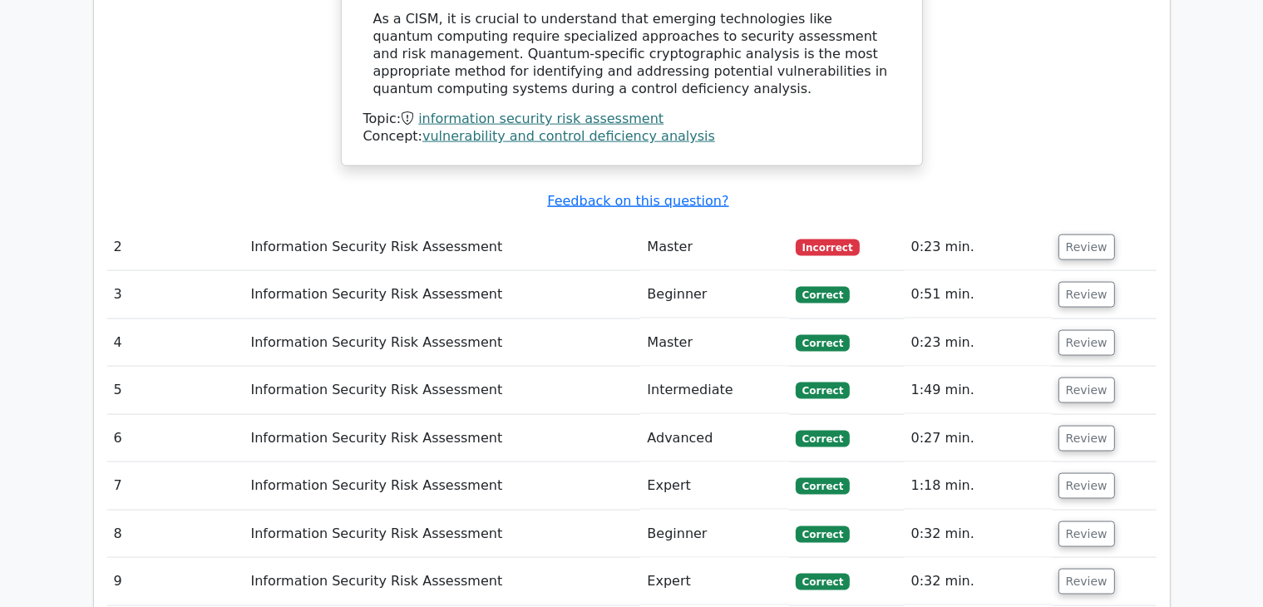
scroll to position [2279, 0]
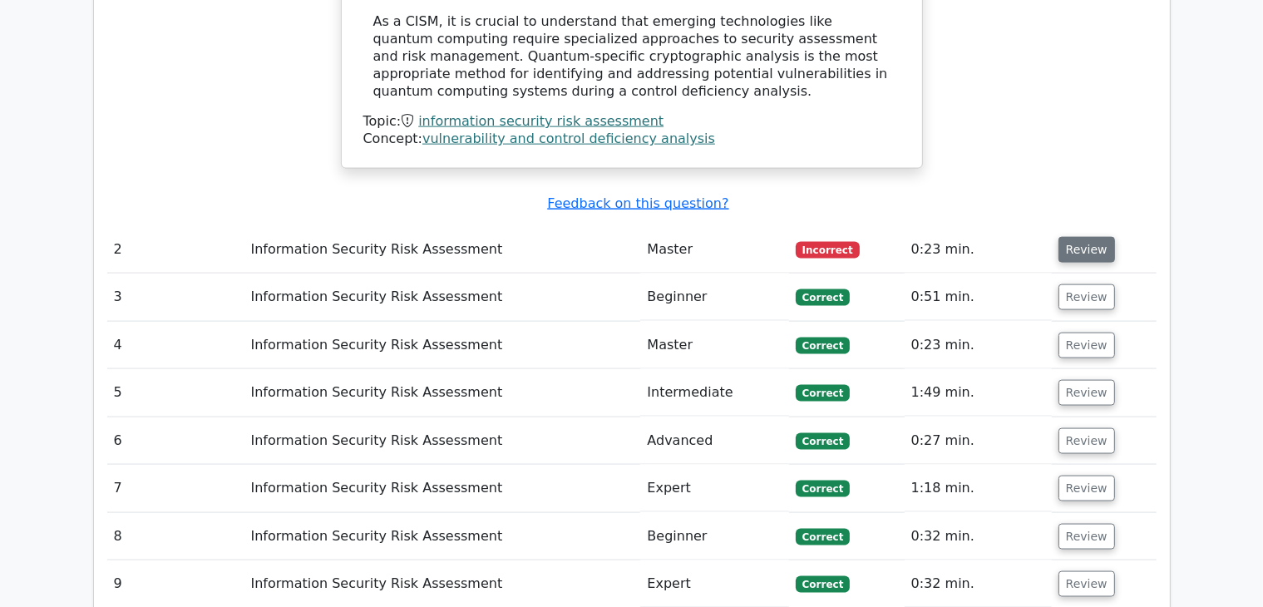
click at [1095, 237] on button "Review" at bounding box center [1087, 250] width 57 height 26
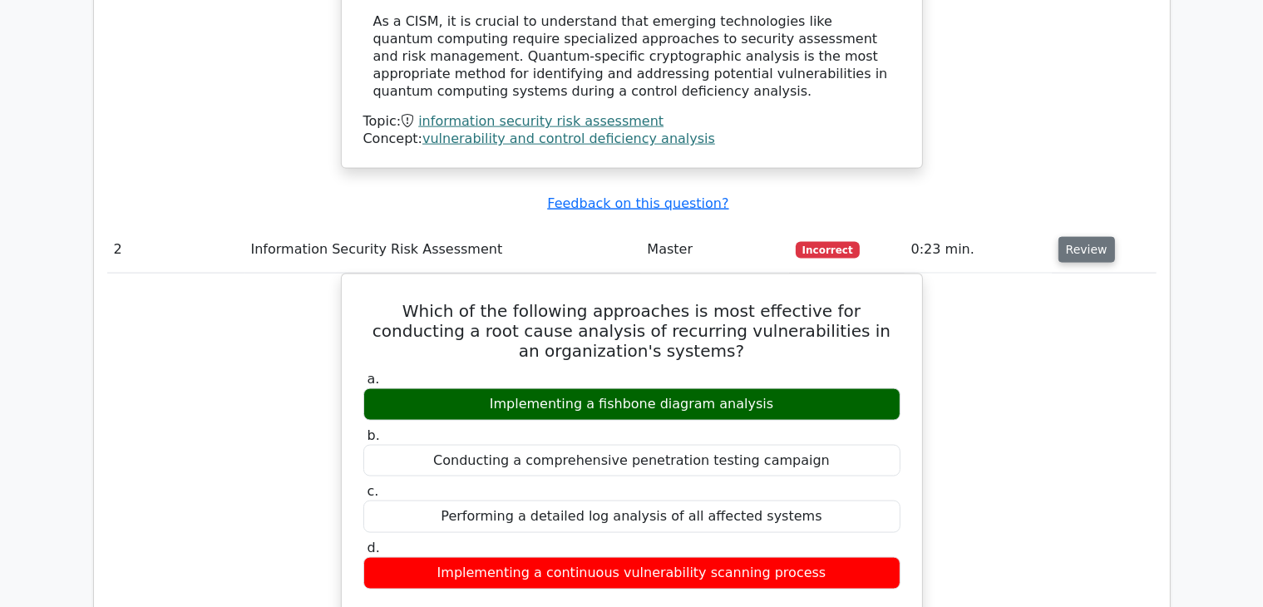
click at [1095, 237] on button "Review" at bounding box center [1087, 250] width 57 height 26
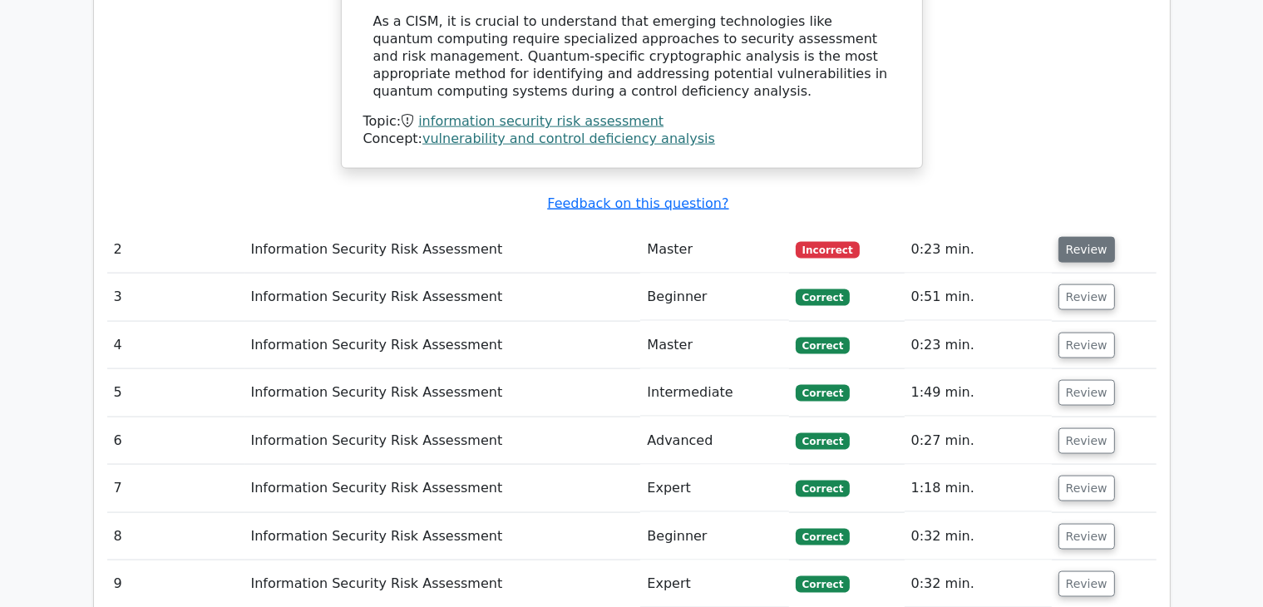
click at [1065, 237] on button "Review" at bounding box center [1087, 250] width 57 height 26
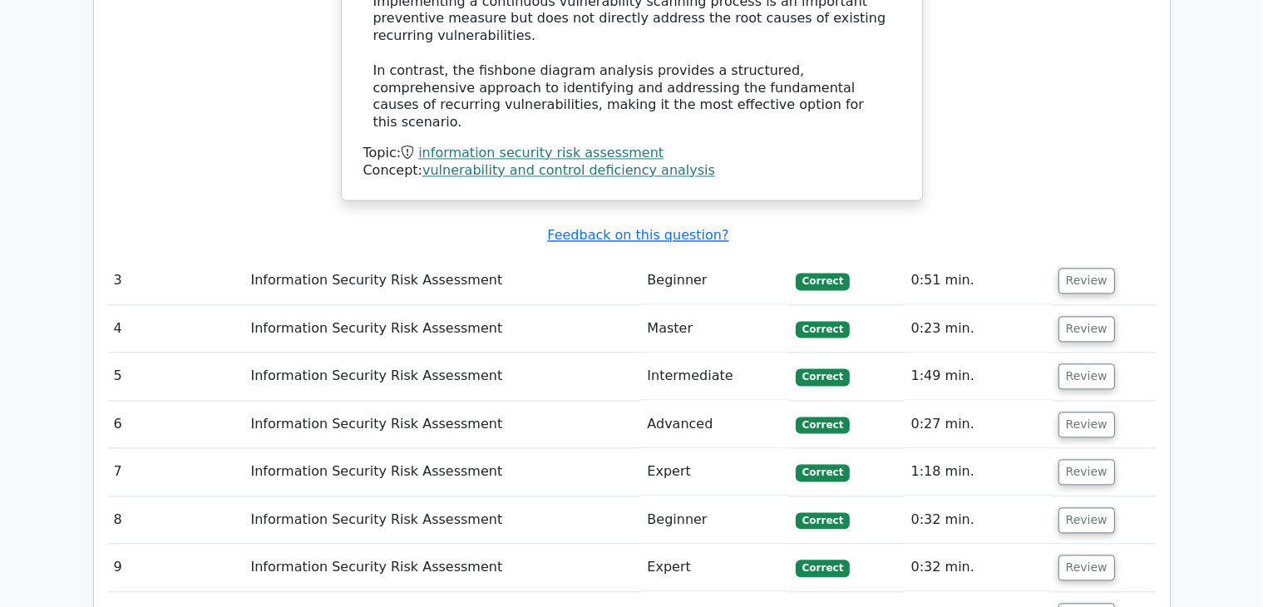
scroll to position [3435, 0]
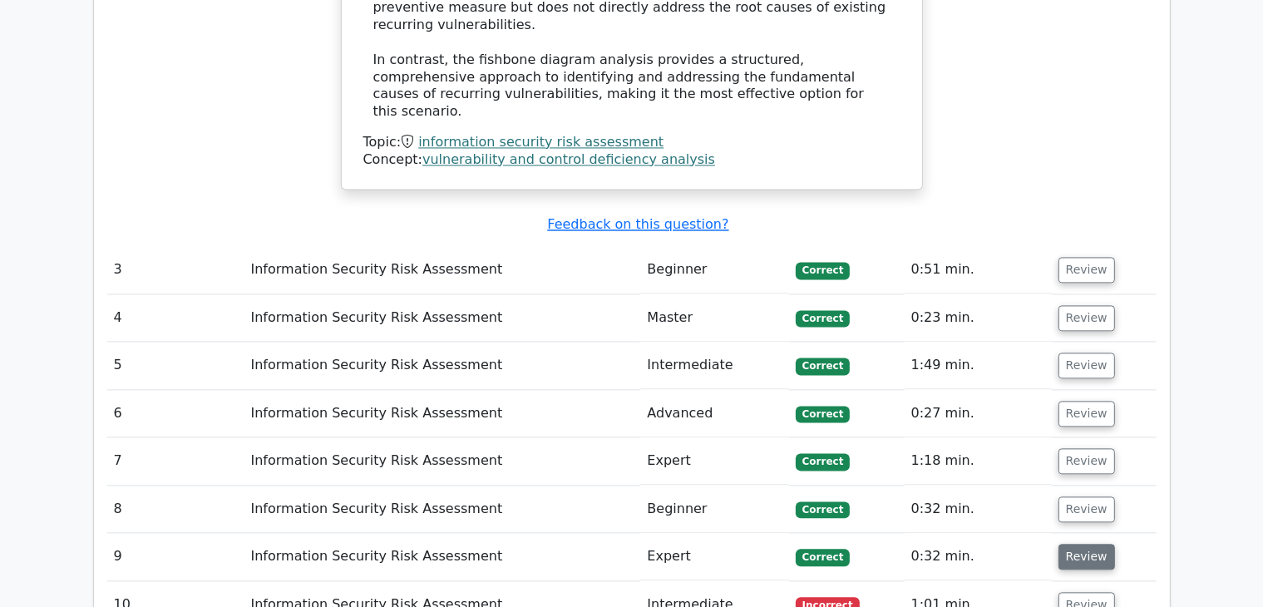
click at [1095, 544] on button "Review" at bounding box center [1087, 557] width 57 height 26
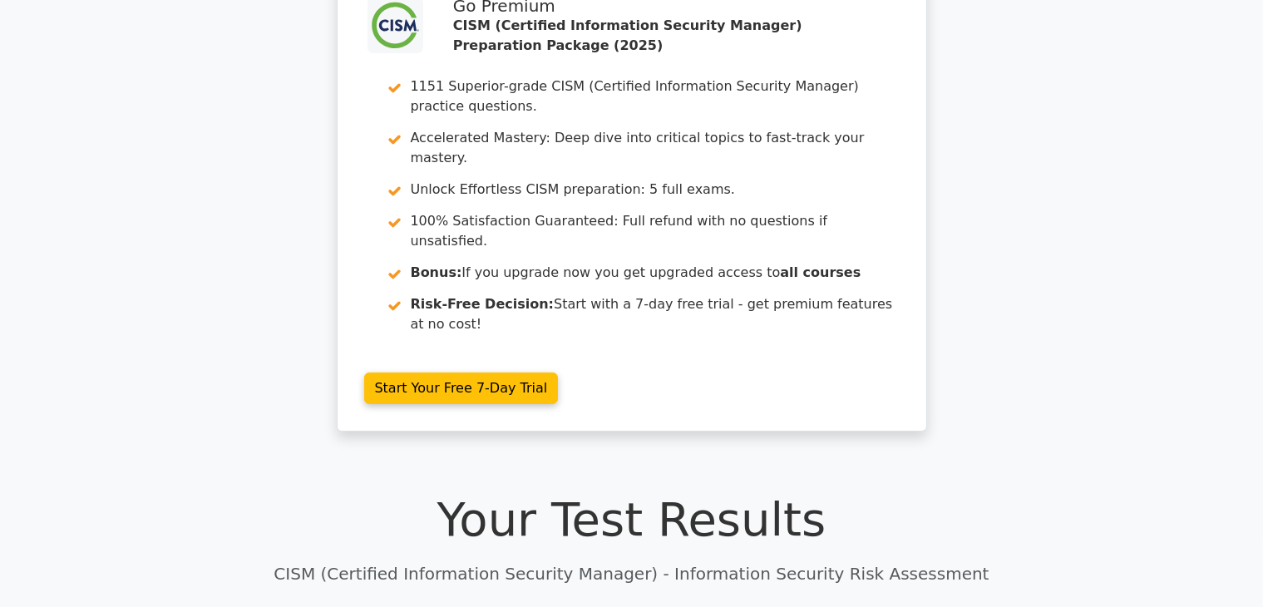
scroll to position [0, 0]
